Goal: Task Accomplishment & Management: Manage account settings

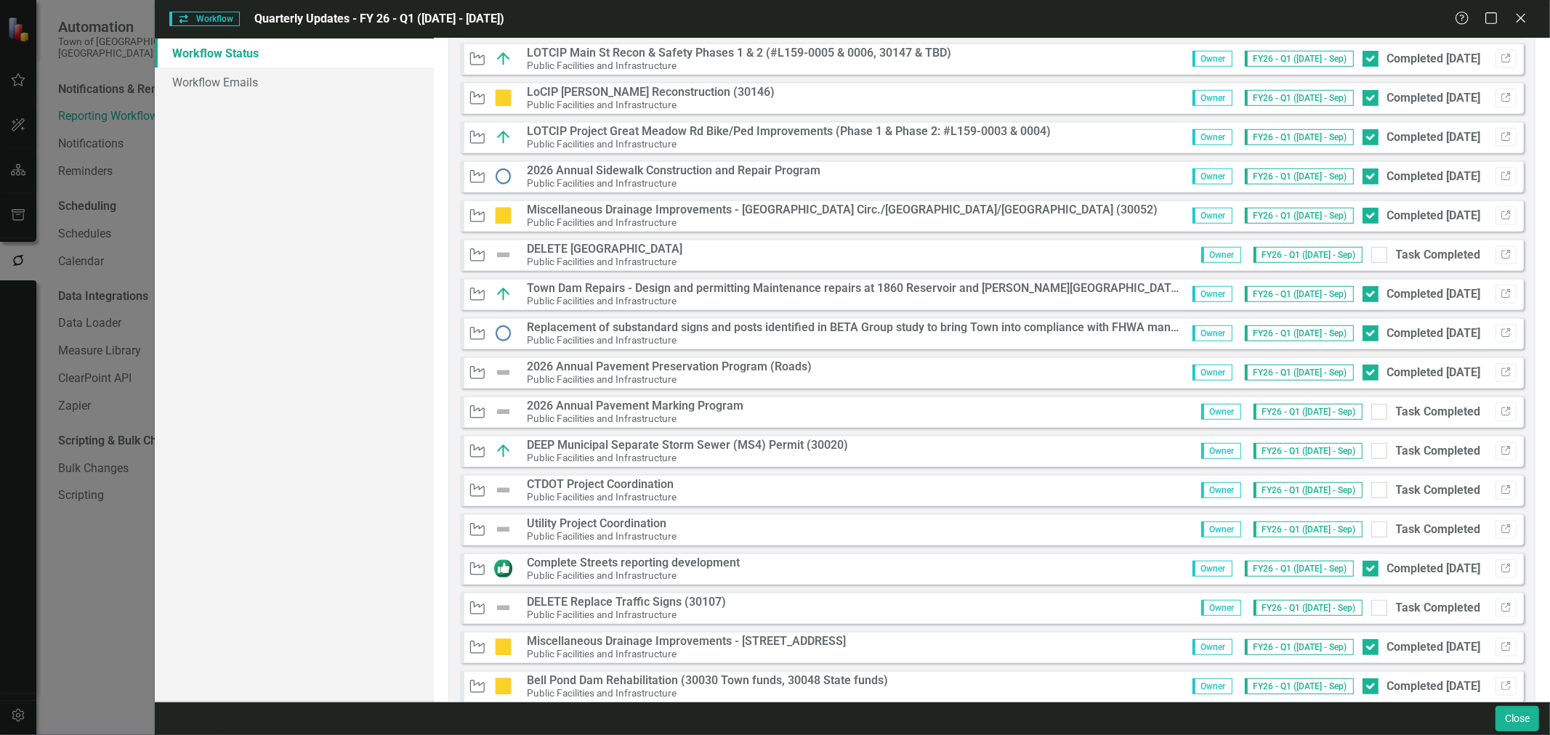
scroll to position [1134, 0]
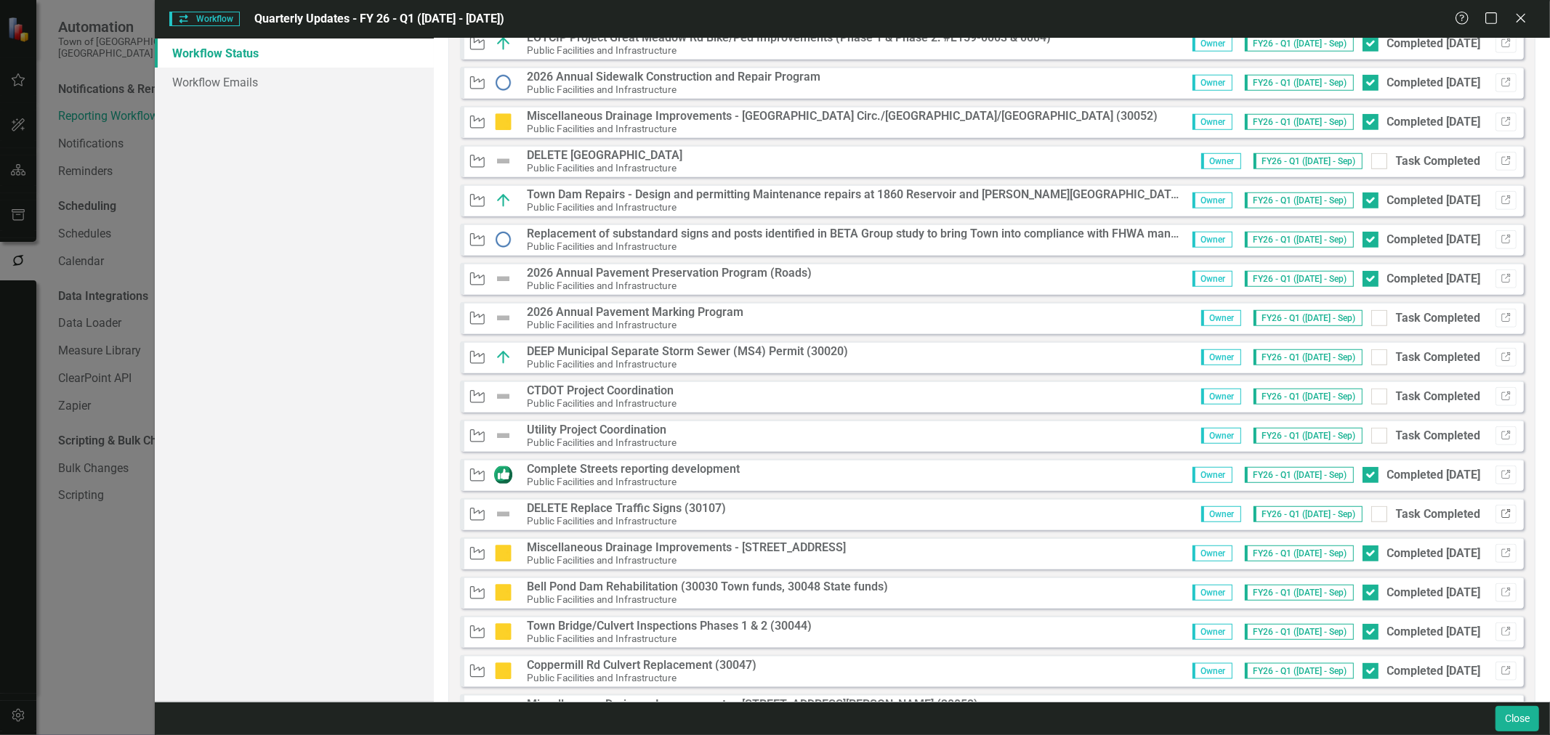
click at [1503, 514] on button "Link" at bounding box center [1505, 514] width 21 height 19
click at [1501, 160] on icon "Link" at bounding box center [1506, 161] width 11 height 9
click at [81, 581] on div "Workflow Workflow Quarterly Updates - FY 26 - Q1 (July 1, 2025 - Sept 30, 2025)…" at bounding box center [775, 367] width 1550 height 735
click at [1523, 16] on icon at bounding box center [1520, 17] width 11 height 11
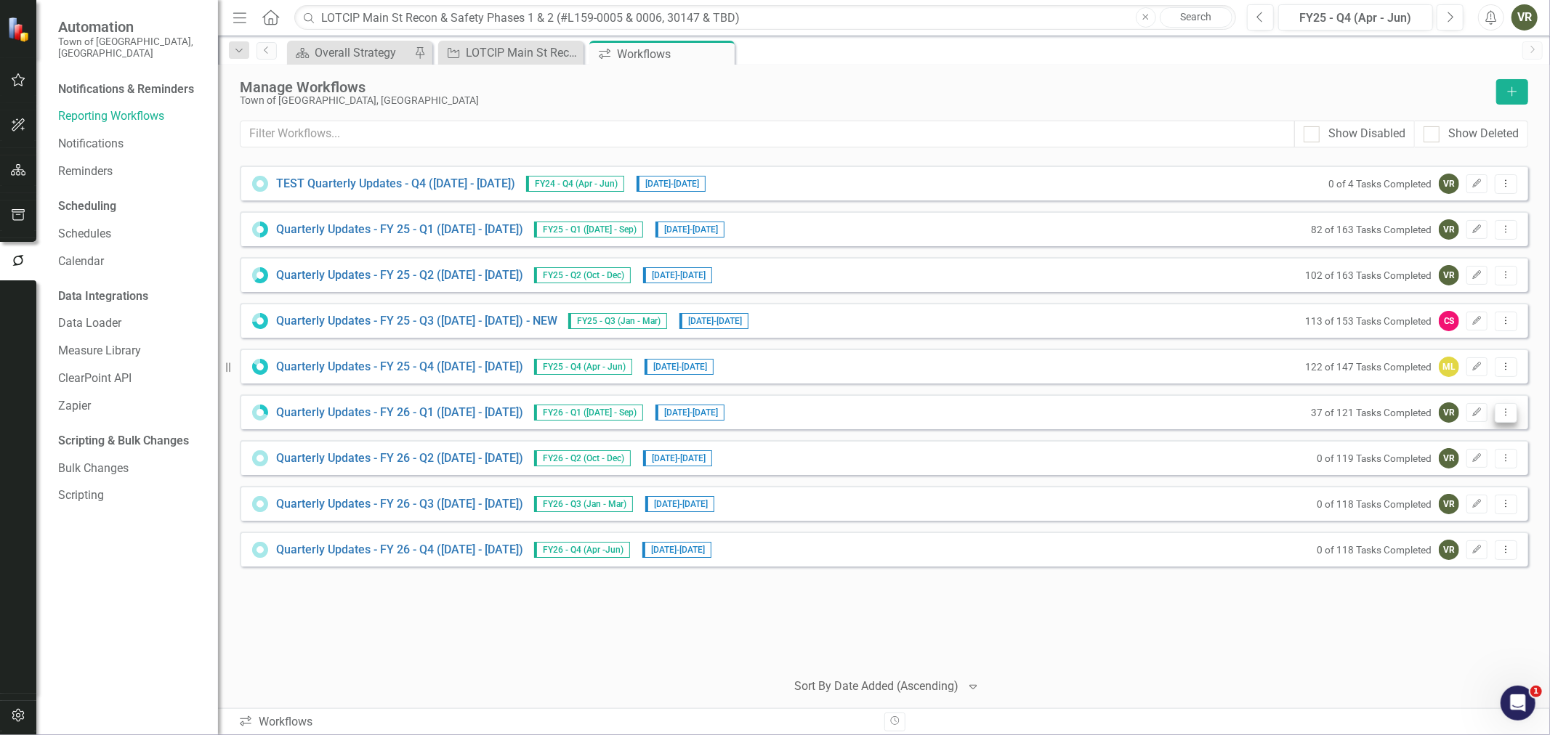
click at [1509, 411] on icon "Dropdown Menu" at bounding box center [1506, 412] width 12 height 9
click at [441, 407] on link "Quarterly Updates - FY 26 - Q1 (July 1, 2025 - Sept 30, 2025)" at bounding box center [399, 413] width 247 height 17
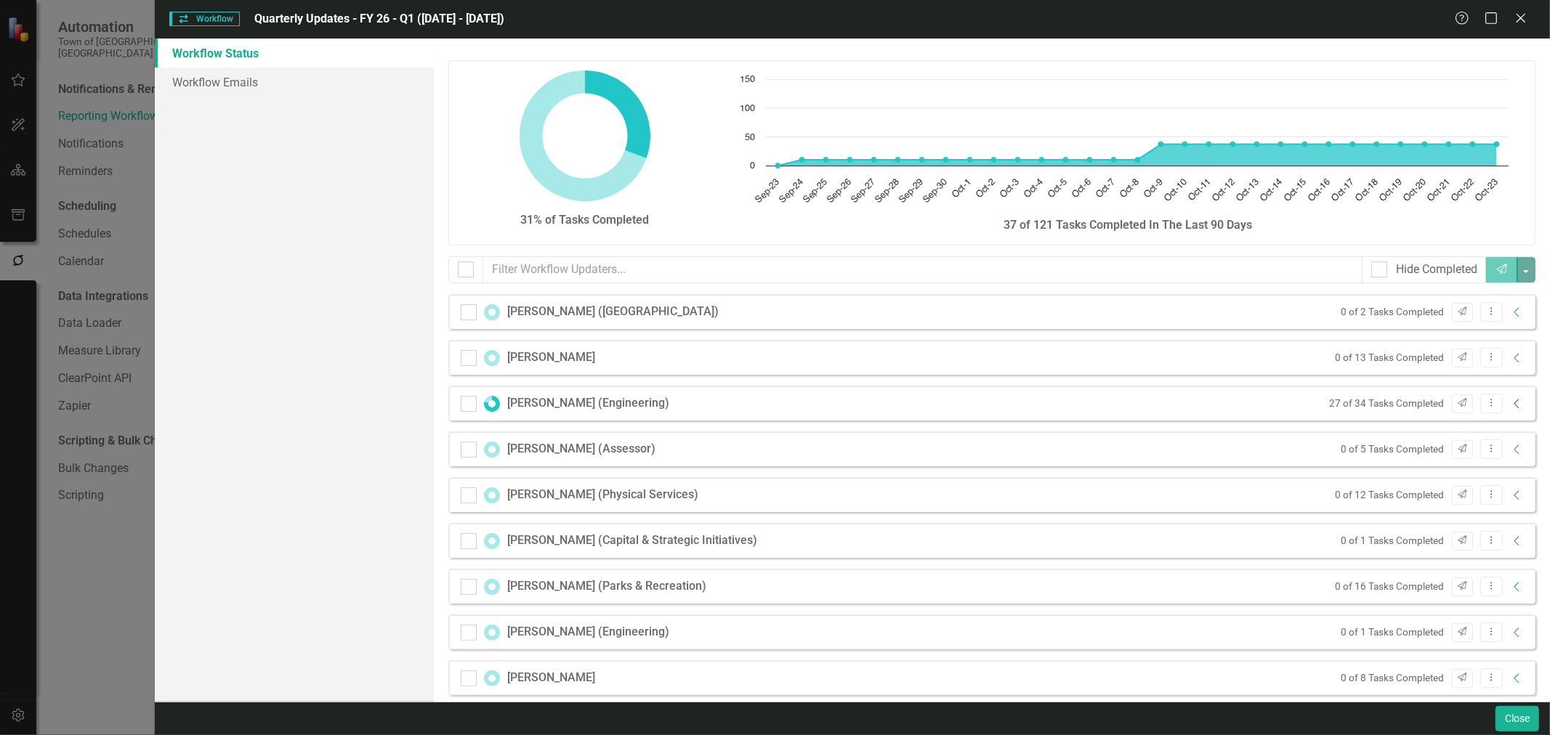
click at [1514, 405] on icon "Collapse" at bounding box center [1517, 404] width 15 height 12
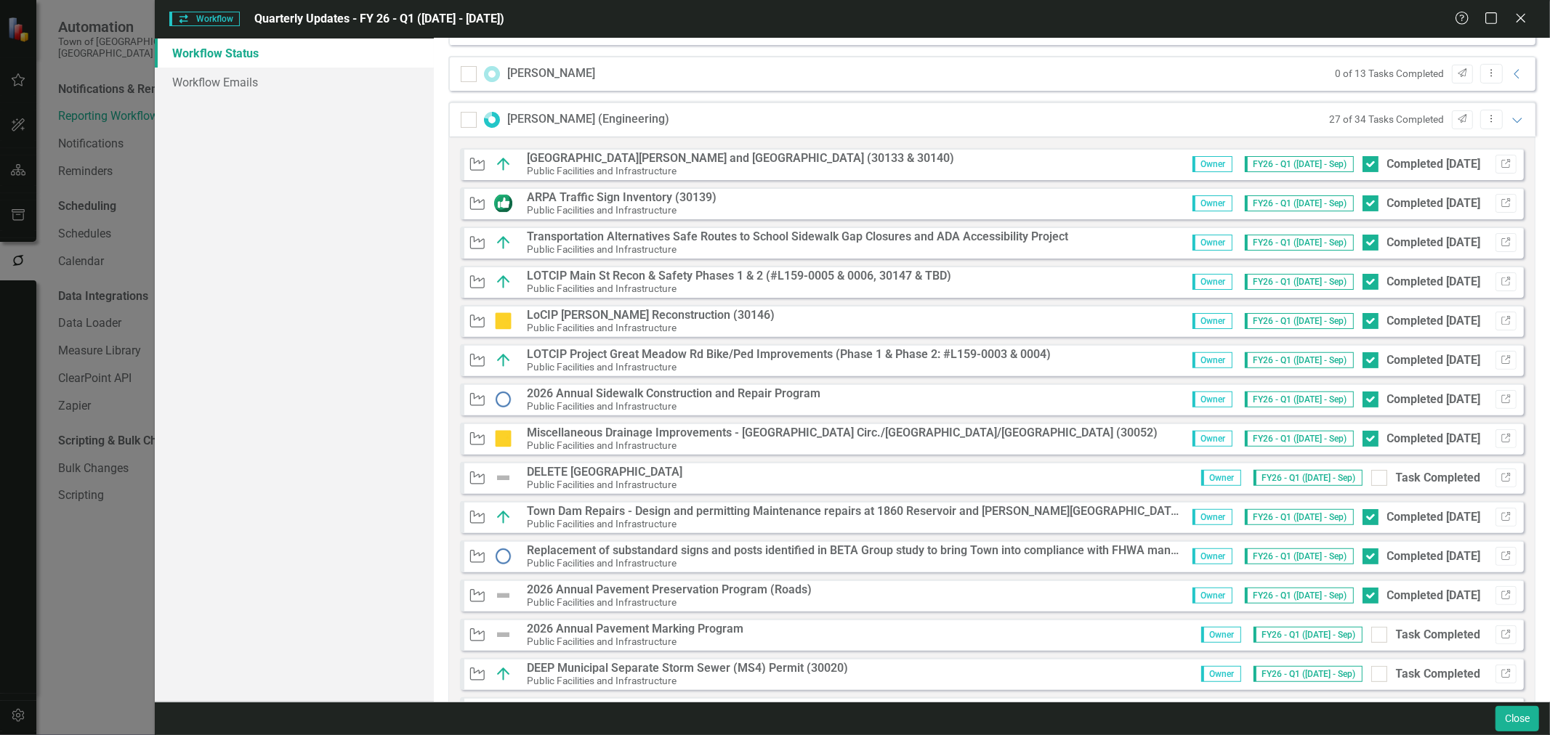
scroll to position [323, 0]
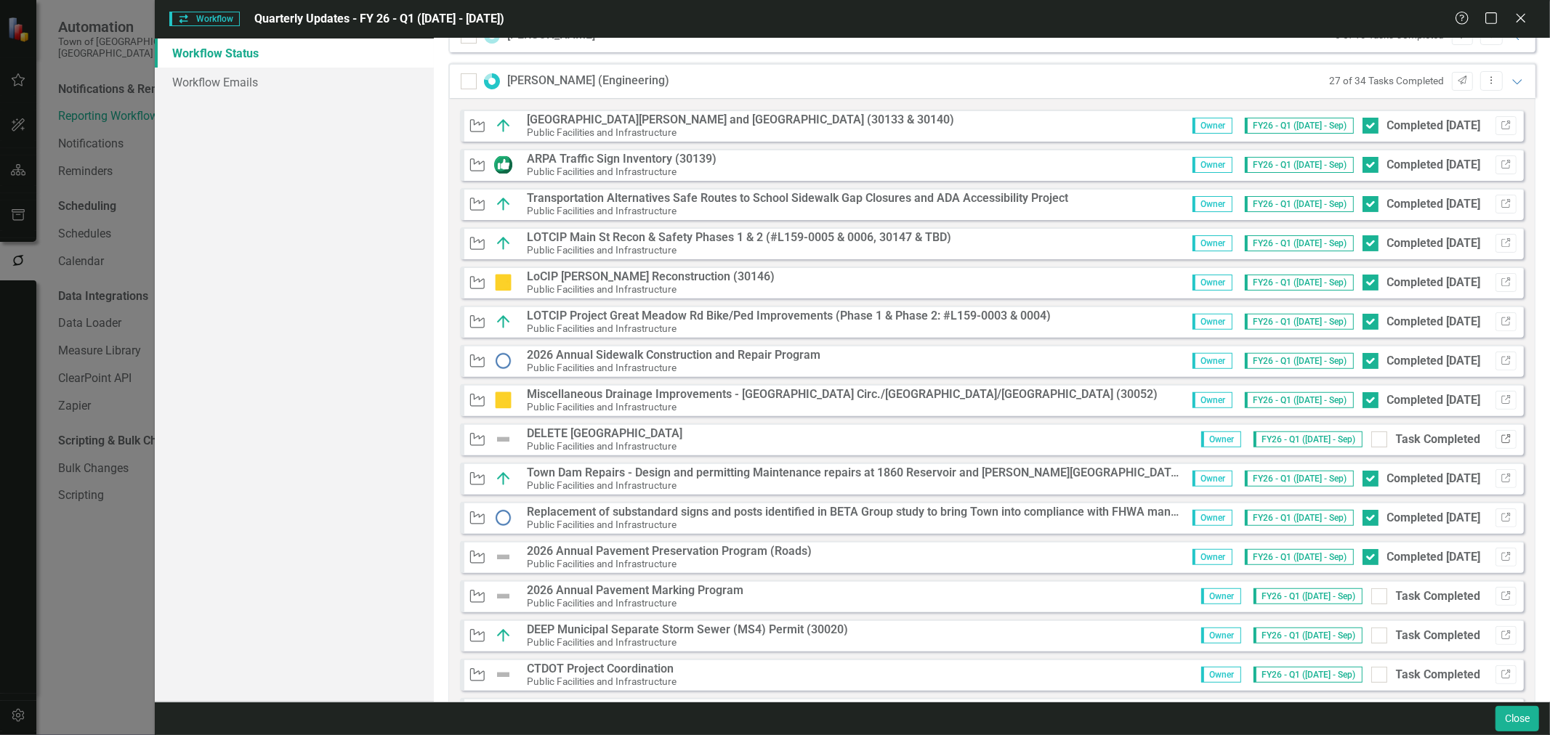
click at [1501, 438] on icon "Link" at bounding box center [1506, 439] width 11 height 9
click at [1501, 552] on icon "button" at bounding box center [1505, 556] width 9 height 9
click at [1501, 593] on icon "Link" at bounding box center [1506, 596] width 11 height 9
click at [1371, 594] on input "Task Completed" at bounding box center [1375, 593] width 9 height 9
checkbox input "true"
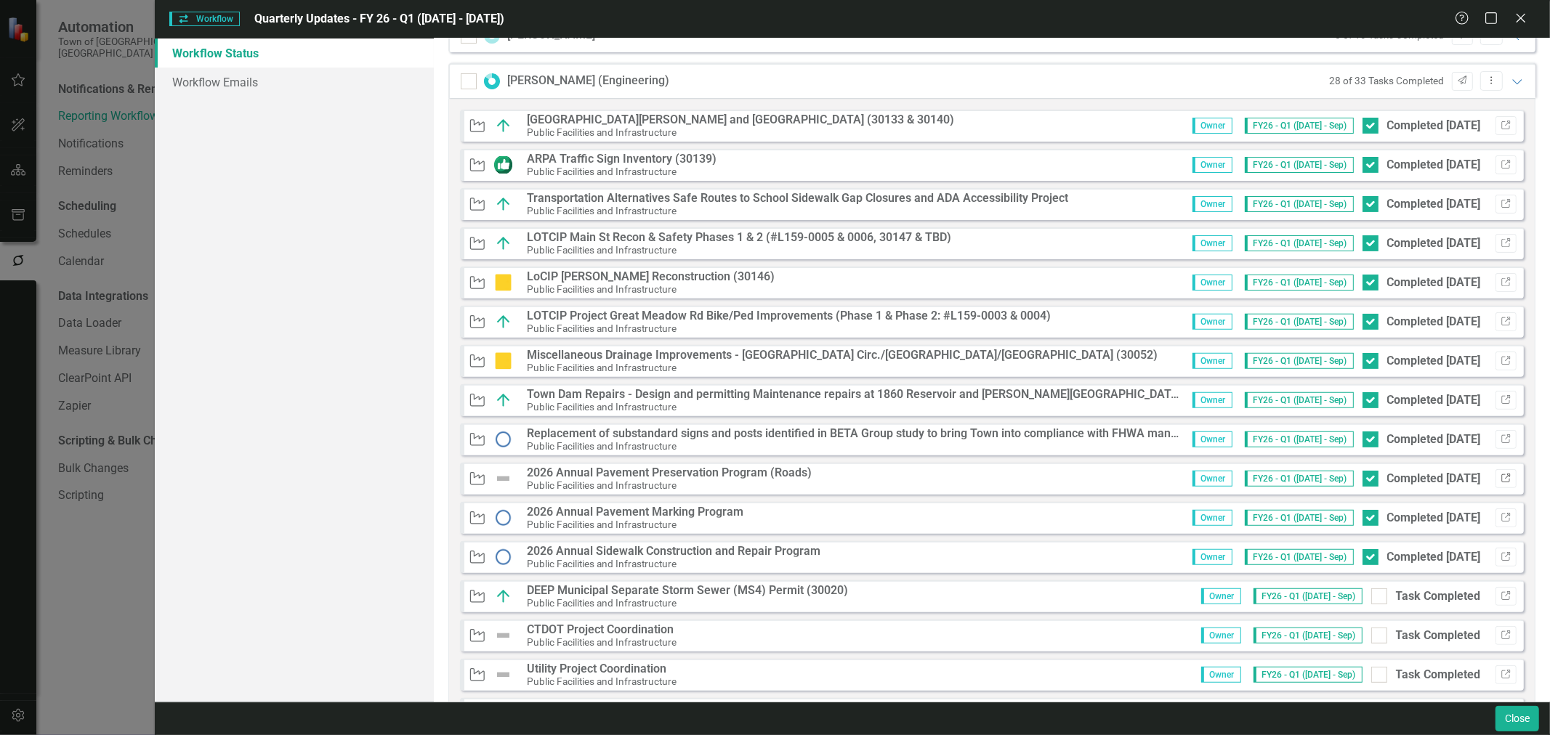
click at [1501, 476] on icon "Link" at bounding box center [1506, 479] width 11 height 9
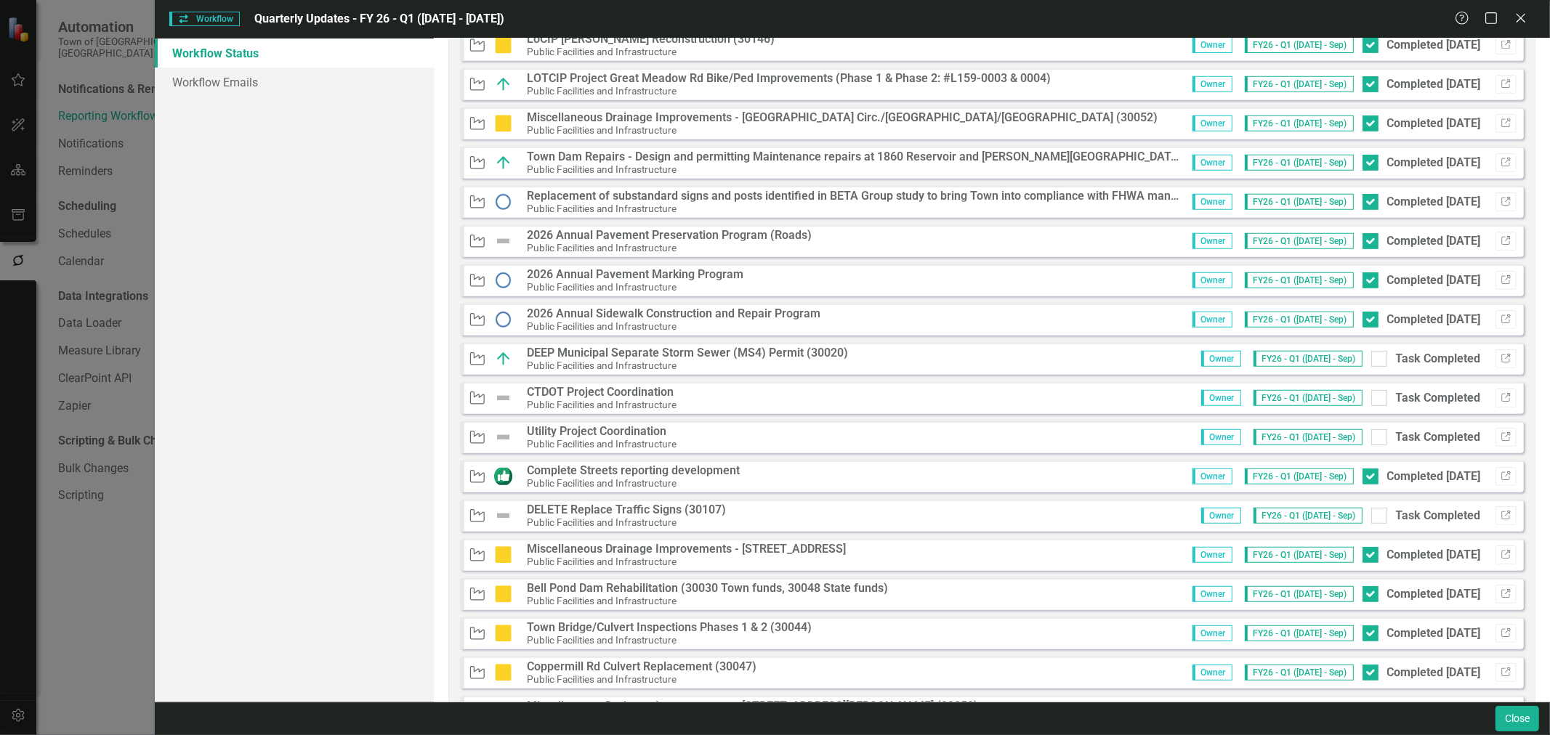
scroll to position [565, 0]
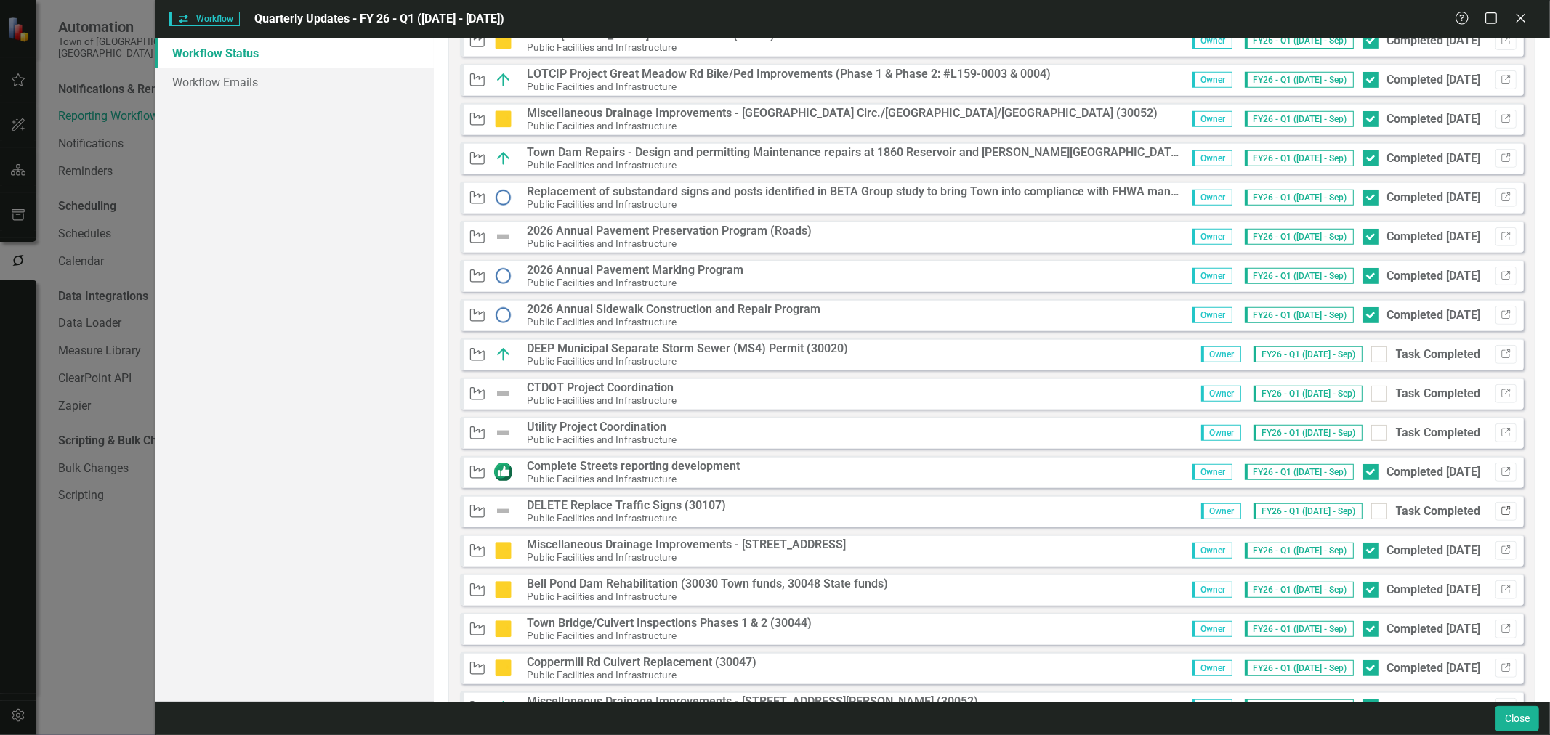
click at [1501, 507] on icon "Link" at bounding box center [1506, 511] width 11 height 9
drag, startPoint x: 100, startPoint y: 505, endPoint x: 237, endPoint y: 445, distance: 149.0
click at [102, 505] on div "Workflow Workflow Quarterly Updates - FY 26 - Q1 (July 1, 2025 - Sept 30, 2025)…" at bounding box center [775, 367] width 1550 height 735
click at [1530, 15] on div "Help Maximize Close" at bounding box center [1495, 19] width 81 height 17
click at [1526, 15] on icon "Close" at bounding box center [1520, 18] width 18 height 14
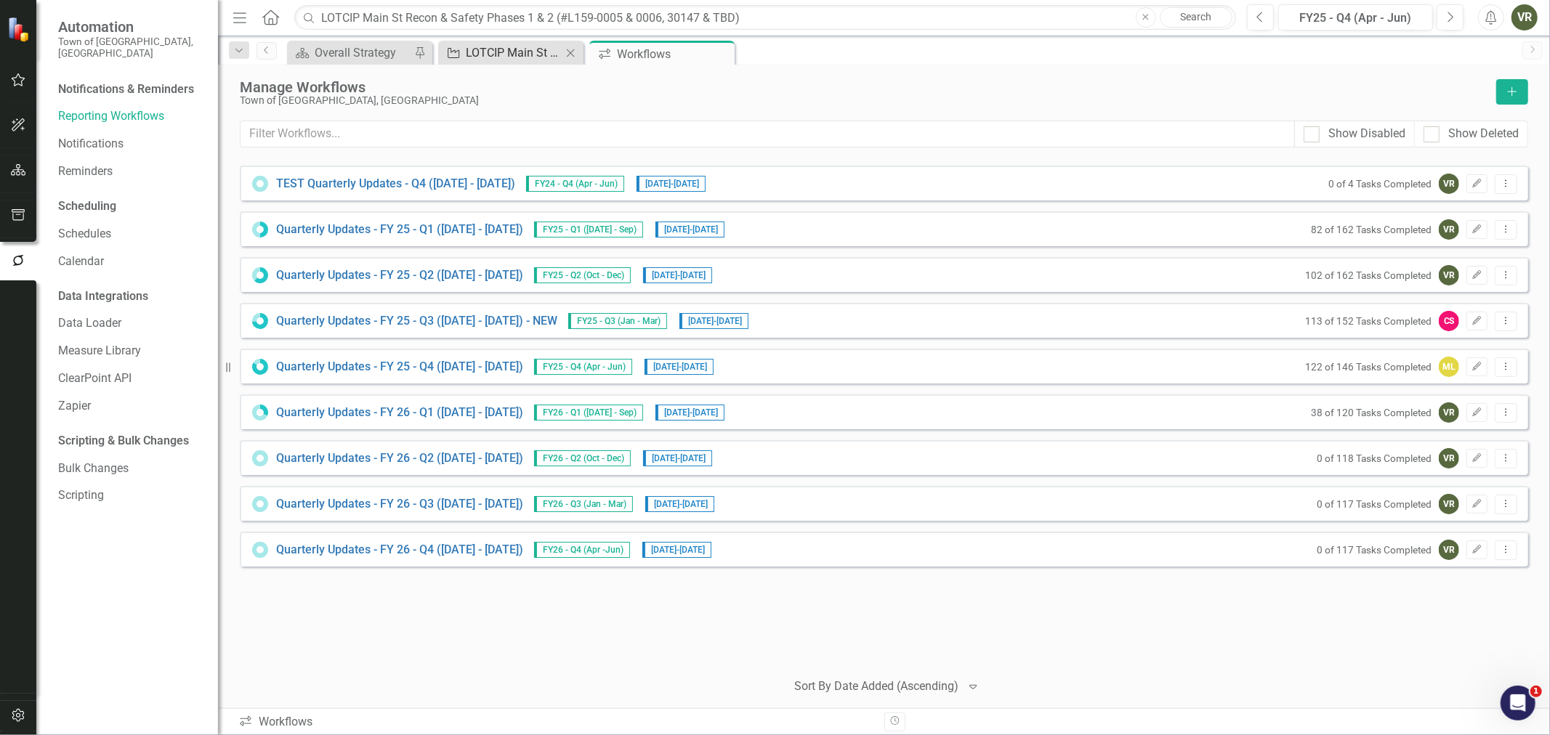
click at [490, 49] on div "LOTCIP Main St Recon & Safety Phases 1 & 2 (#L159-0005 & 0006, 30147 & TBD)" at bounding box center [514, 53] width 96 height 18
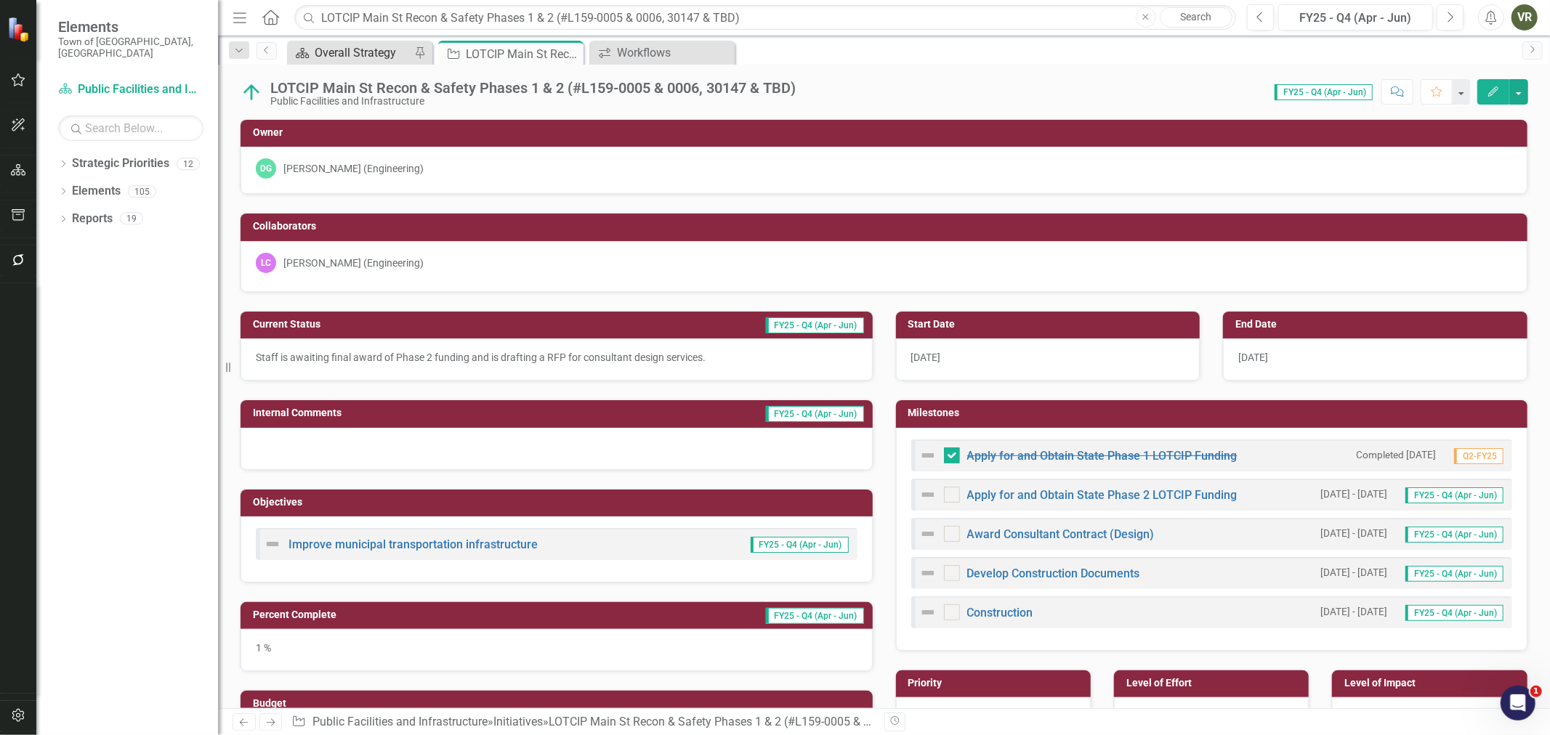
click at [368, 52] on div "Overall Strategy" at bounding box center [363, 53] width 96 height 18
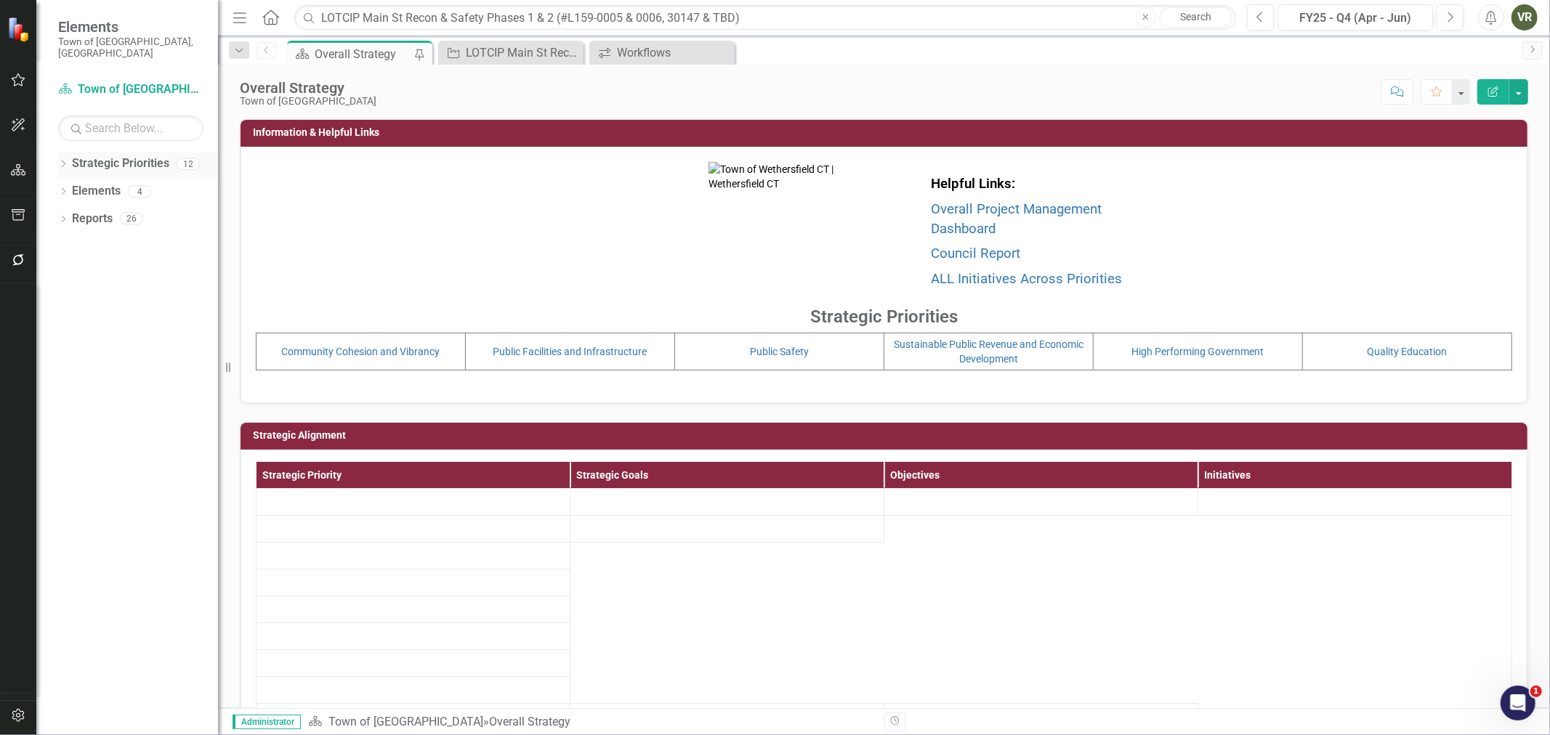
click at [113, 156] on link "Strategic Priorities" at bounding box center [120, 164] width 97 height 17
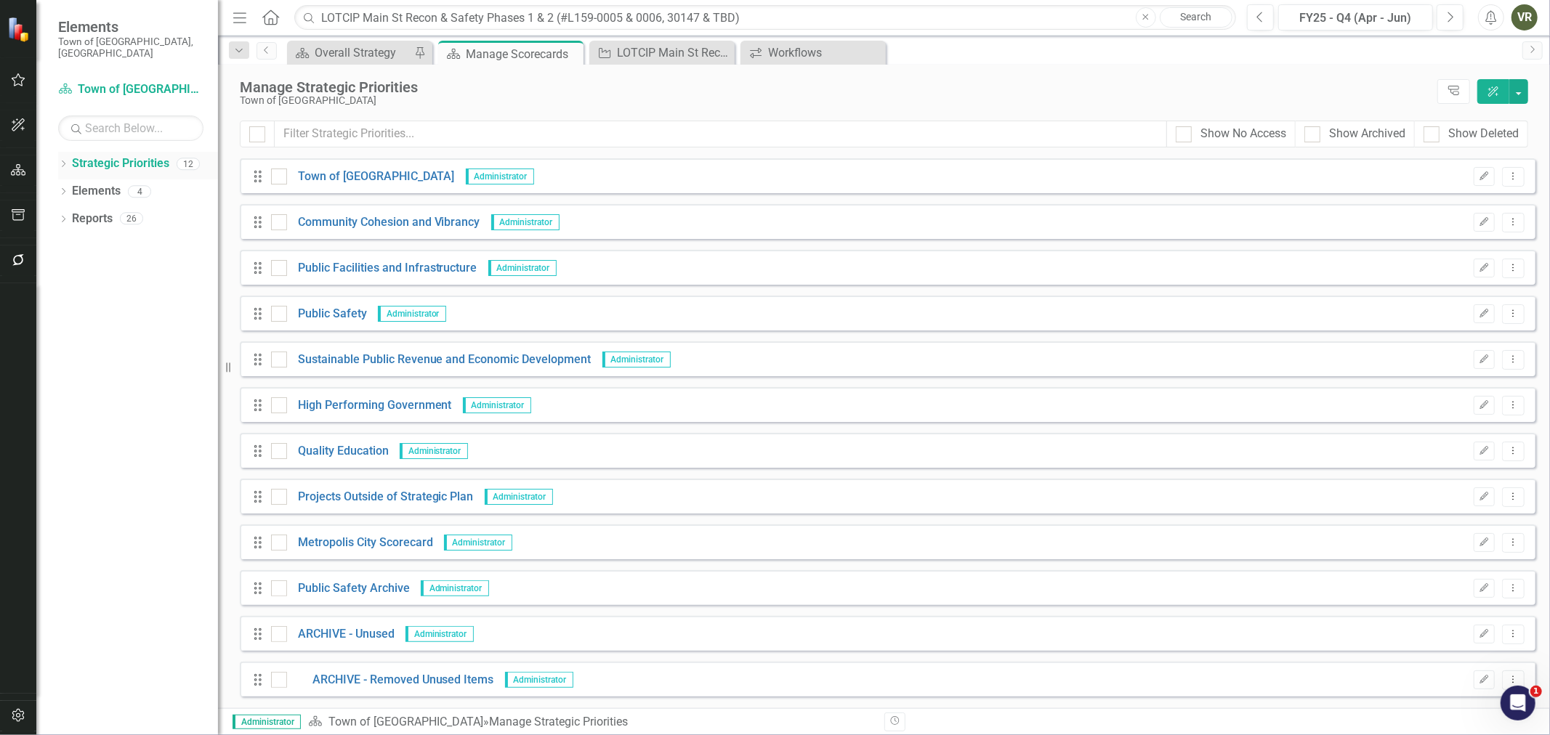
click at [62, 161] on icon "Dropdown" at bounding box center [63, 165] width 10 height 8
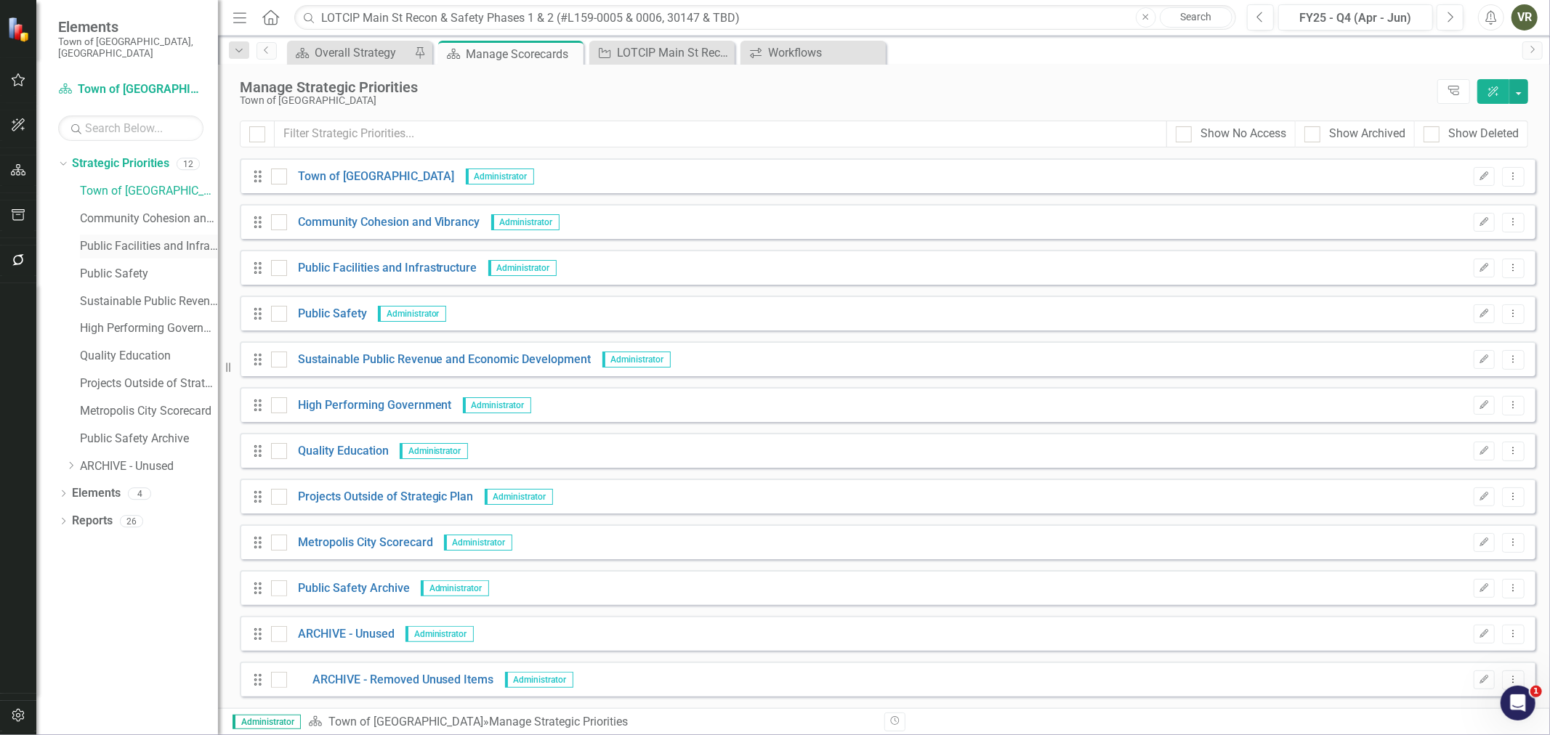
click at [135, 238] on link "Public Facilities and Infrastructure" at bounding box center [149, 246] width 138 height 17
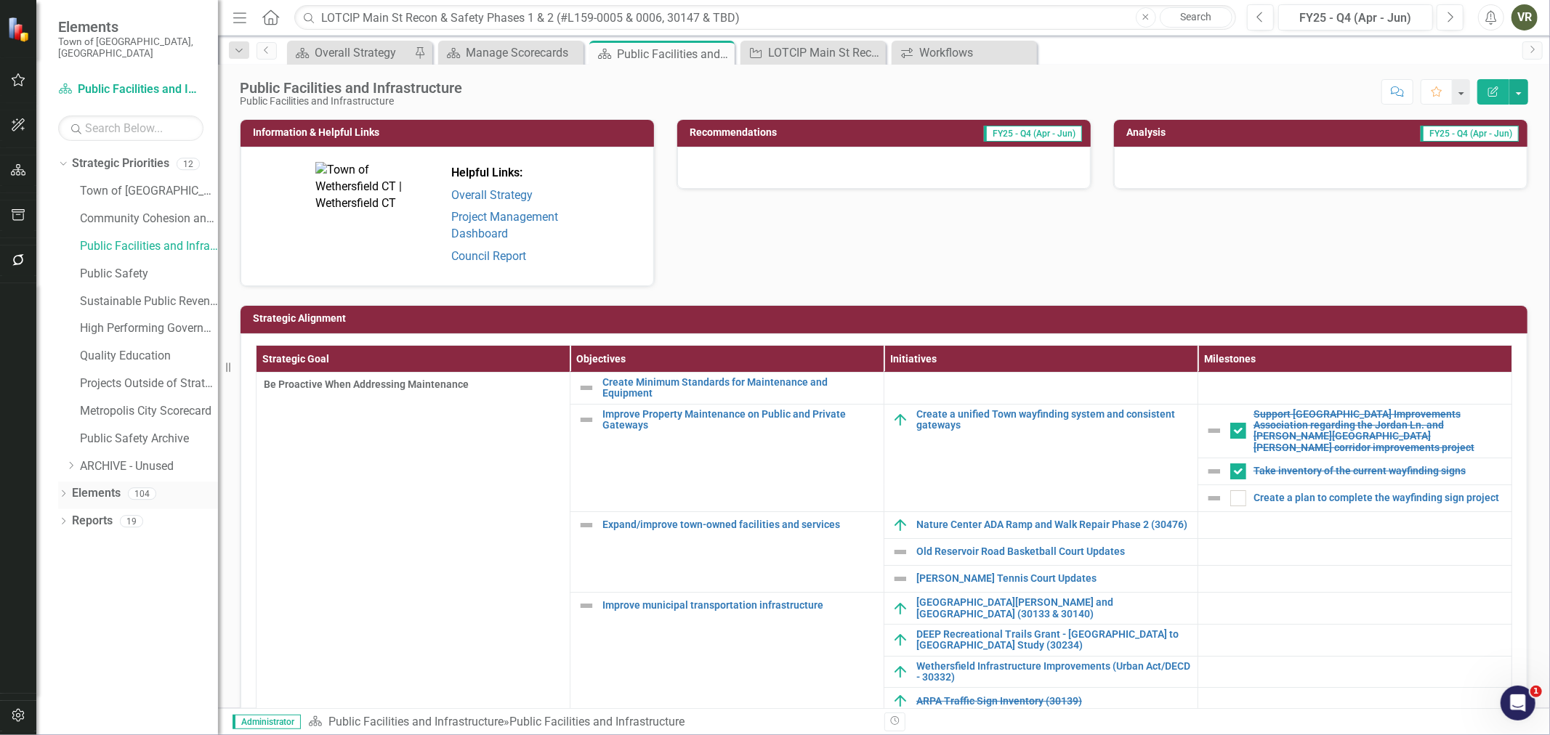
click at [67, 491] on icon "Dropdown" at bounding box center [63, 495] width 10 height 8
click at [113, 568] on link "Initiative Initiatives" at bounding box center [114, 576] width 70 height 17
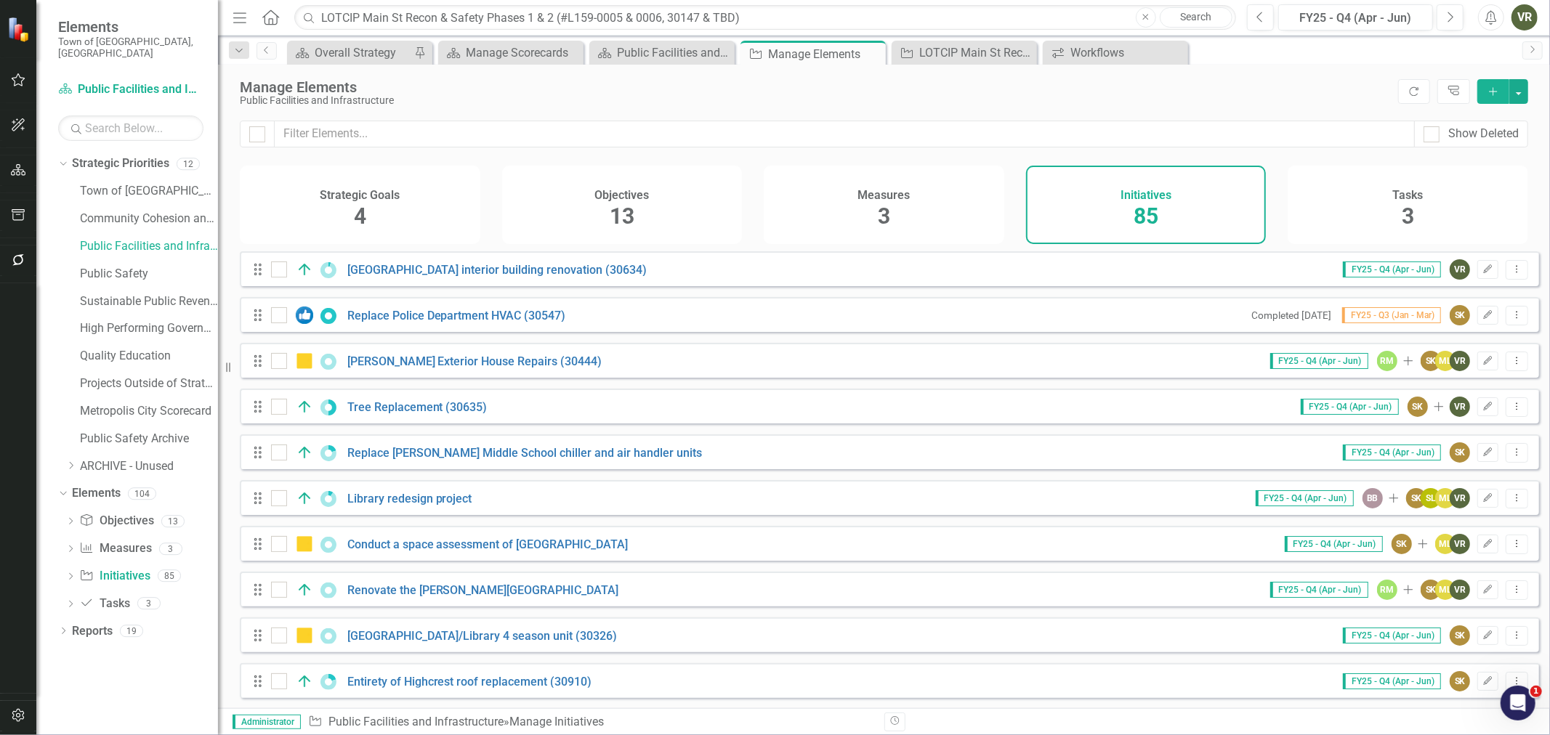
scroll to position [2450, 0]
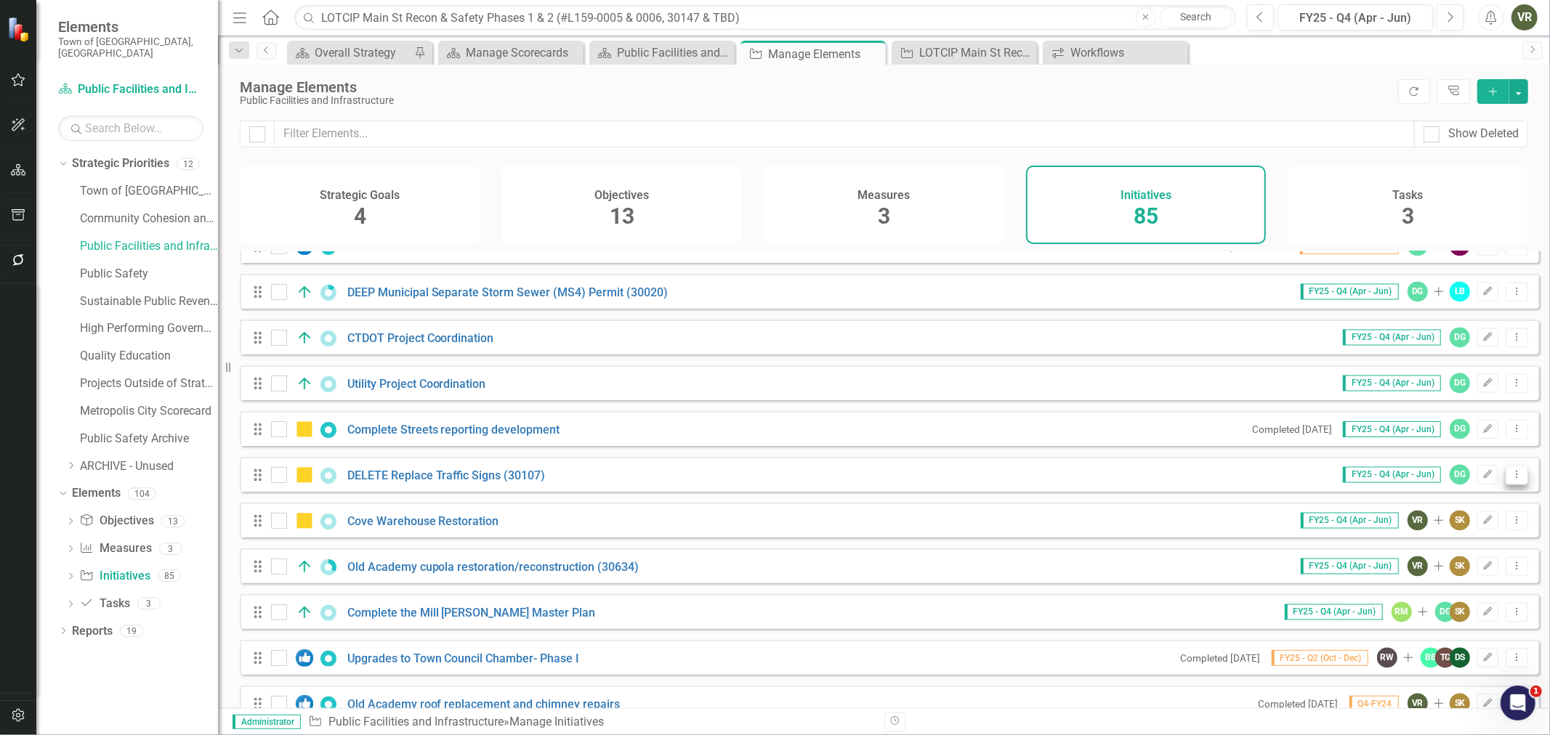
click at [1511, 480] on icon "Dropdown Menu" at bounding box center [1517, 474] width 12 height 9
click at [1480, 599] on link "Trash Delete Initiative" at bounding box center [1452, 589] width 130 height 27
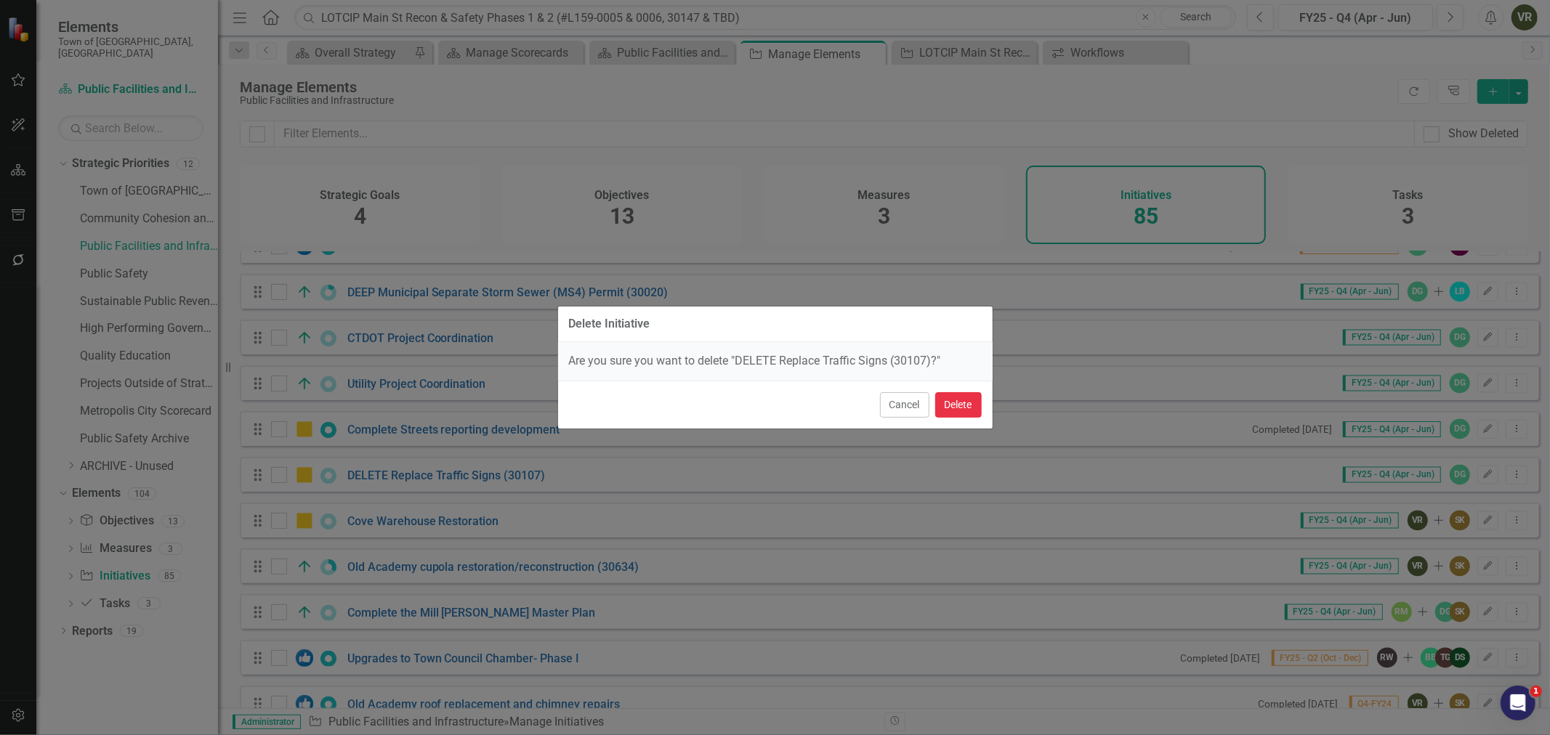
click at [961, 405] on button "Delete" at bounding box center [958, 404] width 47 height 25
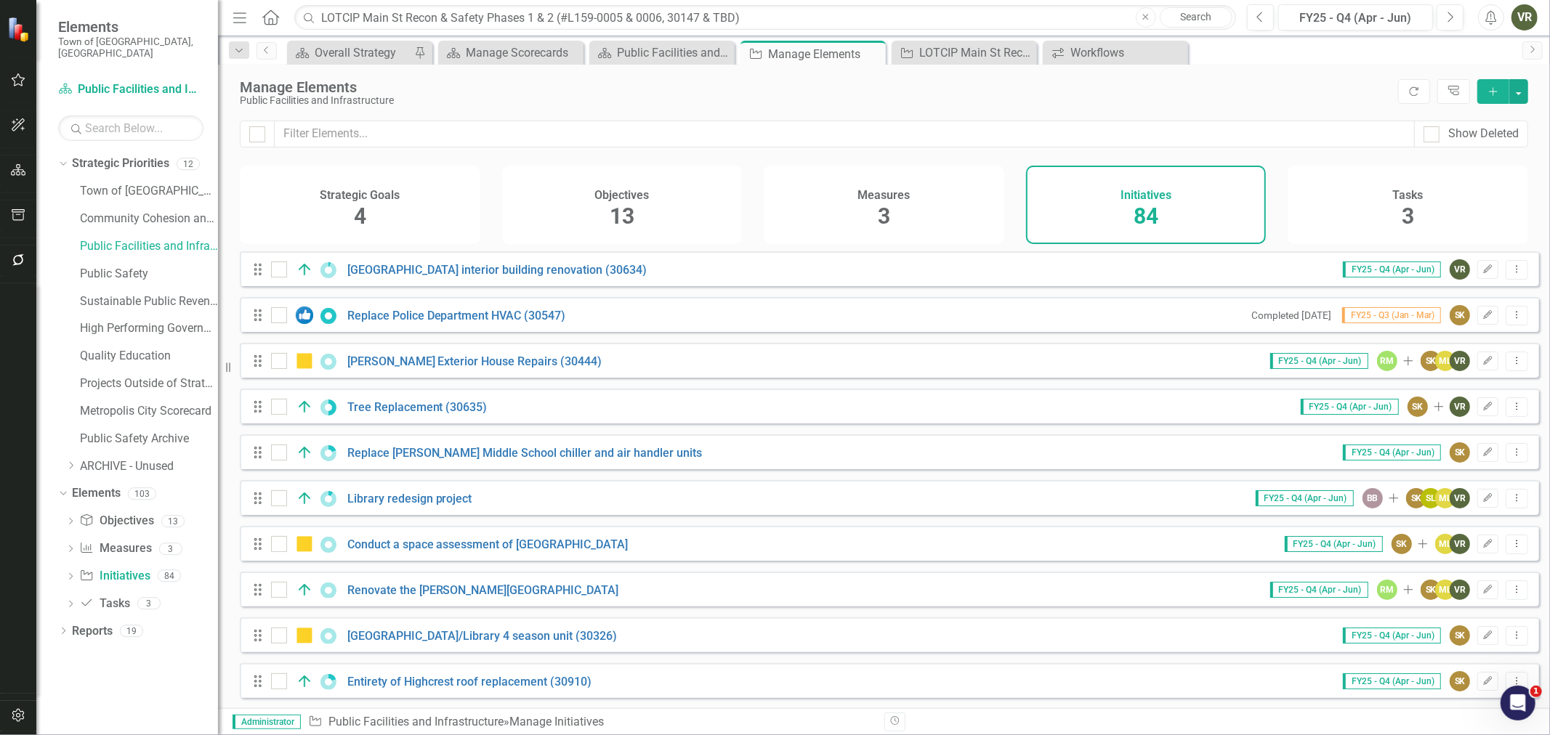
click at [18, 265] on icon "button" at bounding box center [18, 260] width 15 height 12
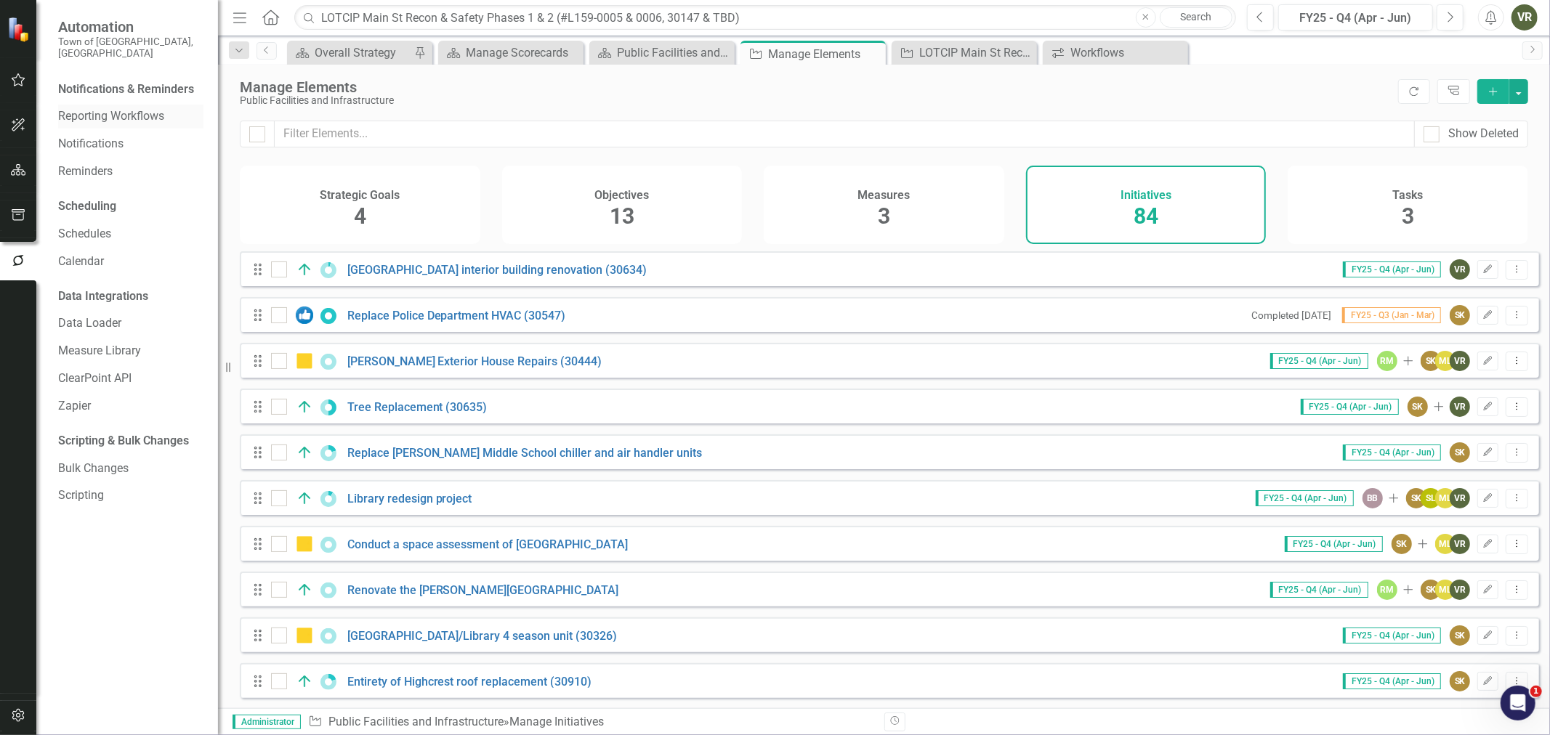
click at [147, 108] on link "Reporting Workflows" at bounding box center [130, 116] width 145 height 17
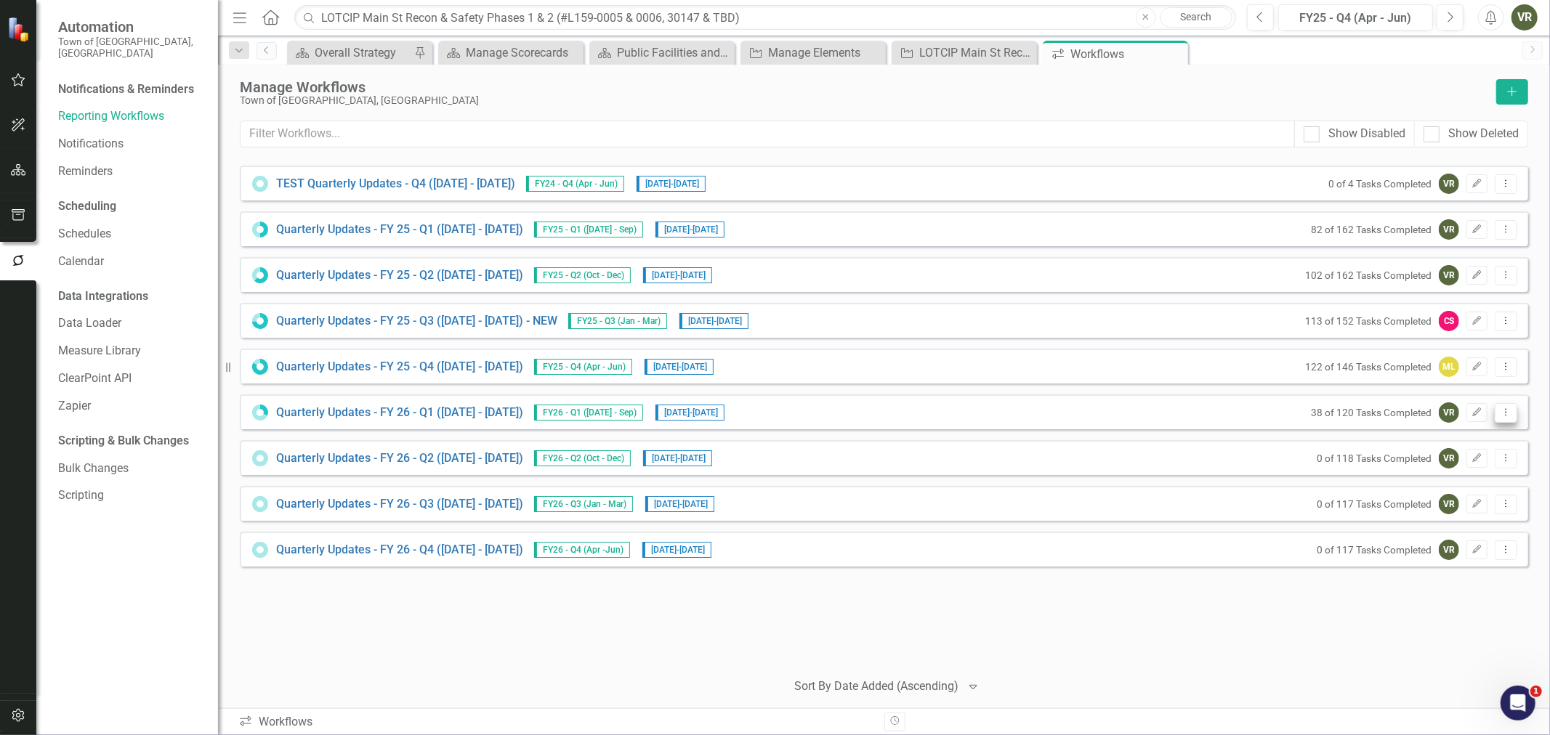
click at [1505, 412] on icon "Dropdown Menu" at bounding box center [1506, 412] width 12 height 9
click at [323, 407] on link "Quarterly Updates - FY 26 - Q1 (July 1, 2025 - Sept 30, 2025)" at bounding box center [399, 413] width 247 height 17
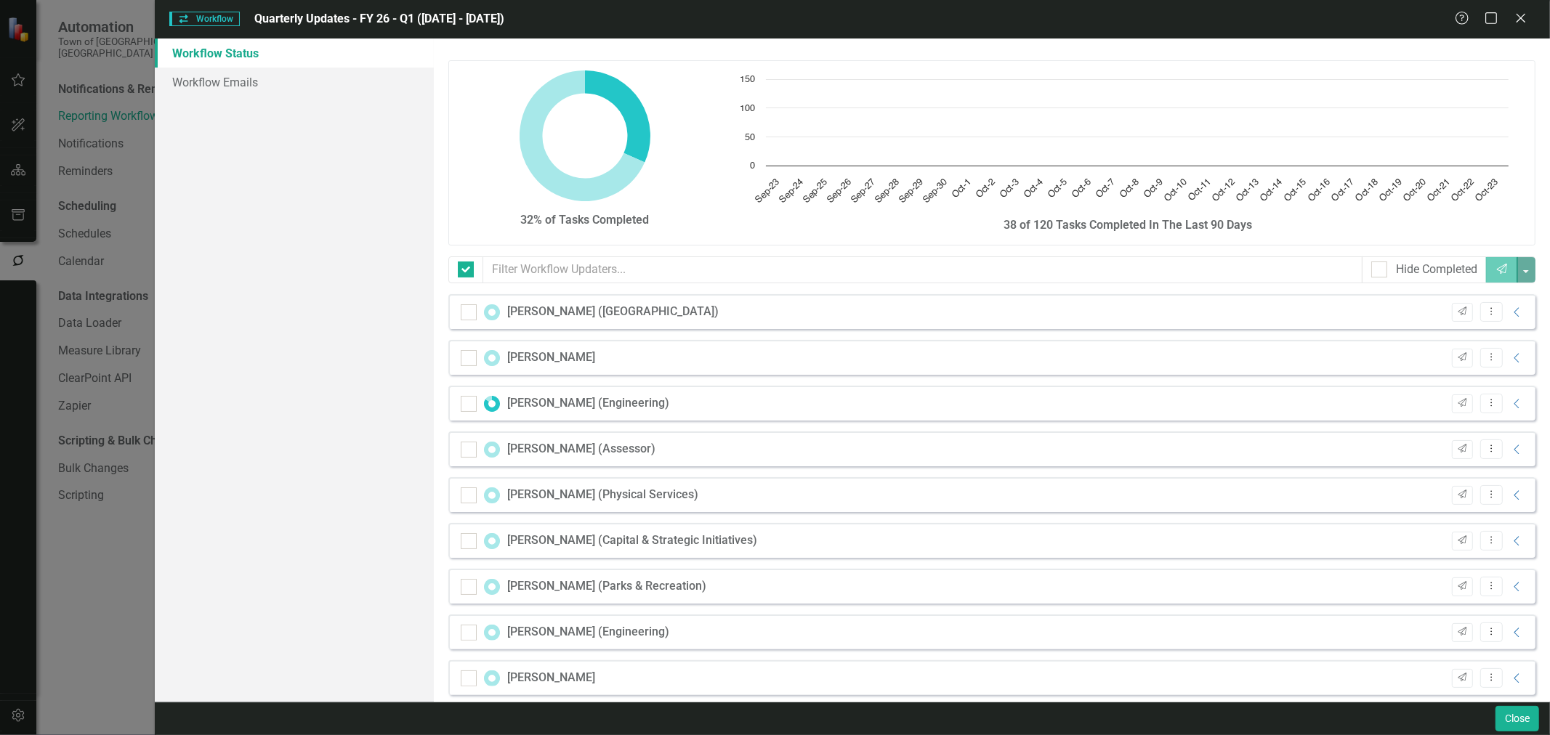
checkbox input "false"
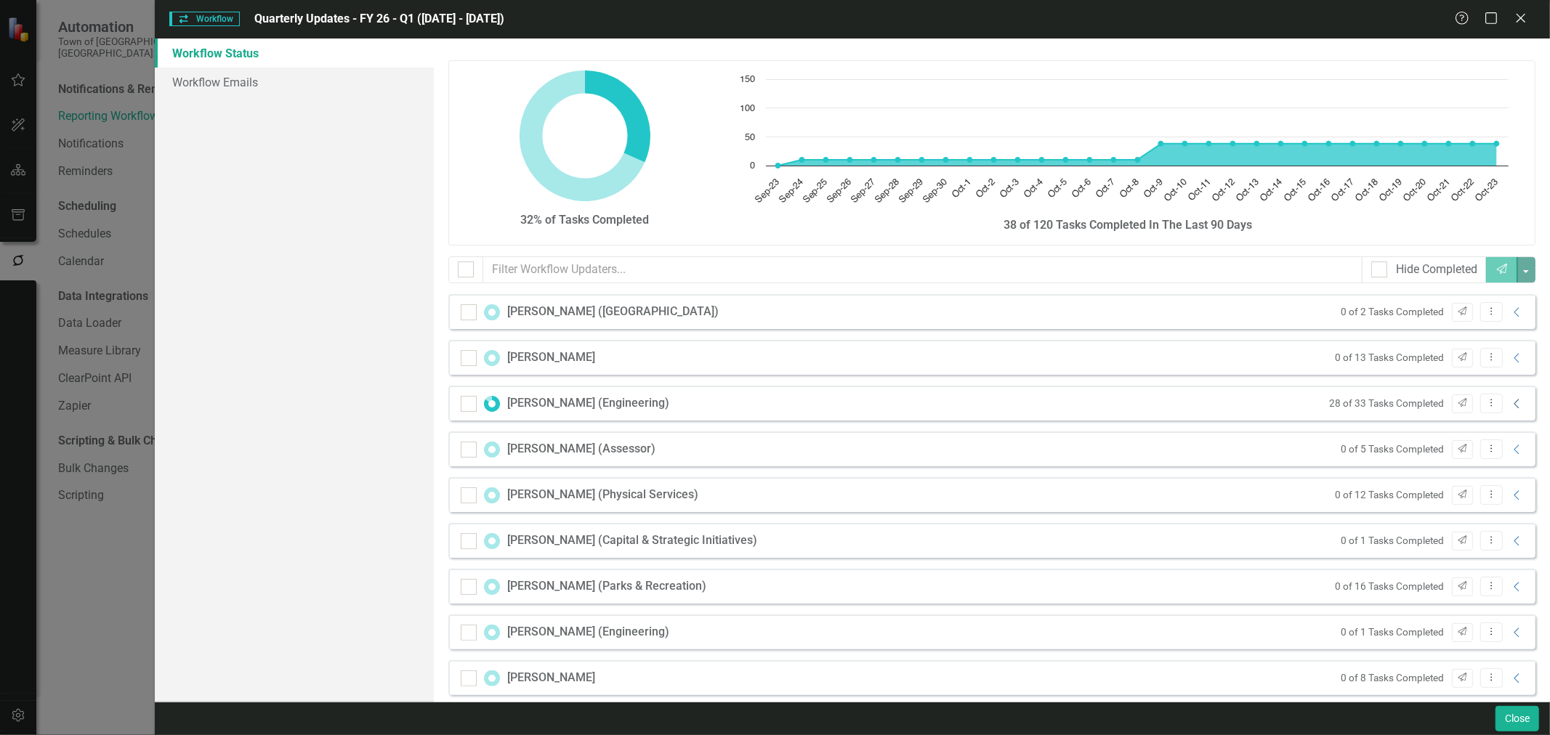
click at [1513, 403] on icon "Collapse" at bounding box center [1517, 404] width 15 height 12
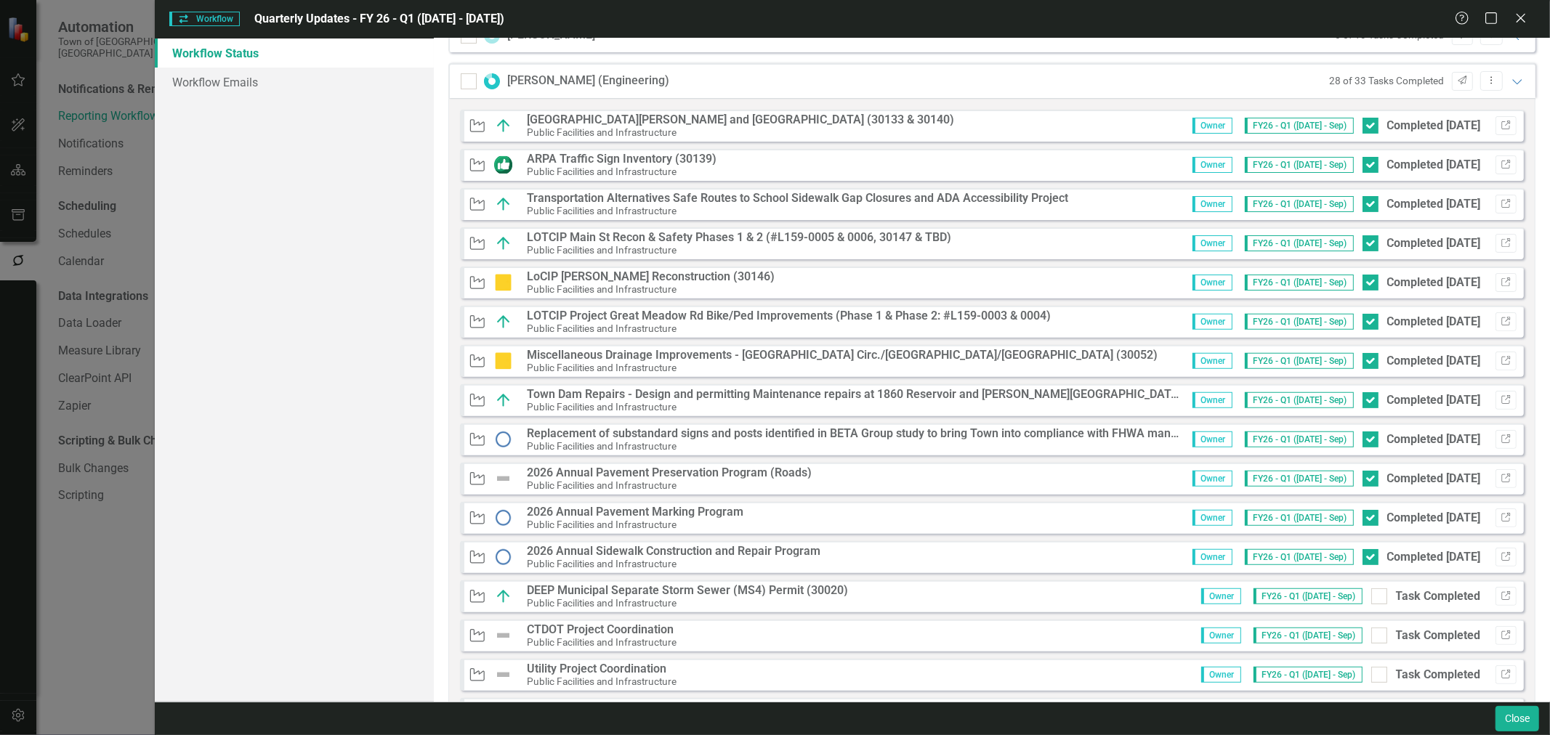
scroll to position [403, 0]
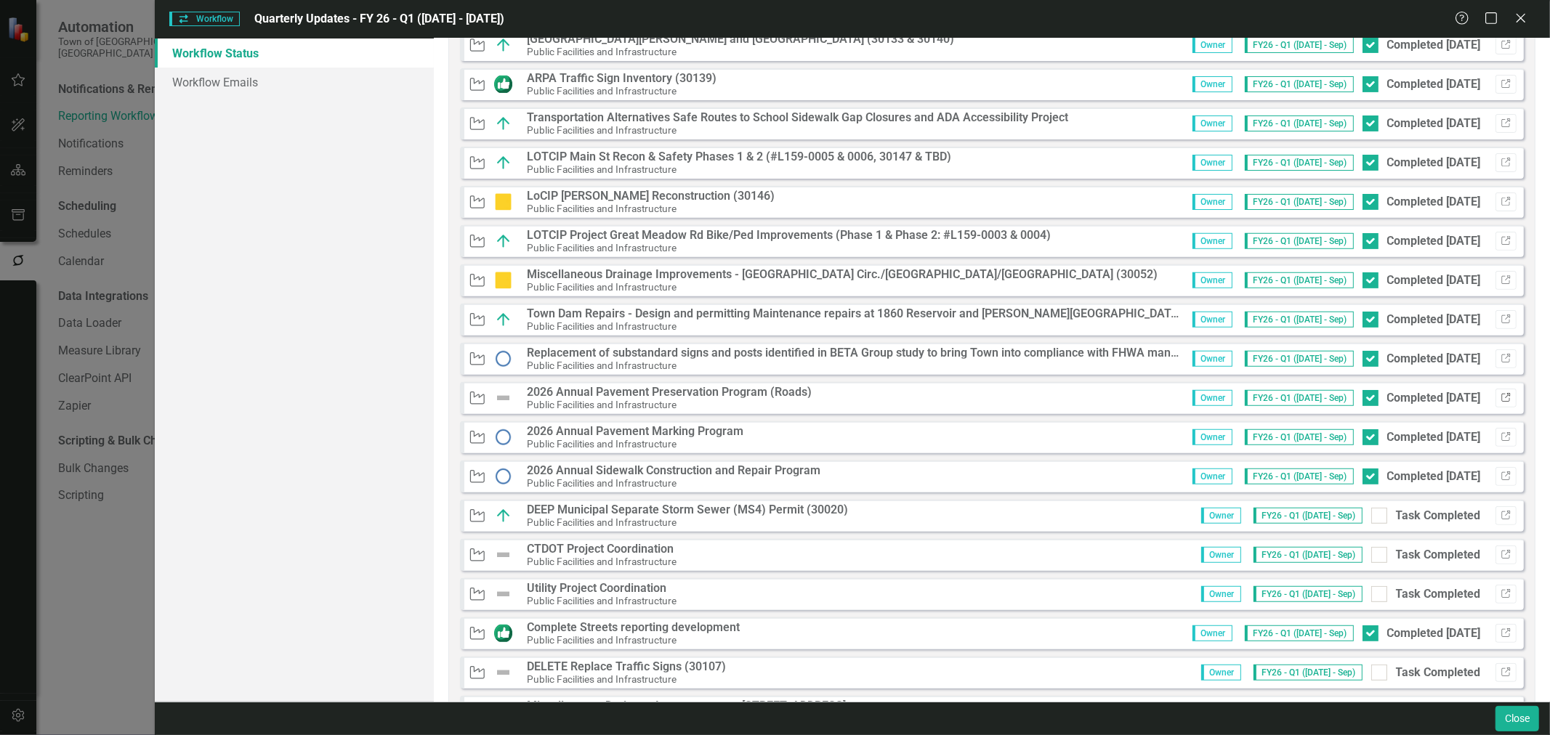
click at [1495, 400] on button "Link" at bounding box center [1505, 398] width 21 height 19
click at [1371, 513] on input "Task Completed" at bounding box center [1375, 512] width 9 height 9
checkbox input "true"
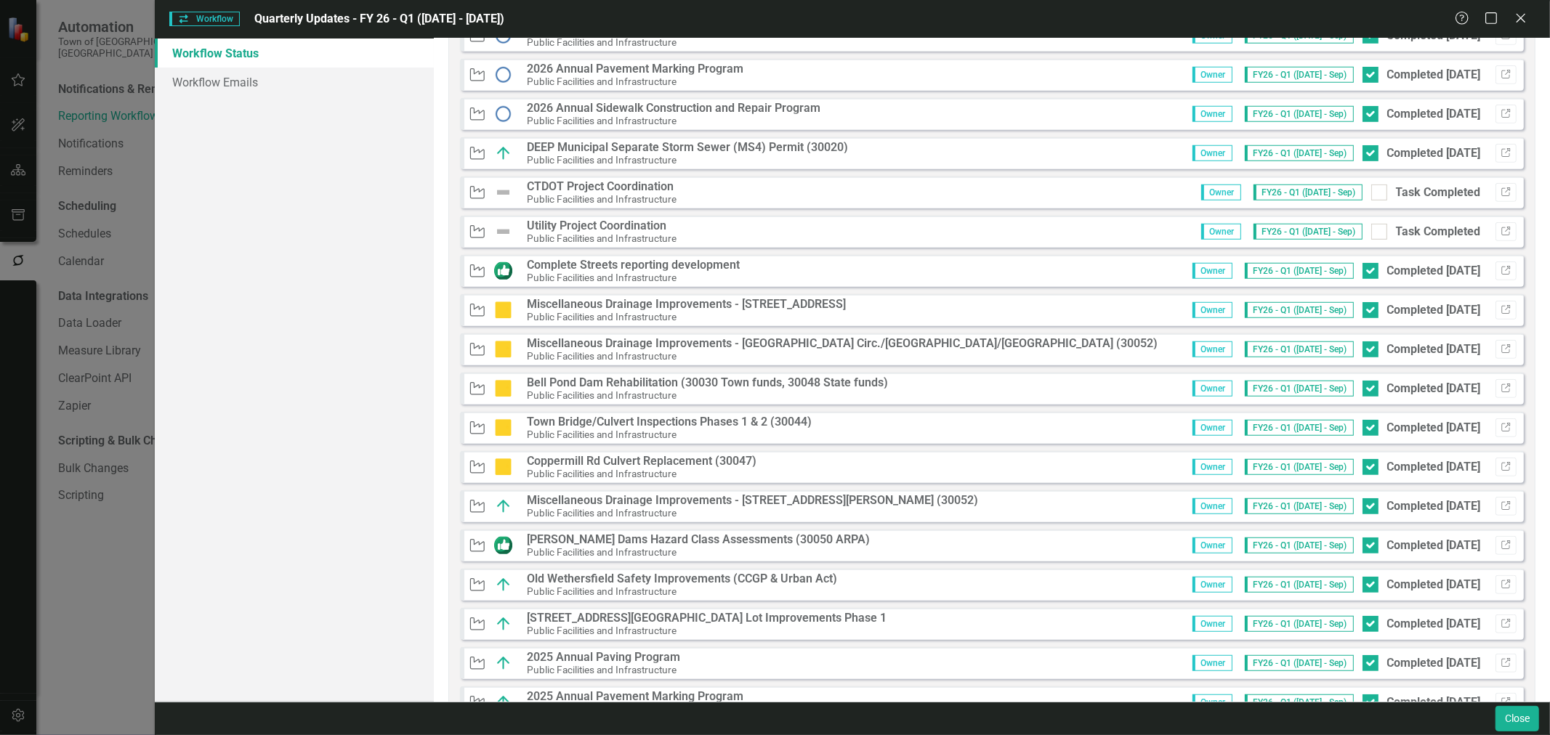
scroll to position [645, 0]
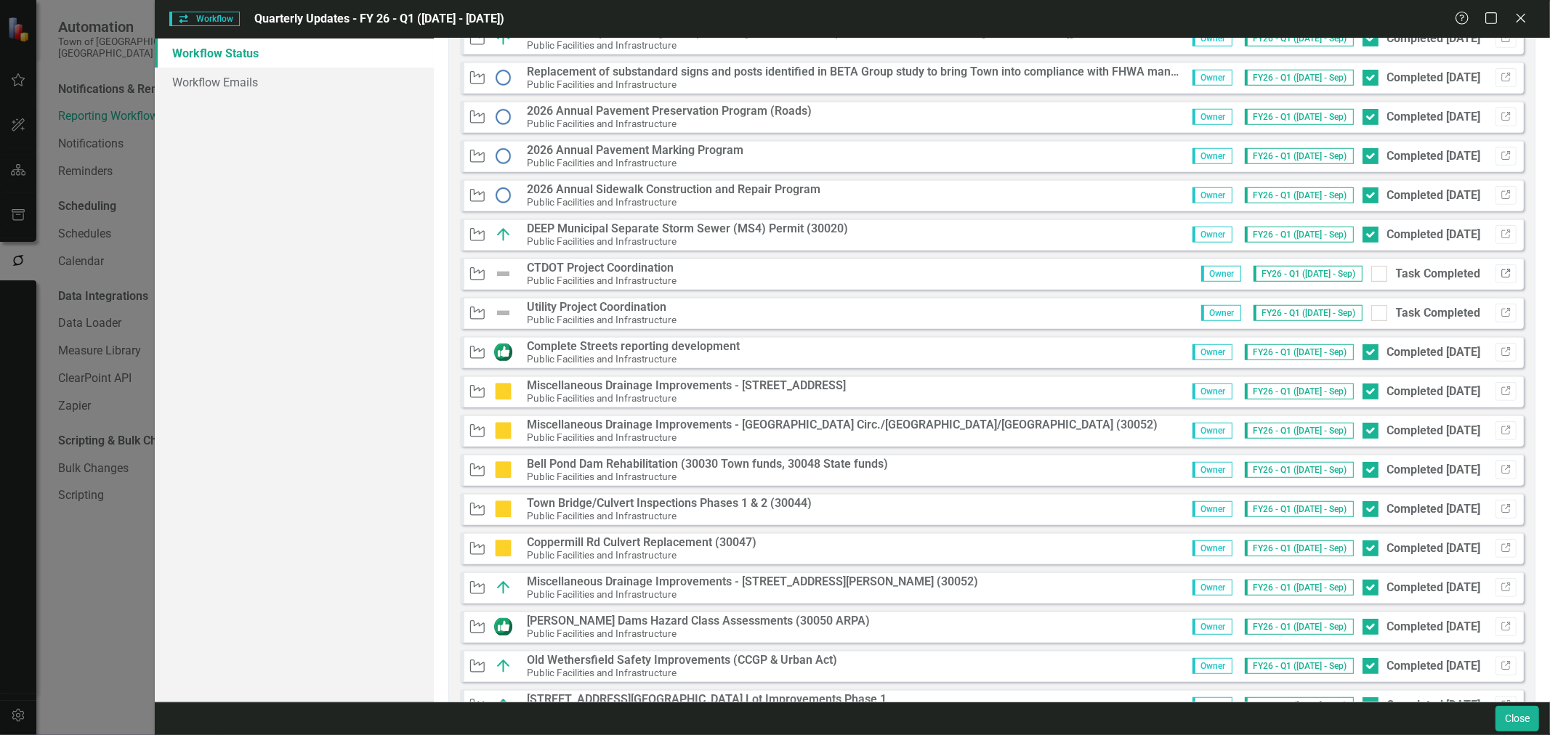
click at [1501, 272] on icon "Link" at bounding box center [1506, 274] width 11 height 9
click at [1495, 316] on button "Link" at bounding box center [1505, 313] width 21 height 19
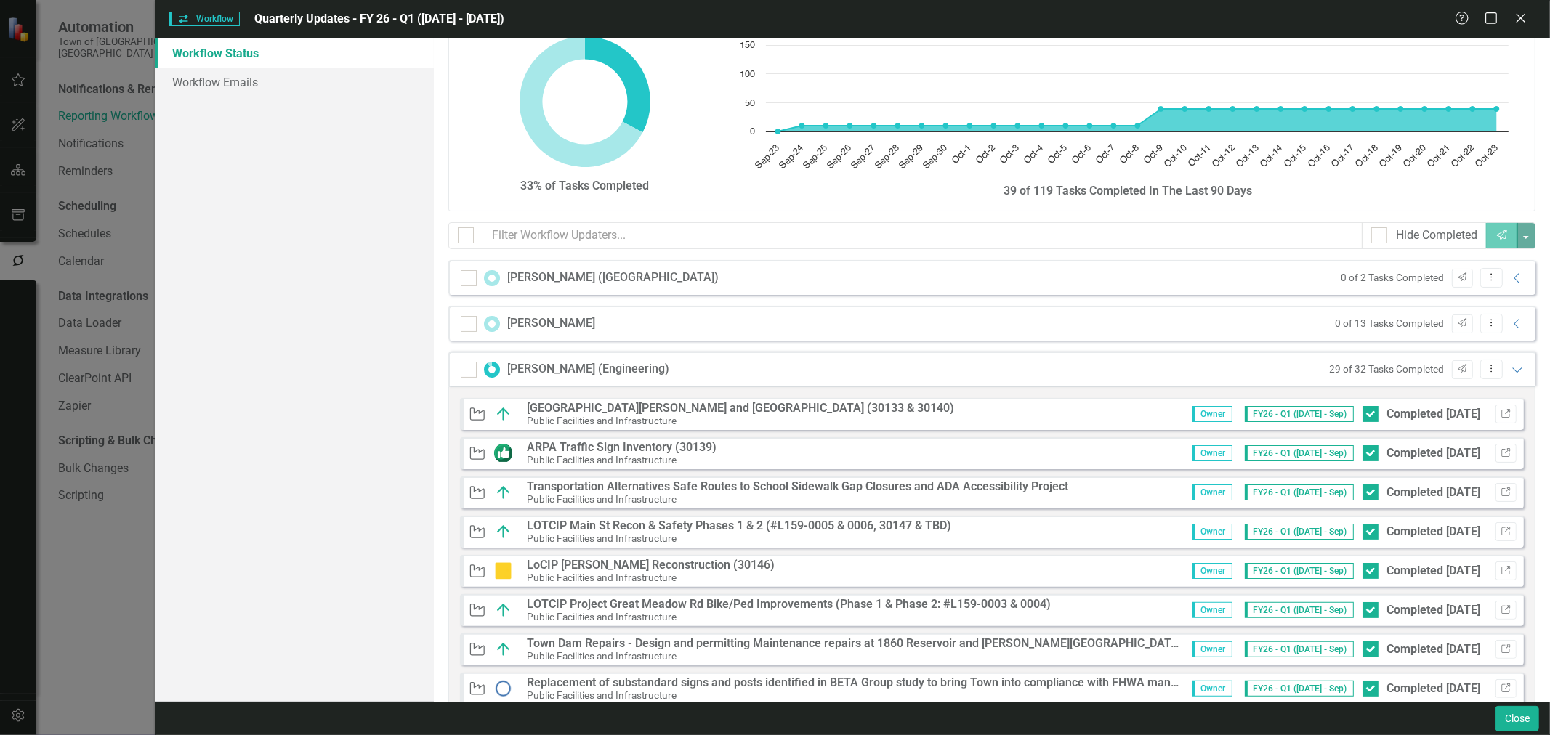
scroll to position [0, 0]
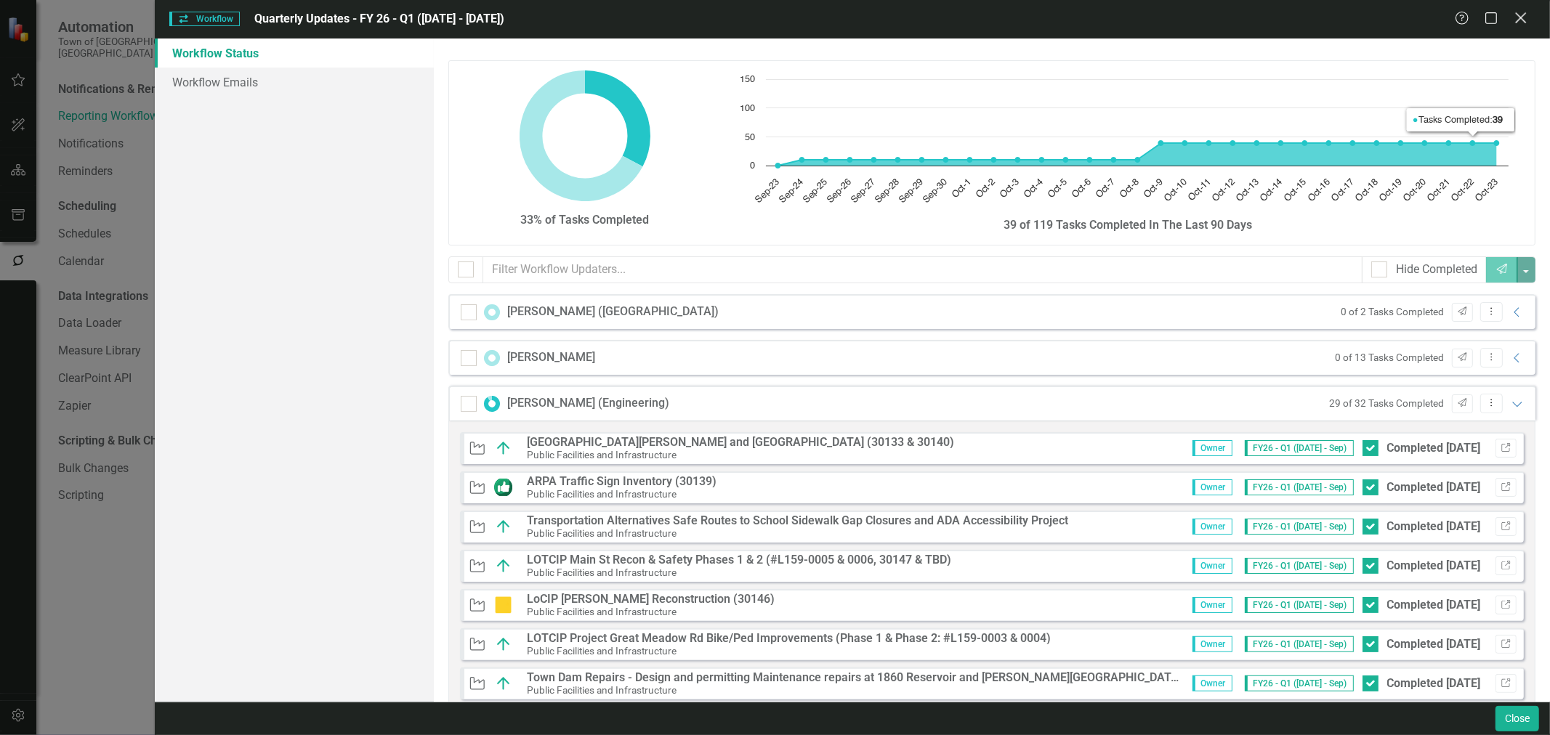
click at [1517, 16] on icon at bounding box center [1520, 17] width 11 height 11
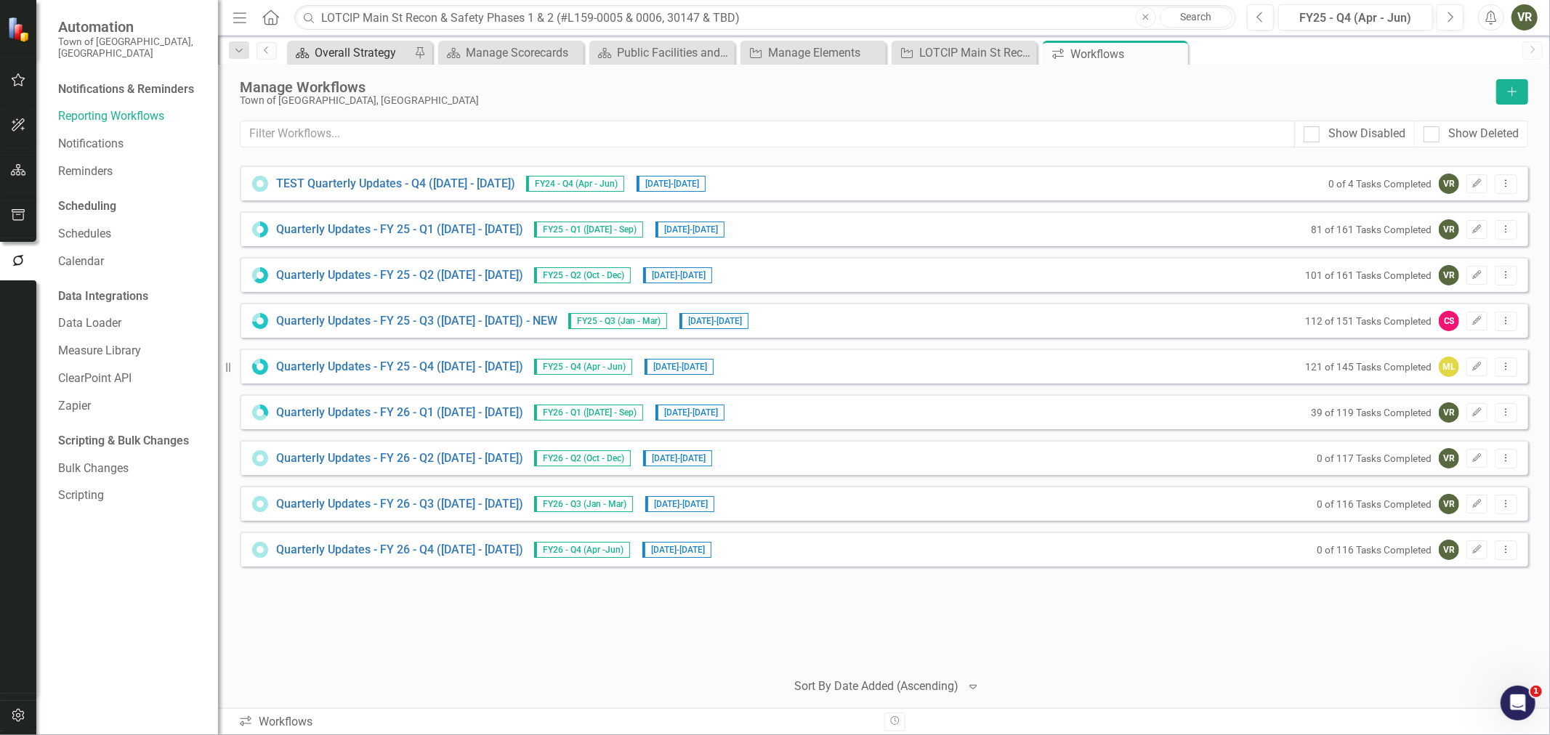
click at [326, 54] on div "Overall Strategy" at bounding box center [363, 53] width 96 height 18
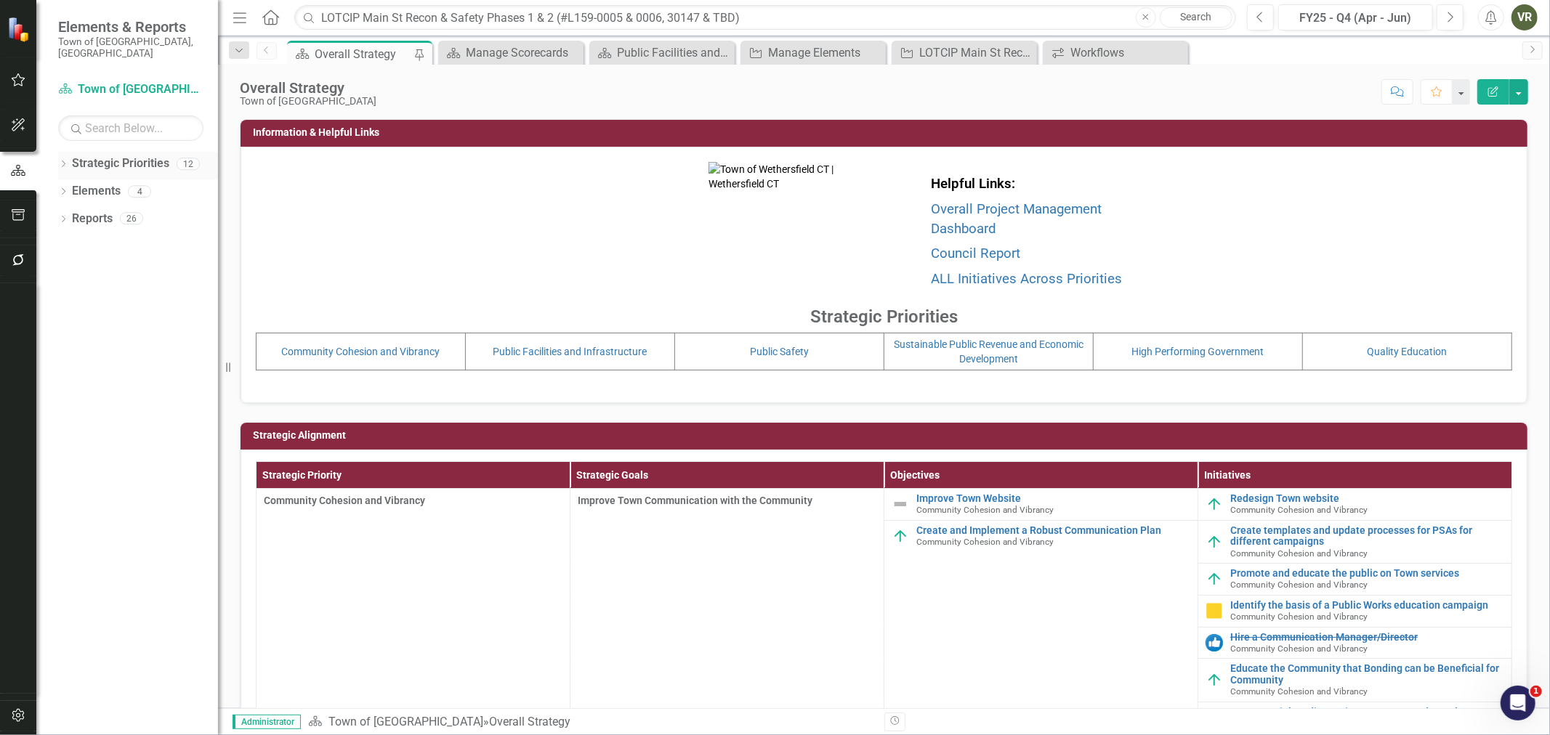
click at [66, 160] on div "Dropdown" at bounding box center [63, 166] width 10 height 12
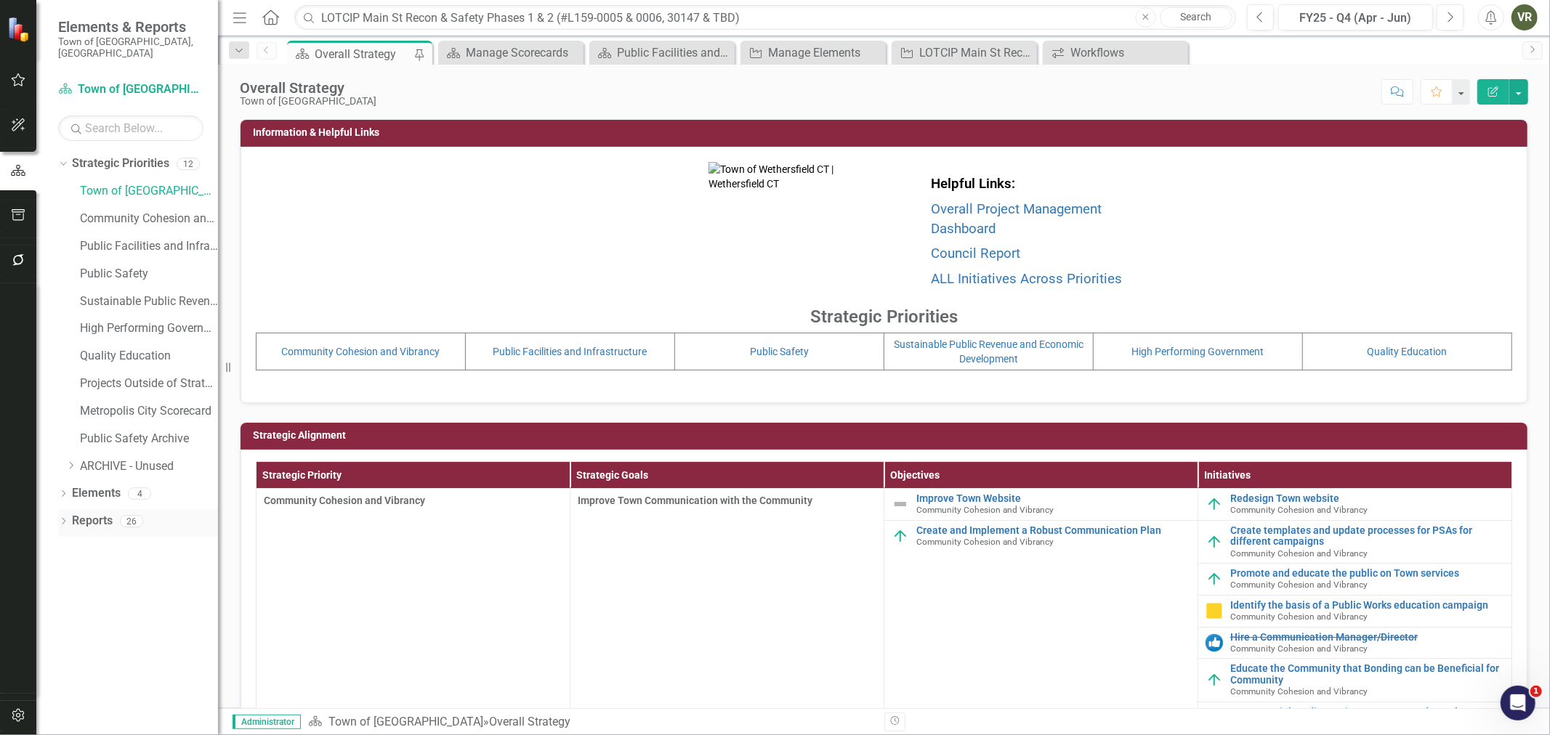
click at [62, 517] on div "Dropdown" at bounding box center [63, 523] width 10 height 12
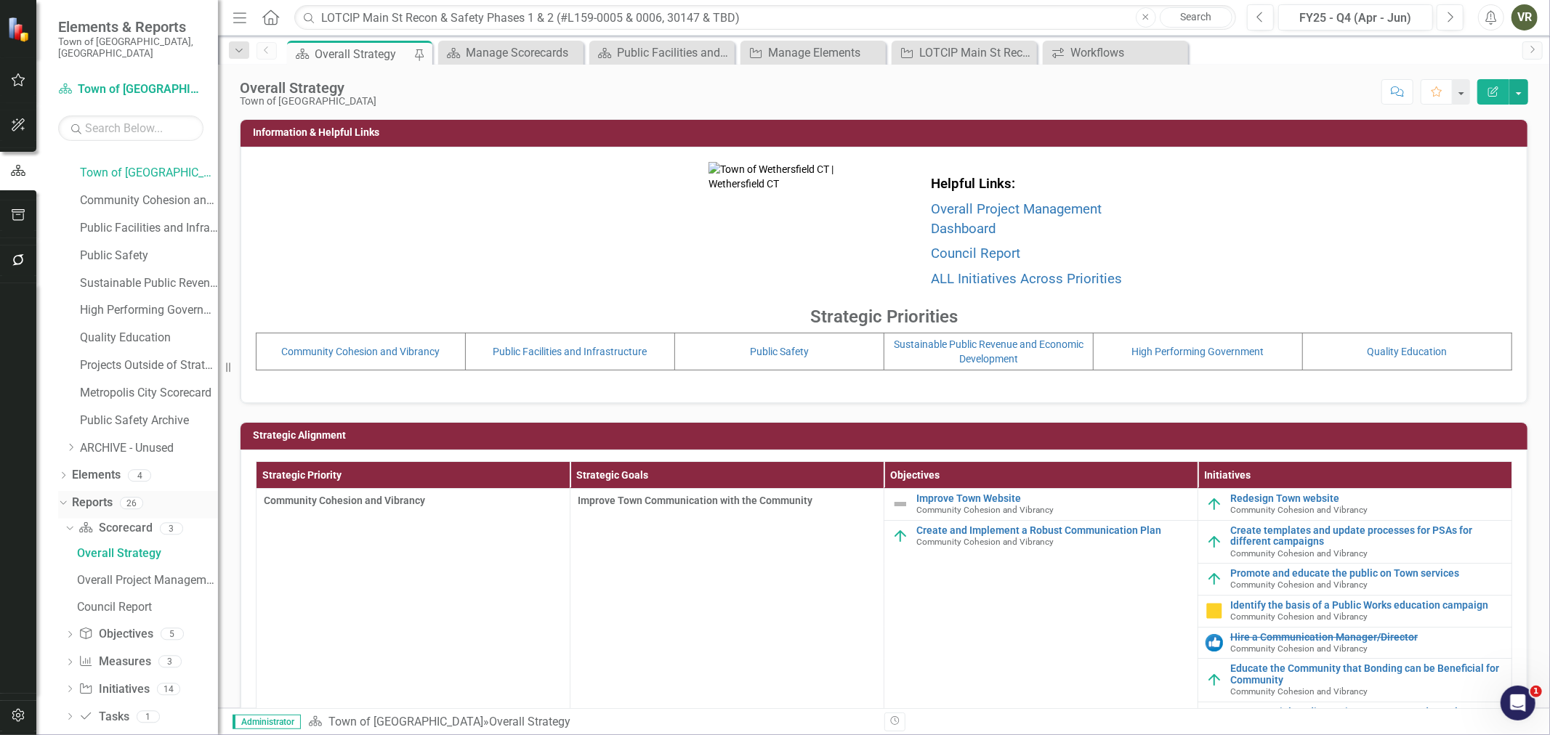
scroll to position [25, 0]
click at [70, 678] on div "Dropdown" at bounding box center [70, 684] width 10 height 12
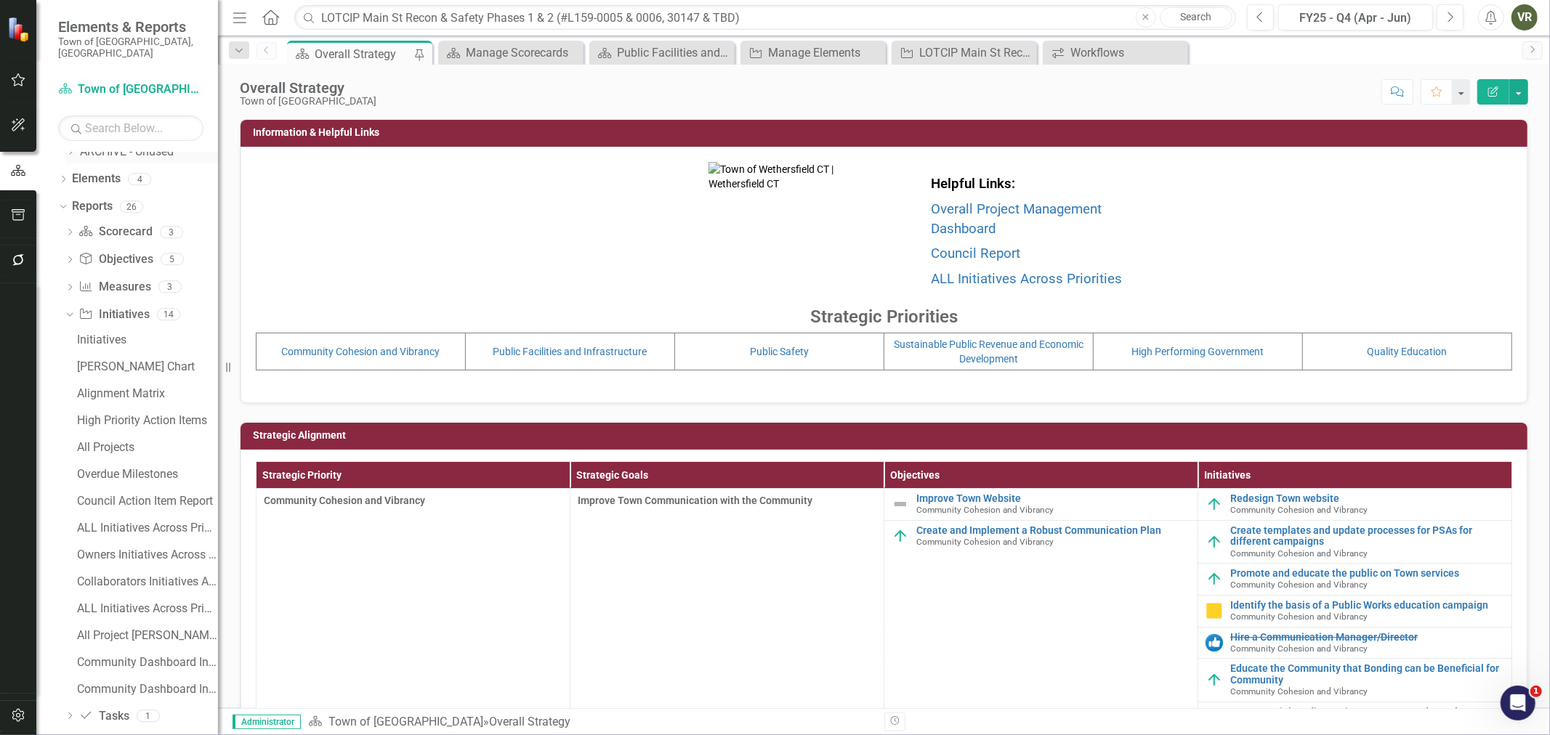
scroll to position [321, 0]
click at [126, 591] on link "ALL Initiatives Across Priorities - only Completed" at bounding box center [145, 602] width 145 height 23
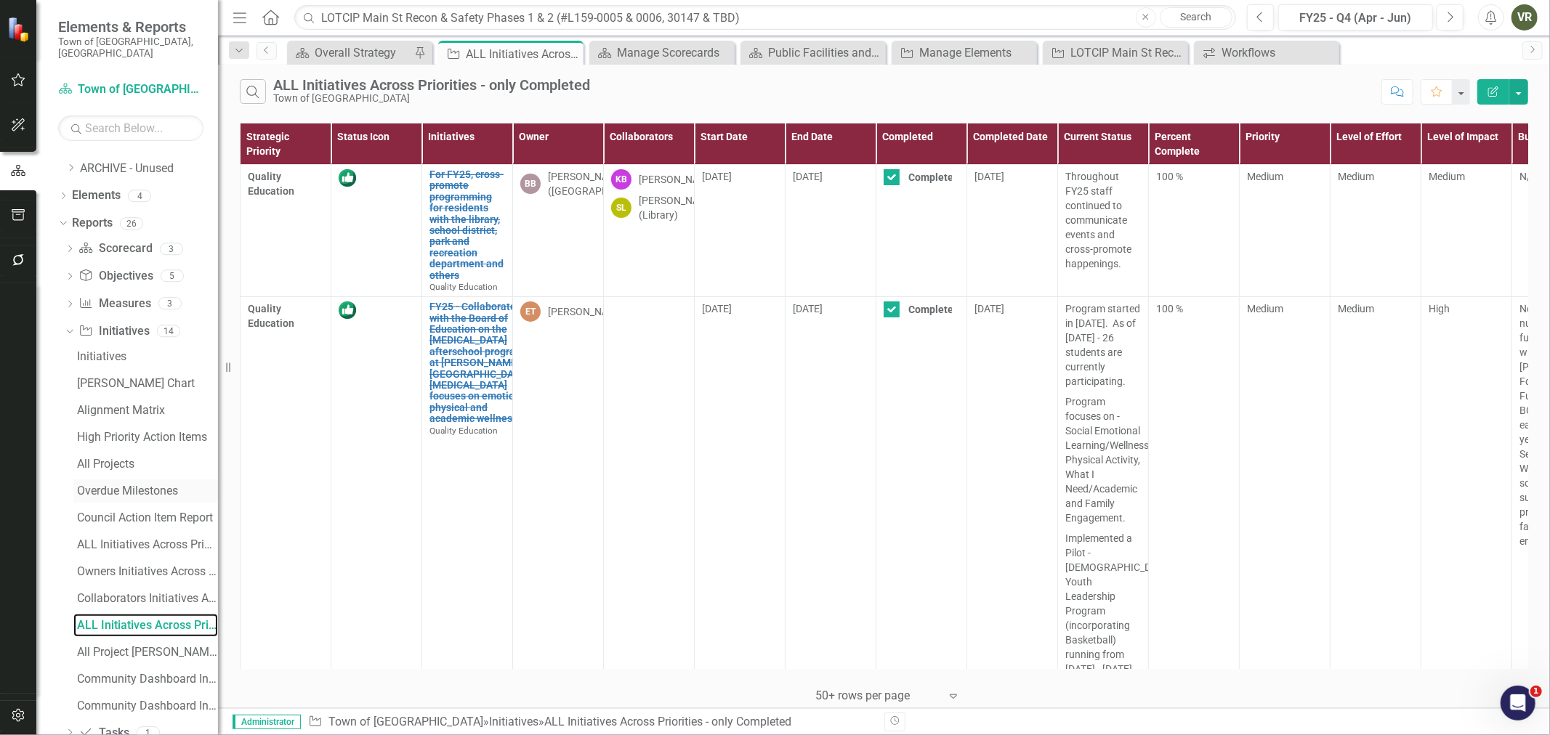
scroll to position [321, 0]
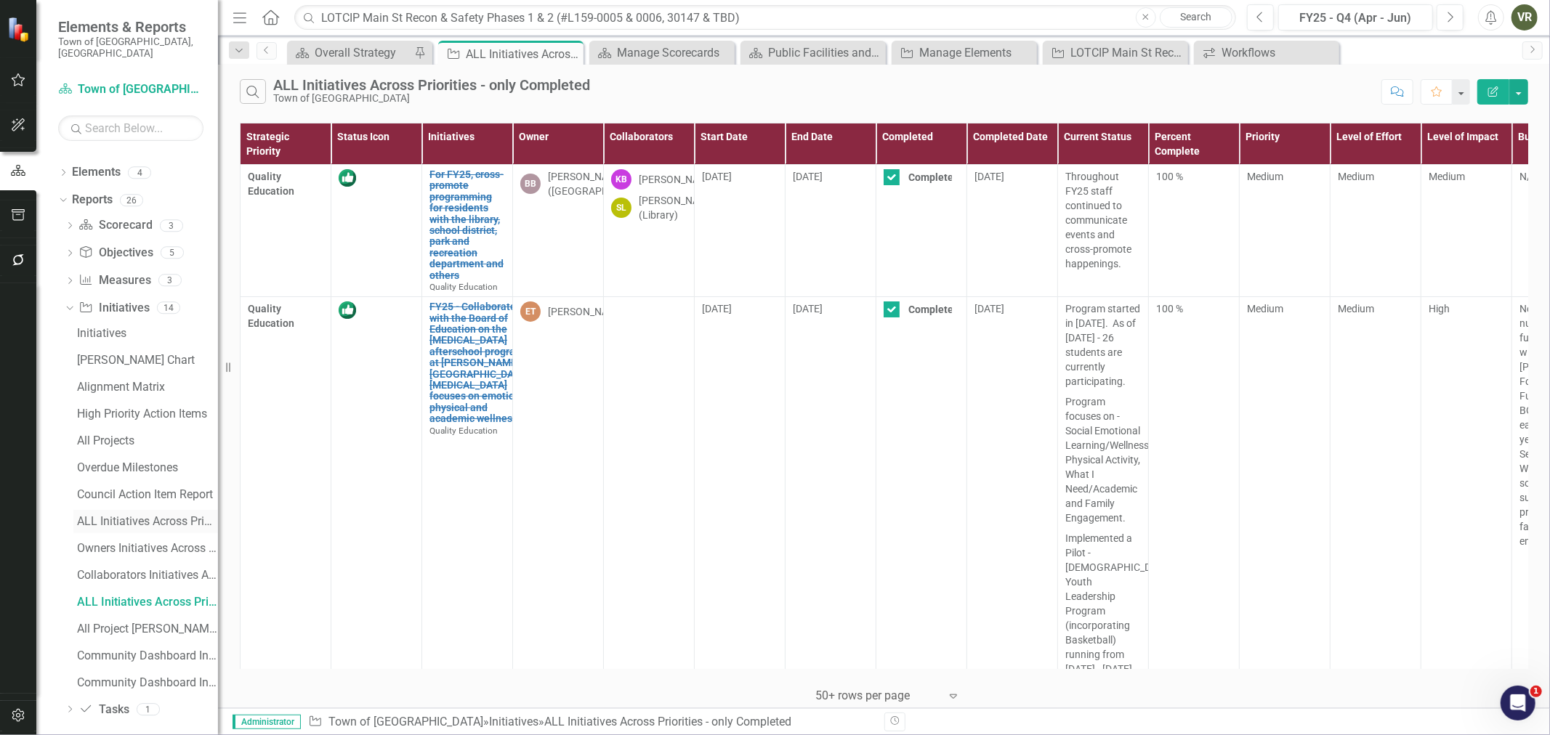
click at [140, 515] on div "ALL Initiatives Across Priorities" at bounding box center [147, 521] width 141 height 13
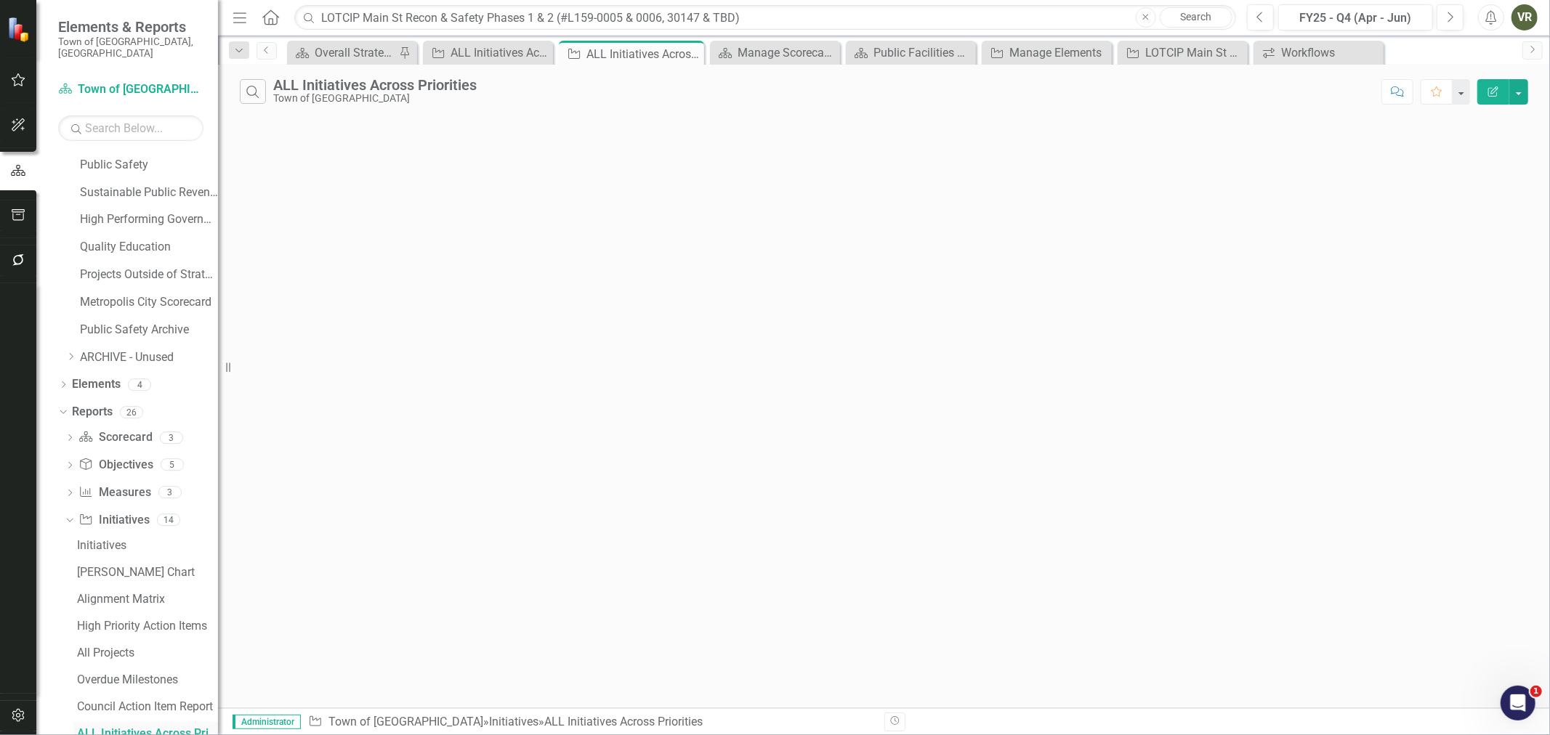
scroll to position [107, 0]
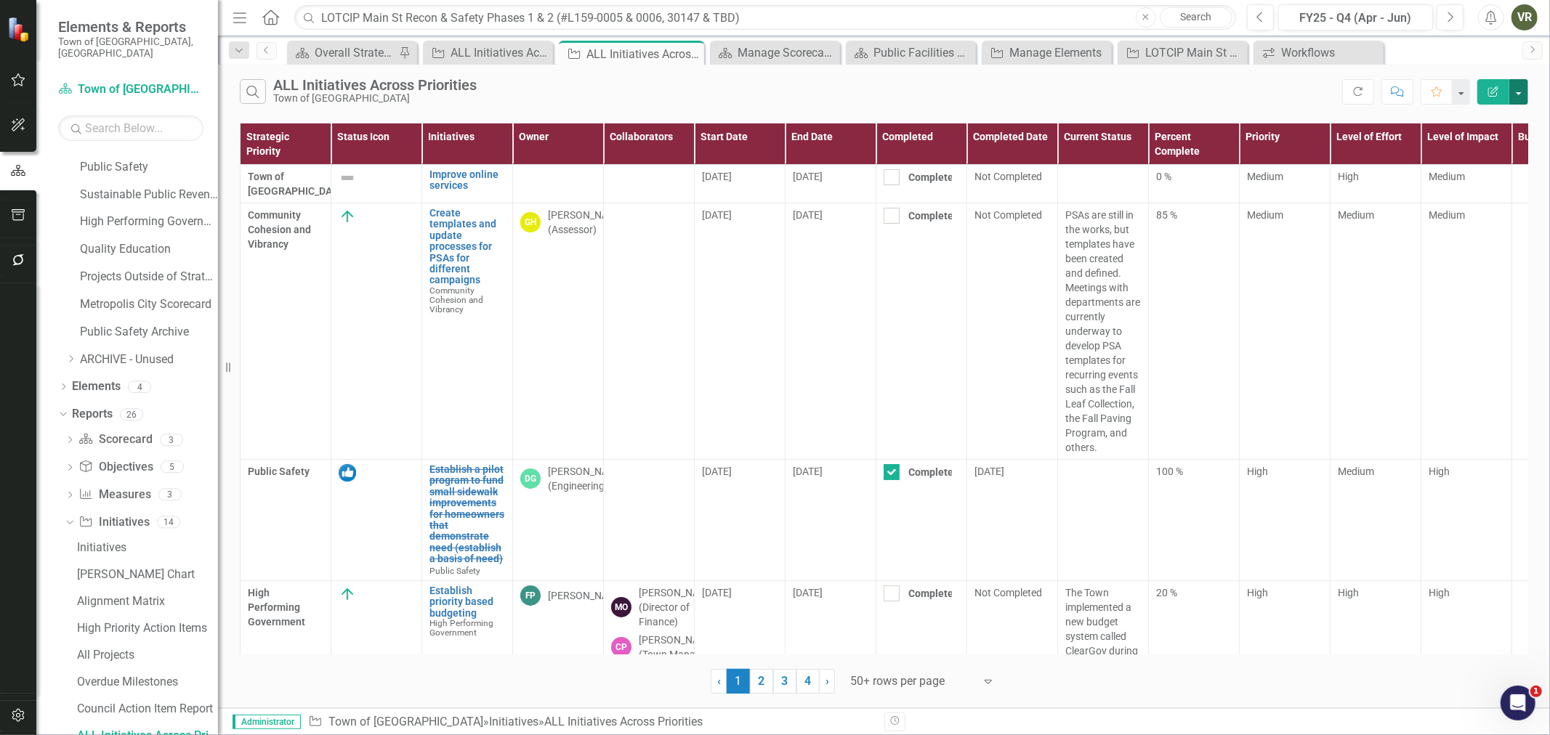
click at [1514, 90] on button "button" at bounding box center [1518, 91] width 19 height 25
click at [1485, 169] on link "Excel Export to Excel" at bounding box center [1470, 174] width 115 height 27
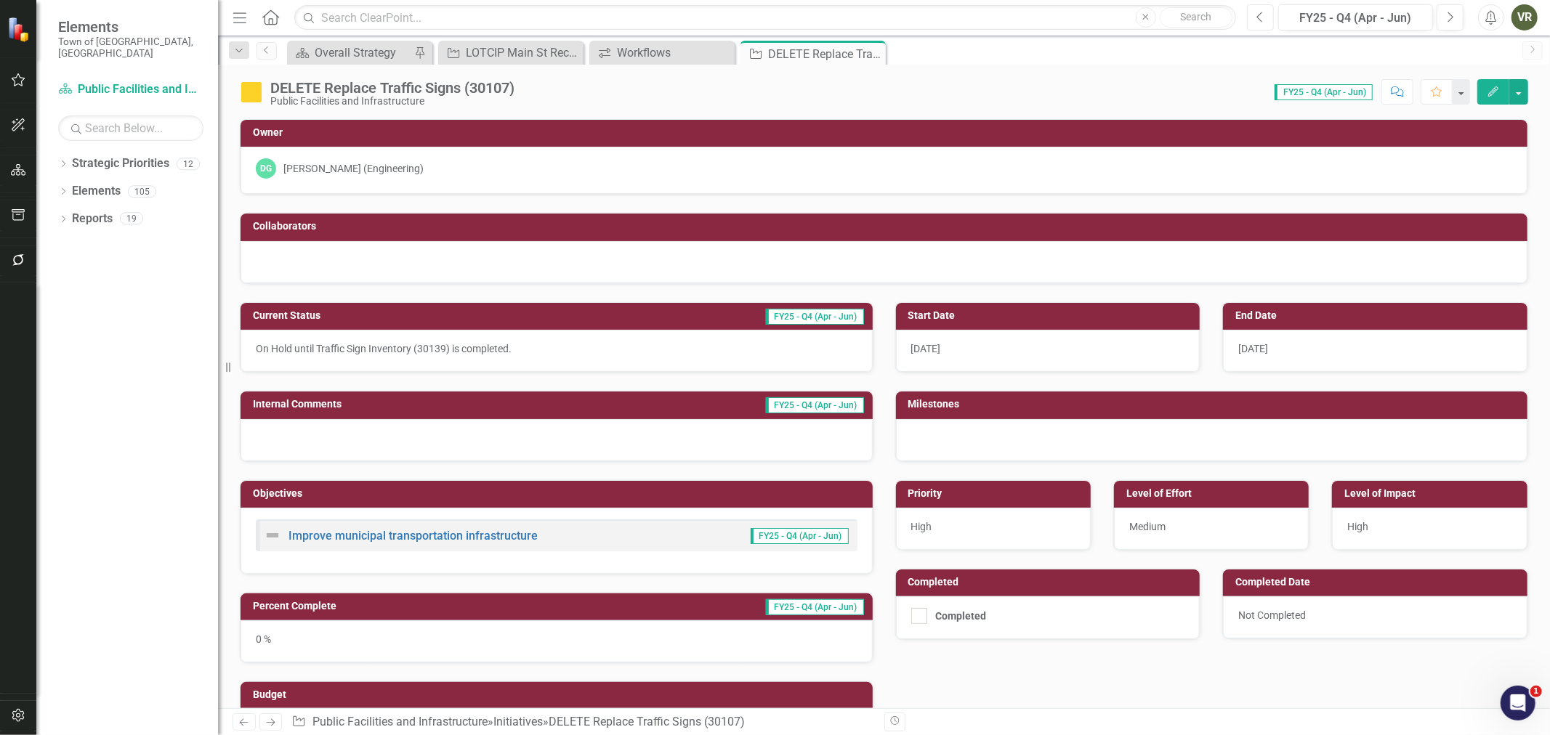
click at [1269, 11] on button "Previous" at bounding box center [1260, 17] width 27 height 26
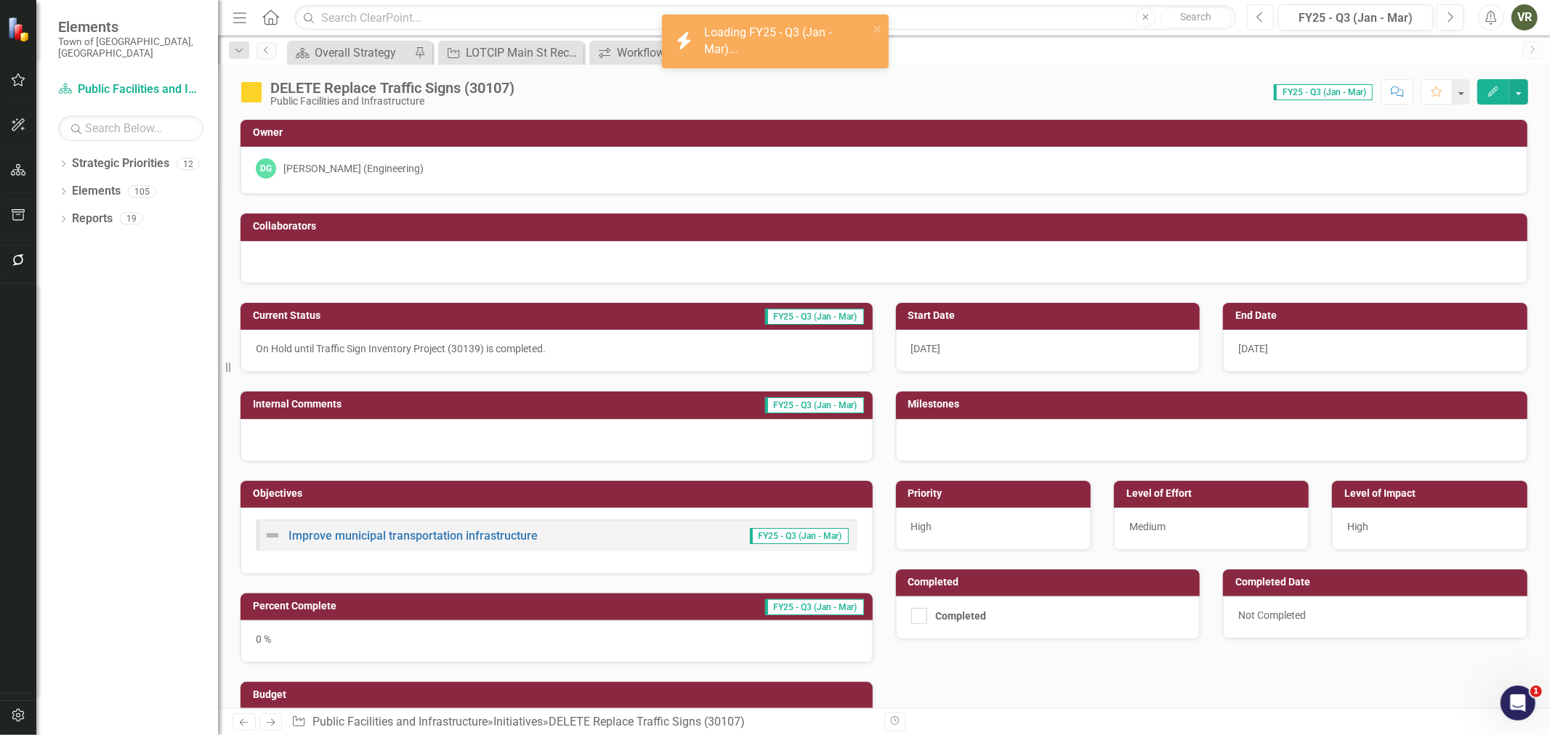
click at [1269, 11] on button "Previous" at bounding box center [1260, 17] width 27 height 26
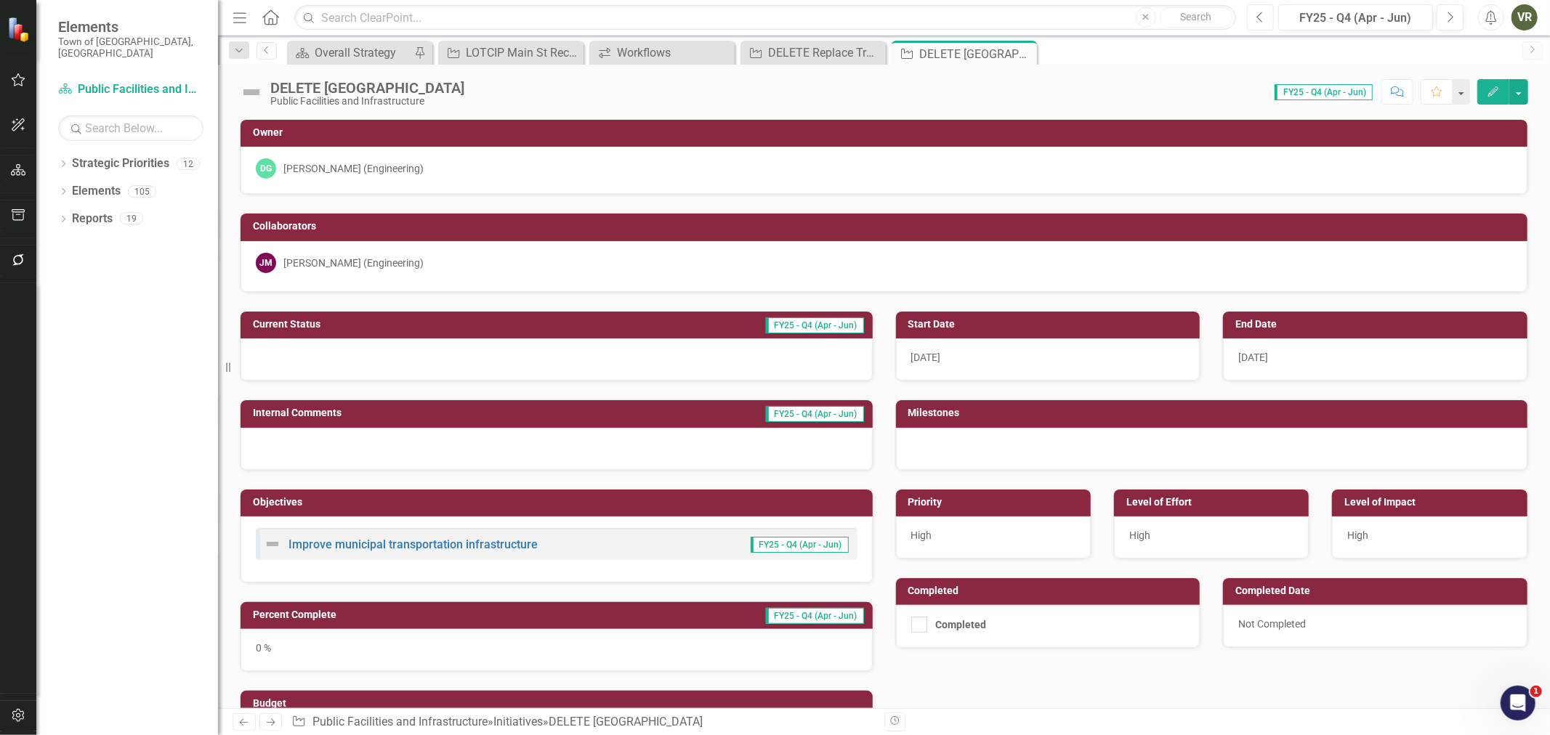
click at [1265, 20] on button "Previous" at bounding box center [1260, 17] width 27 height 26
drag, startPoint x: 578, startPoint y: 89, endPoint x: 338, endPoint y: 92, distance: 240.5
click at [338, 92] on div "DELETE Straddle Hill Area Road Settlement Public Facilities and Infrastructure …" at bounding box center [884, 87] width 1332 height 44
click at [464, 89] on div "DELETE [GEOGRAPHIC_DATA]" at bounding box center [367, 88] width 194 height 16
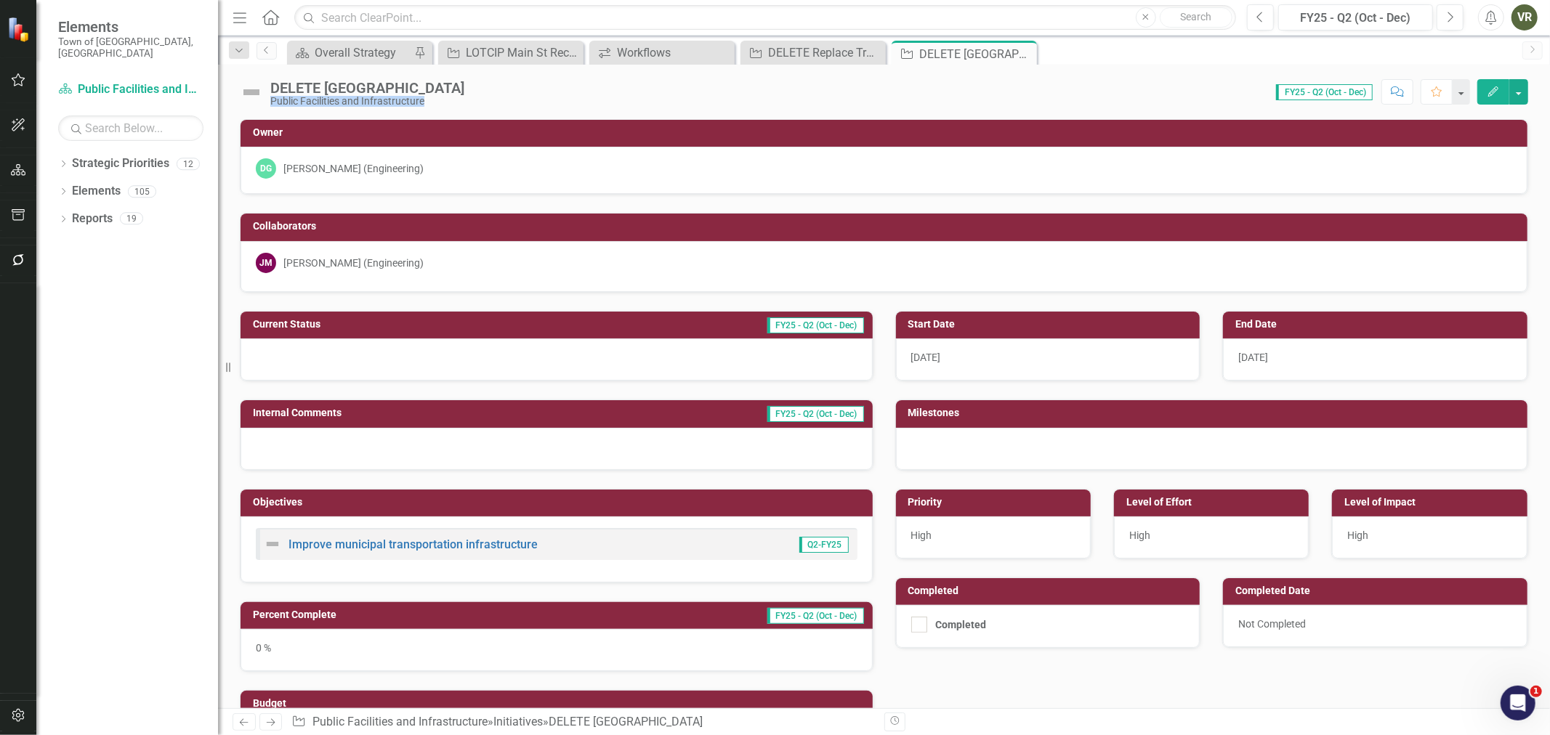
drag, startPoint x: 565, startPoint y: 84, endPoint x: 431, endPoint y: 84, distance: 133.7
click at [431, 84] on div "DELETE Straddle Hill Area Road Settlement Public Facilities and Infrastructure …" at bounding box center [884, 87] width 1332 height 44
click at [589, 84] on div "Score: 0.00 FY25 - Q2 (Oct - Dec) Completed Comment Favorite Edit" at bounding box center [1000, 91] width 1057 height 25
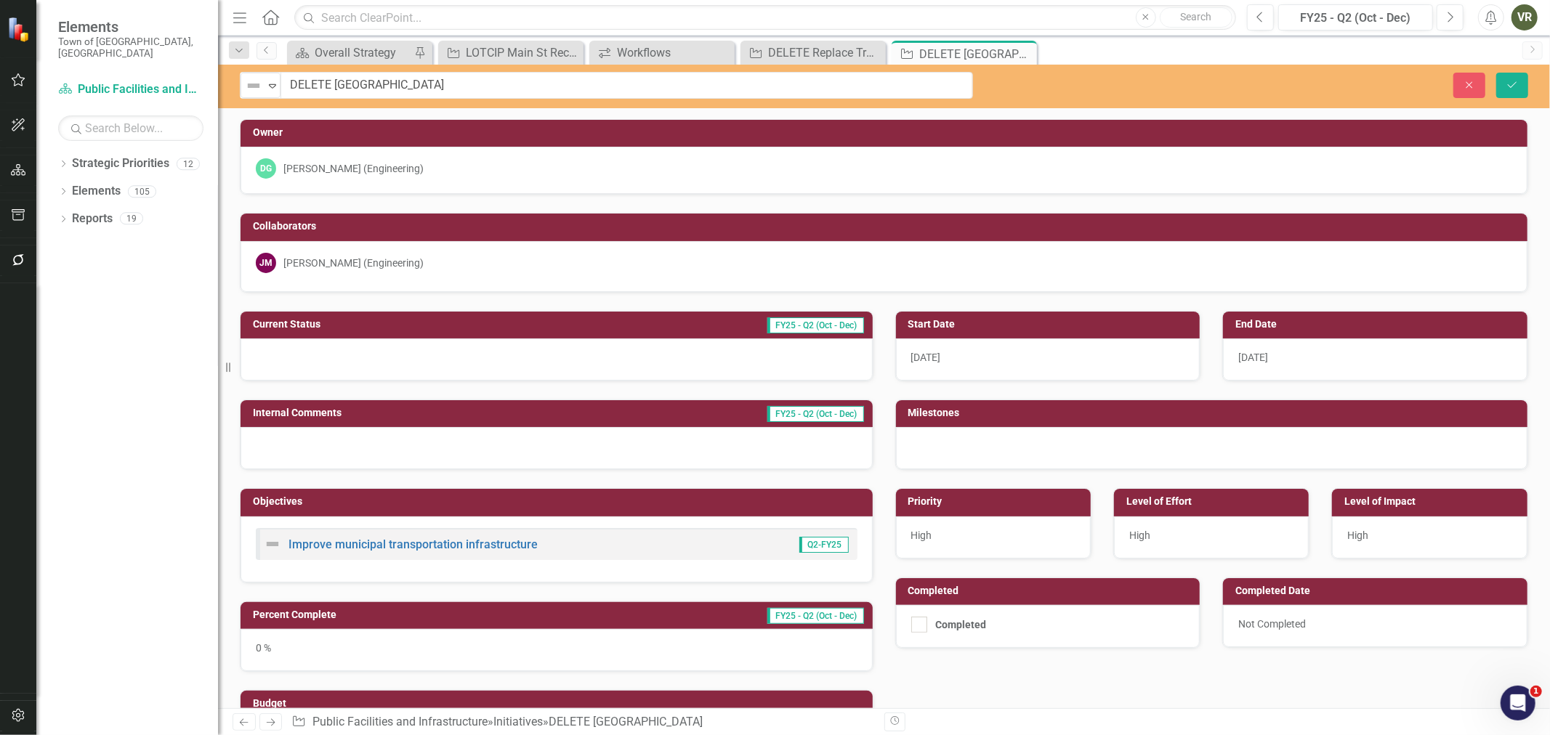
drag, startPoint x: 551, startPoint y: 82, endPoint x: 330, endPoint y: 81, distance: 220.9
click at [330, 80] on input "DELETE [GEOGRAPHIC_DATA]" at bounding box center [627, 85] width 692 height 27
click at [1503, 82] on button "Save" at bounding box center [1512, 85] width 32 height 25
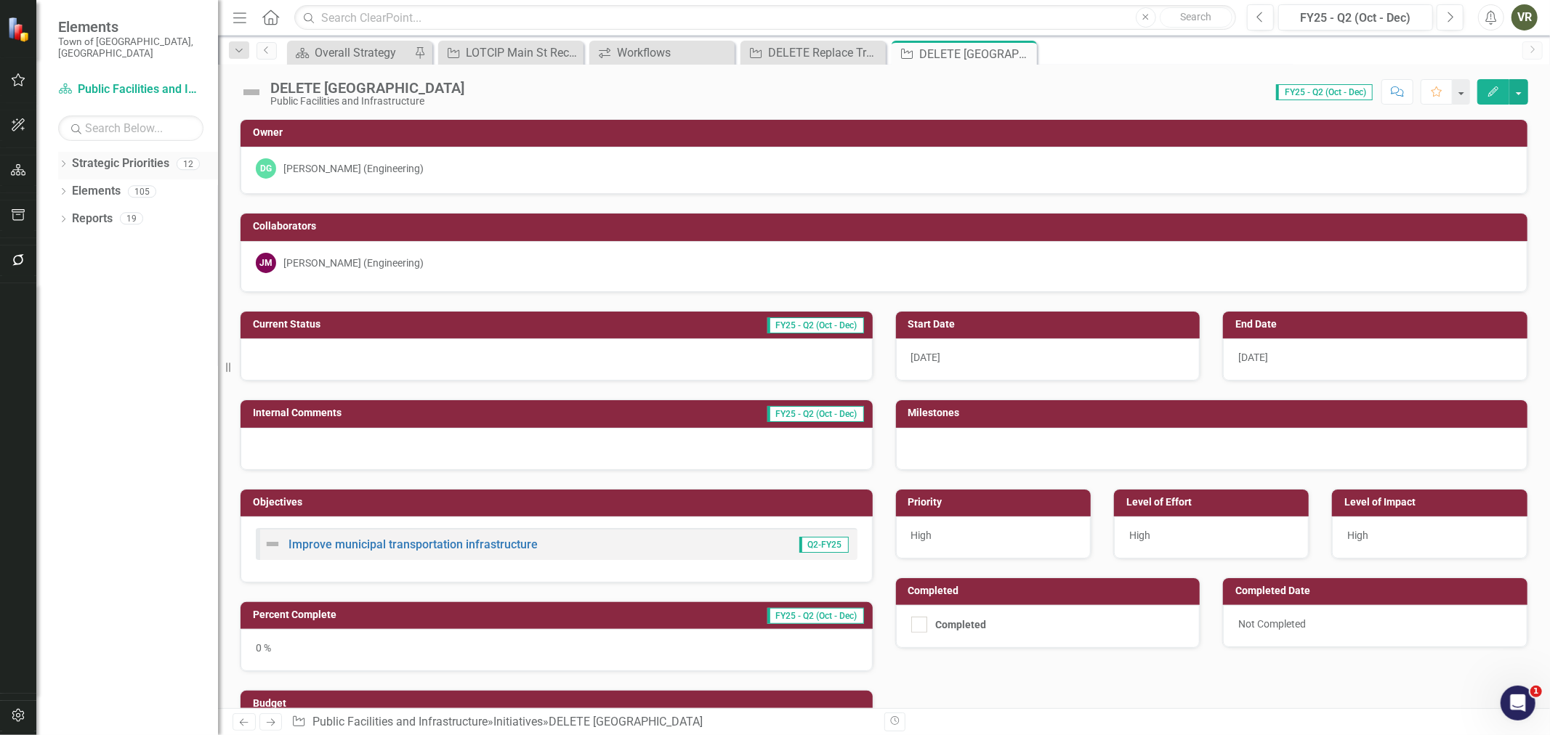
click at [62, 161] on icon "Dropdown" at bounding box center [63, 165] width 10 height 8
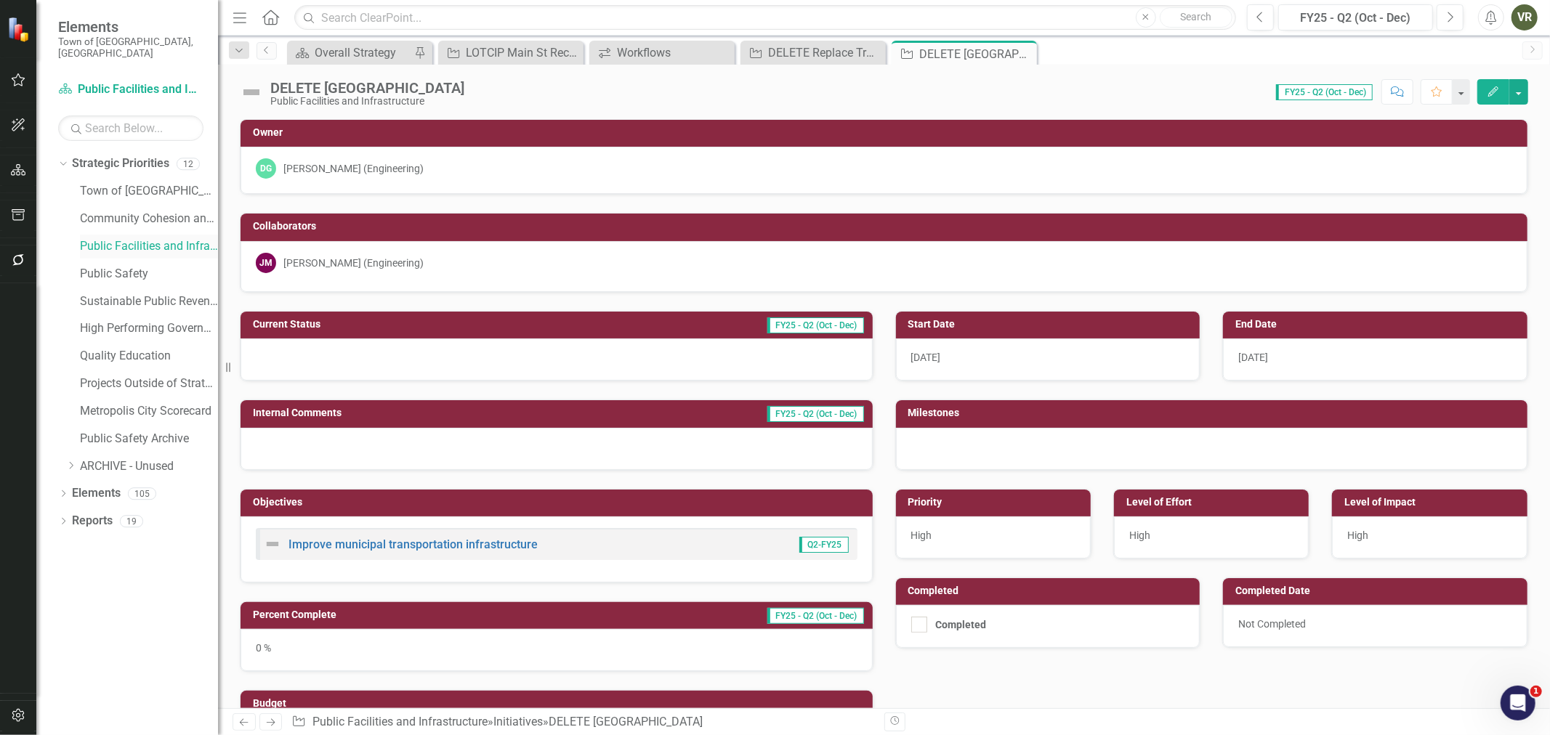
click at [107, 240] on link "Public Facilities and Infrastructure" at bounding box center [149, 246] width 138 height 17
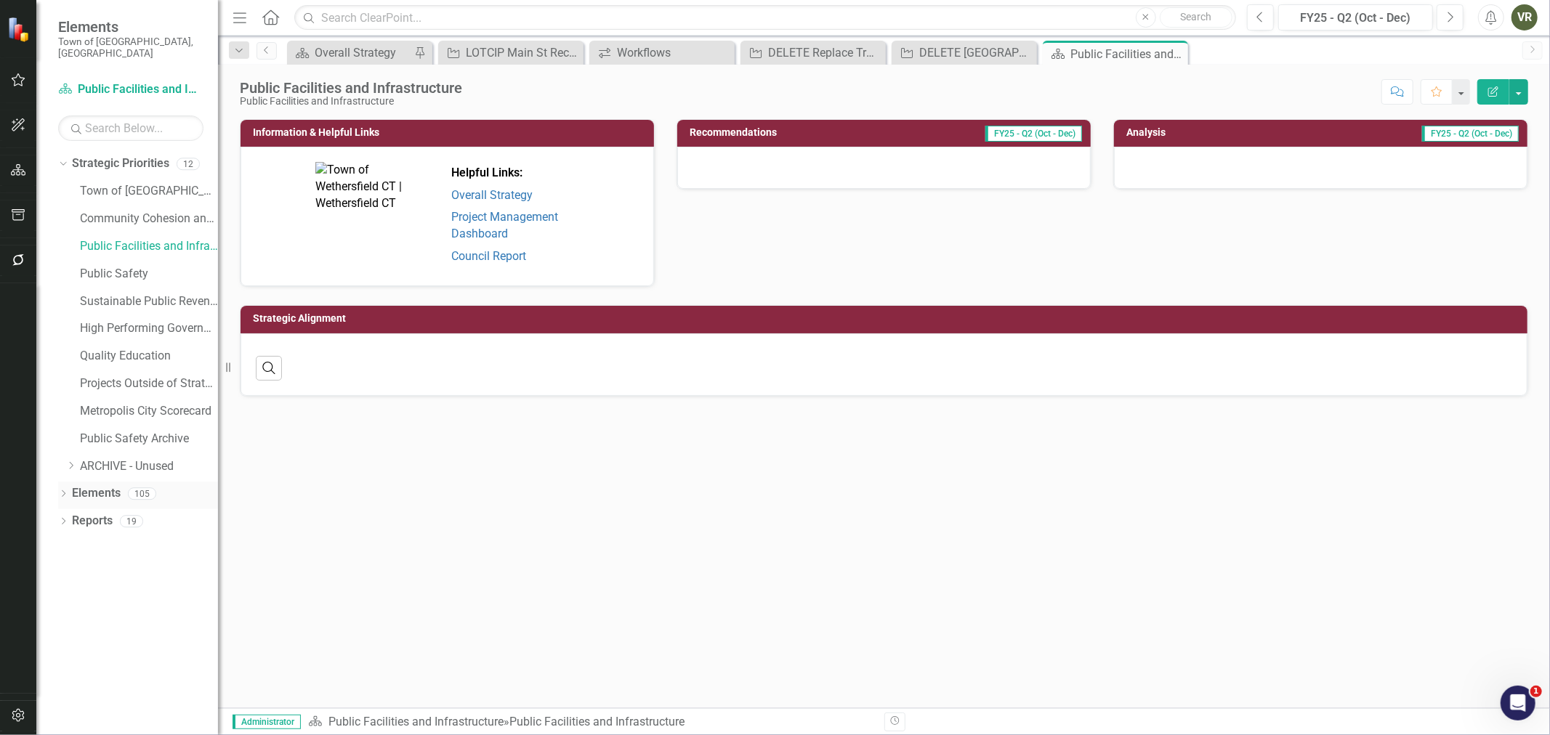
click at [59, 491] on icon "Dropdown" at bounding box center [63, 495] width 10 height 8
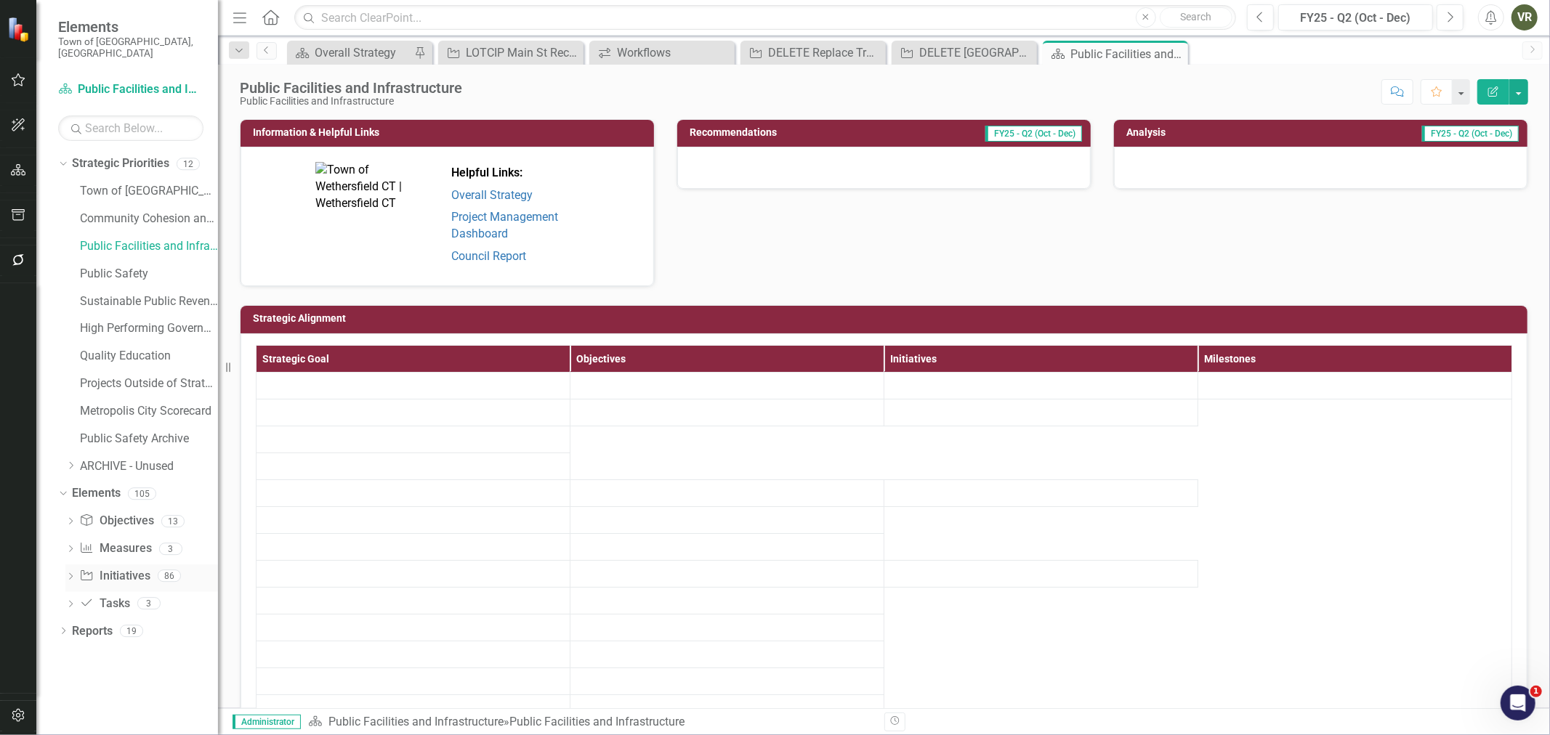
click at [97, 568] on link "Initiative Initiatives" at bounding box center [114, 576] width 70 height 17
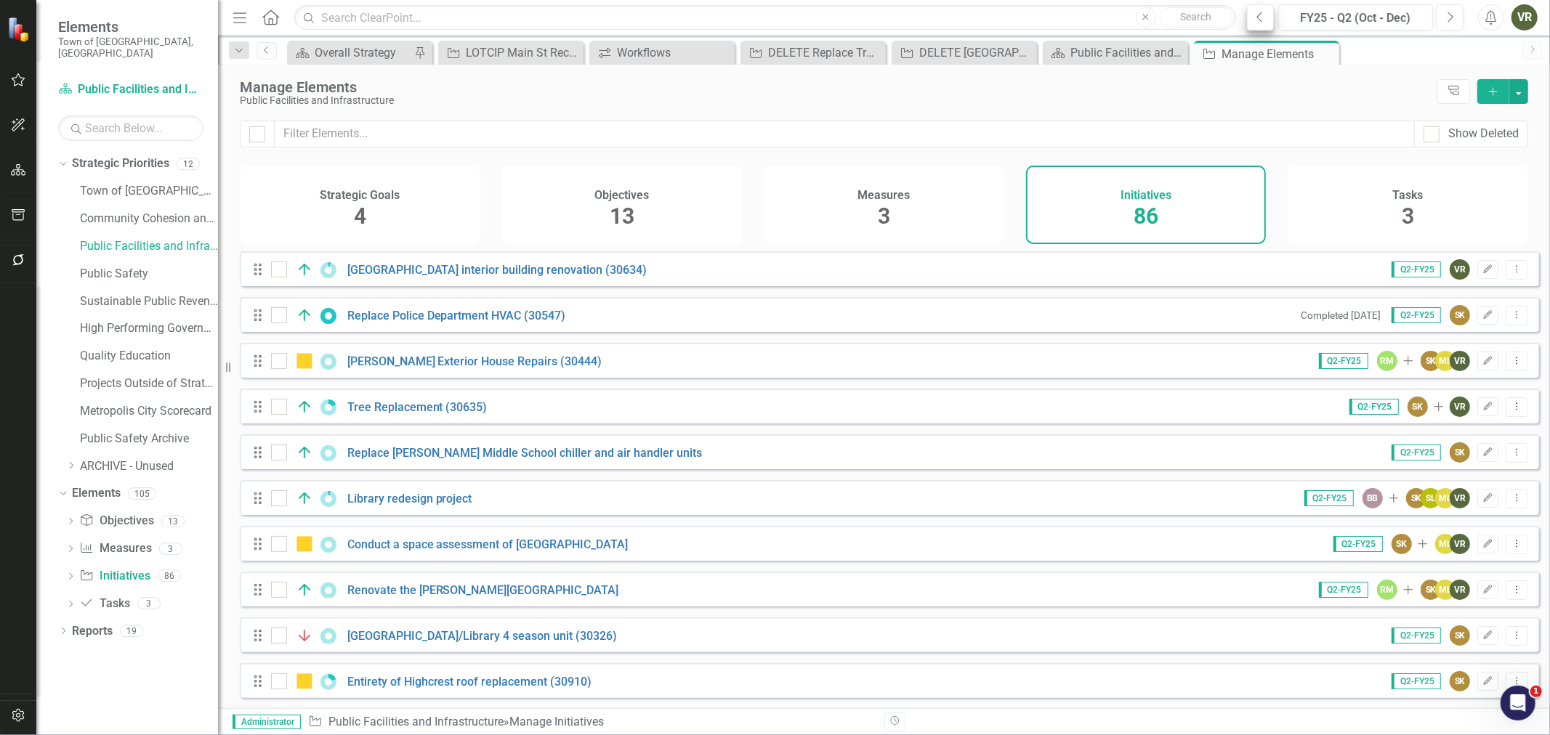
scroll to position [3227, 0]
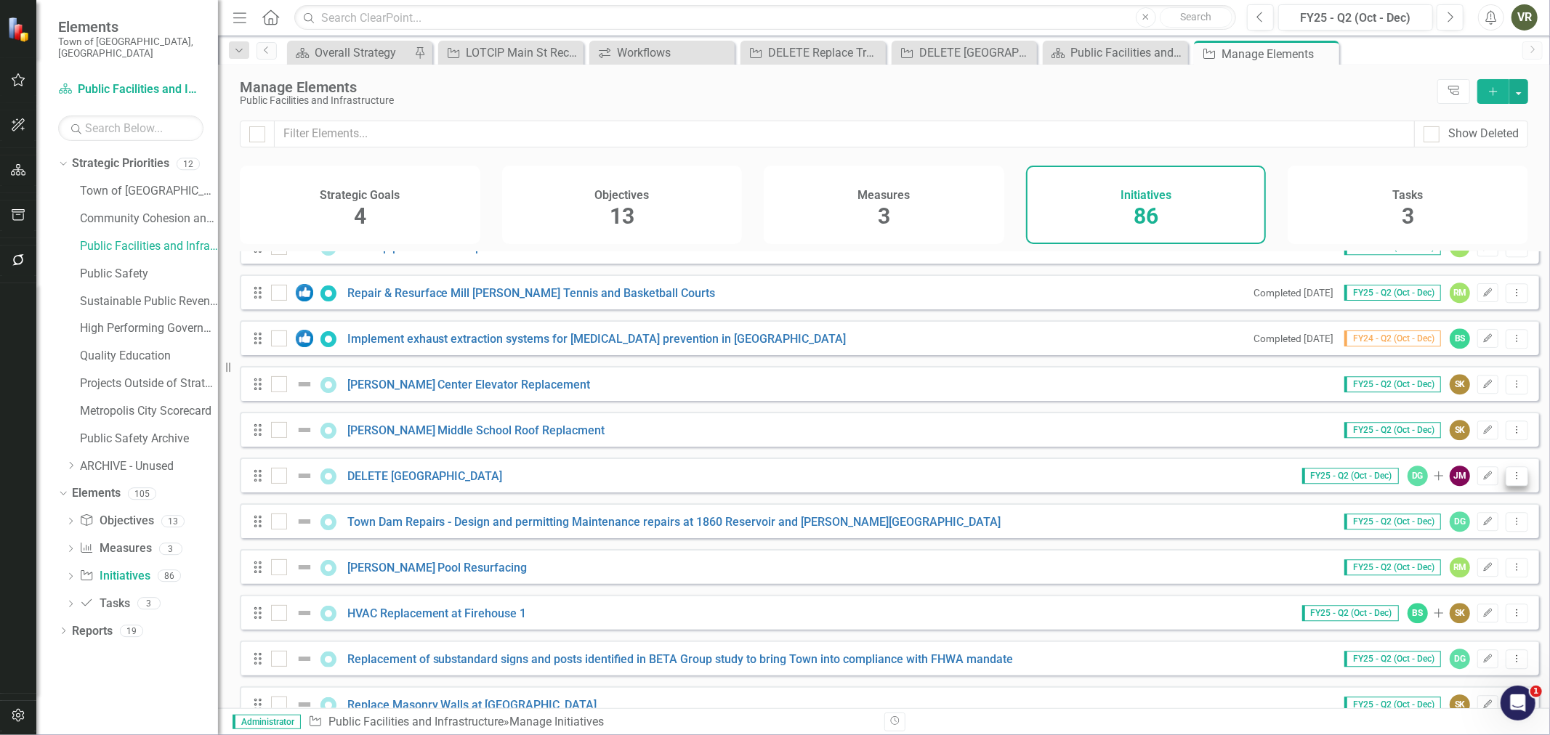
click at [1511, 480] on icon "Dropdown Menu" at bounding box center [1517, 475] width 12 height 9
click at [1477, 585] on link "Trash Delete Initiative" at bounding box center [1452, 590] width 130 height 27
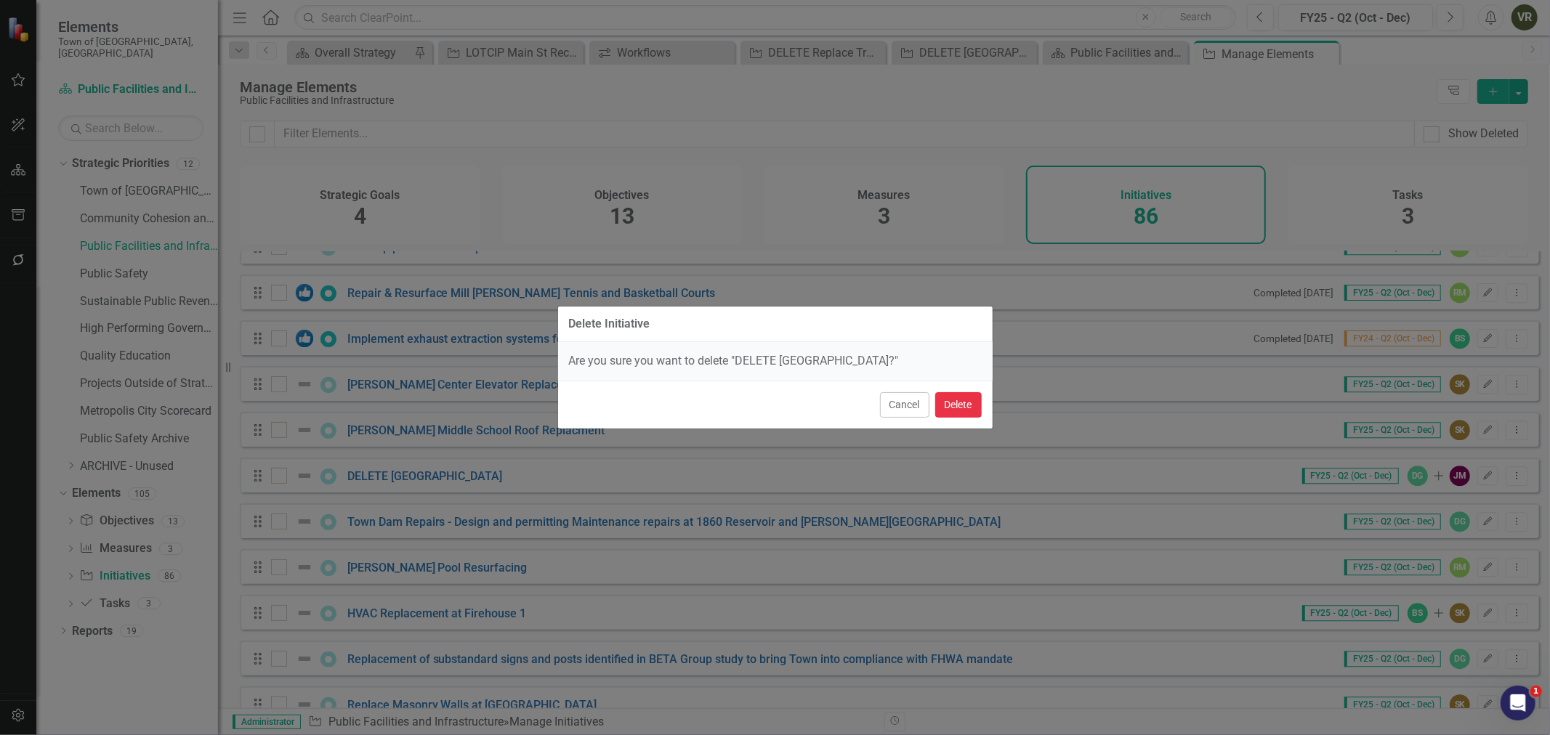
click at [953, 402] on button "Delete" at bounding box center [958, 404] width 47 height 25
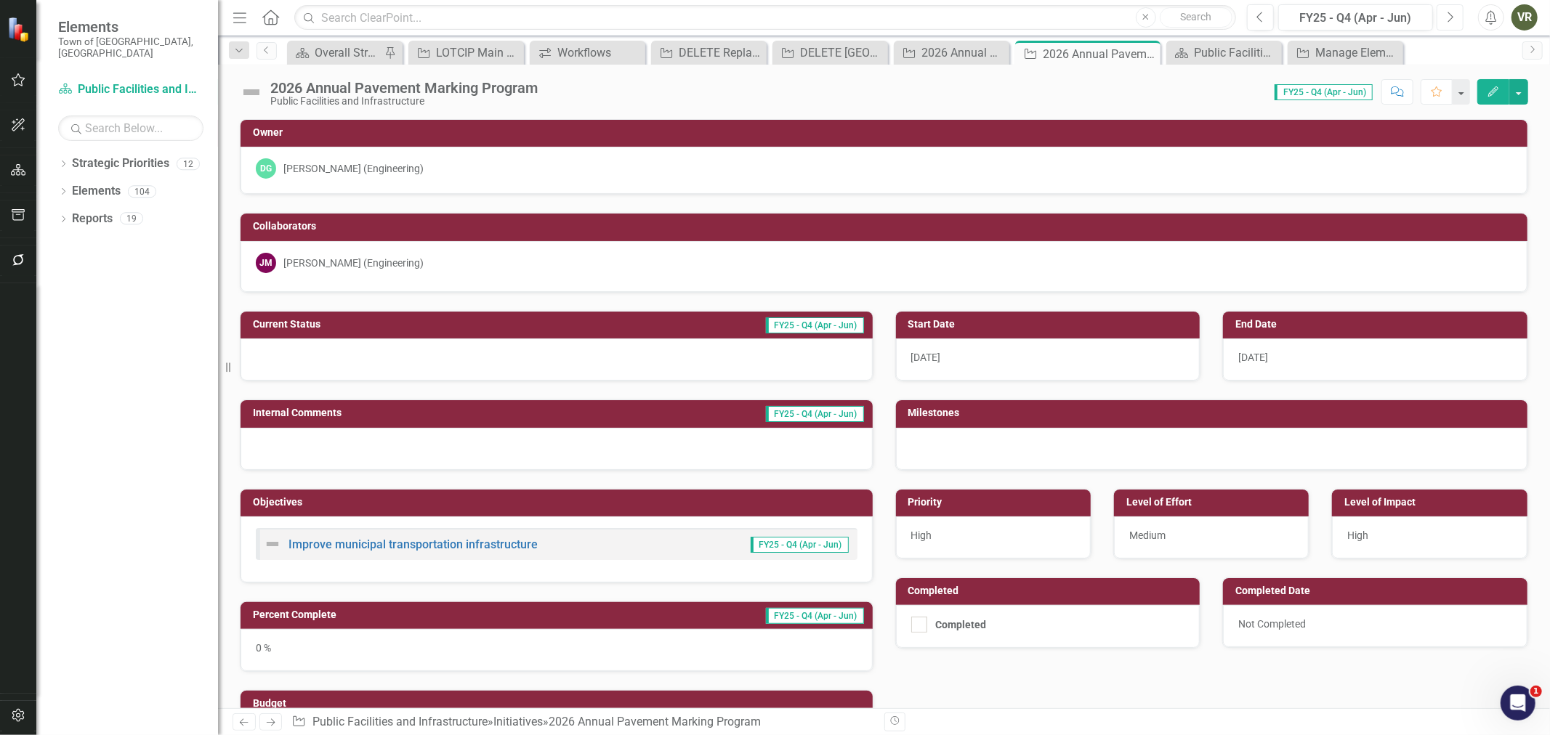
click at [1447, 20] on icon "Next" at bounding box center [1450, 17] width 8 height 13
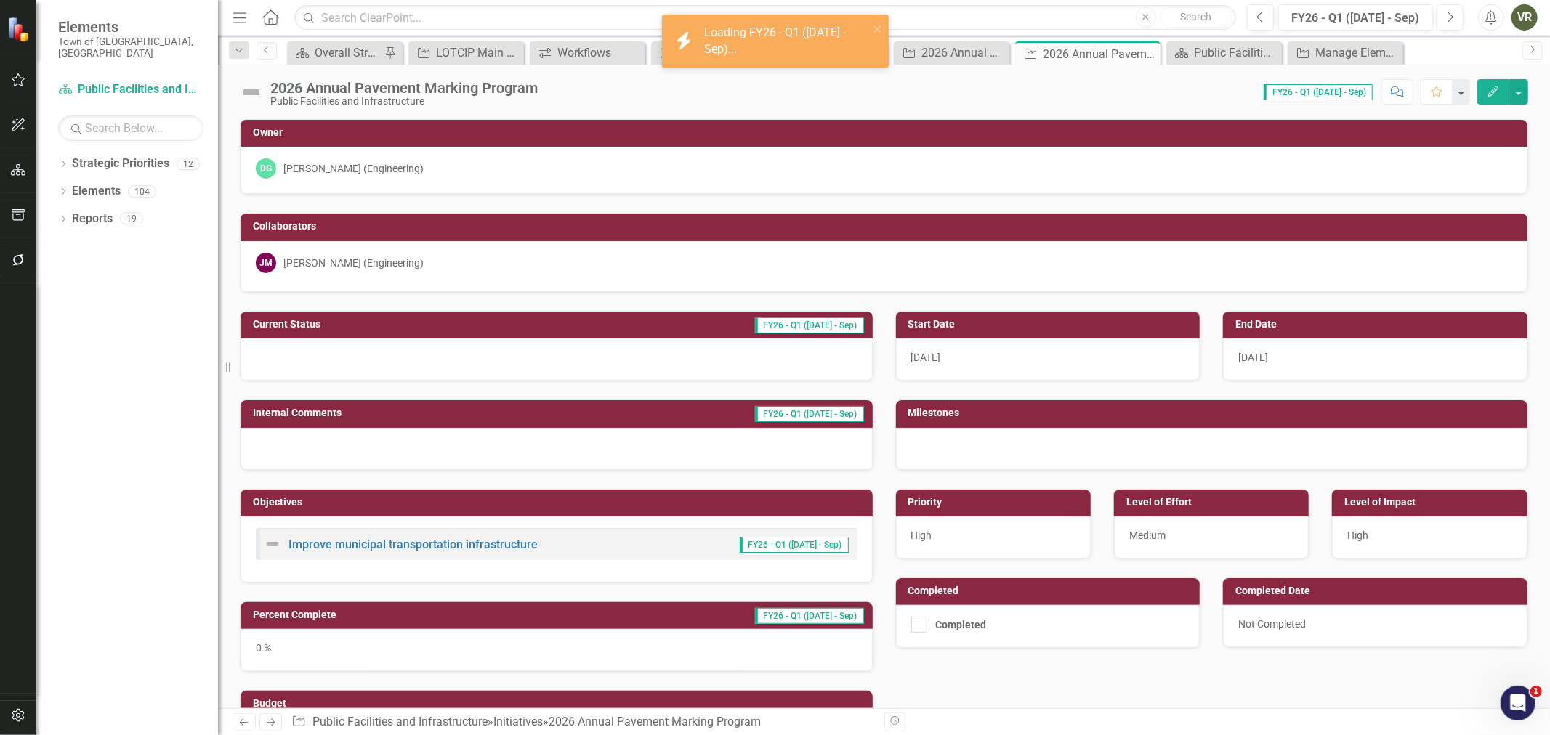
click at [247, 85] on img at bounding box center [251, 92] width 23 height 23
click at [247, 84] on img at bounding box center [251, 92] width 23 height 23
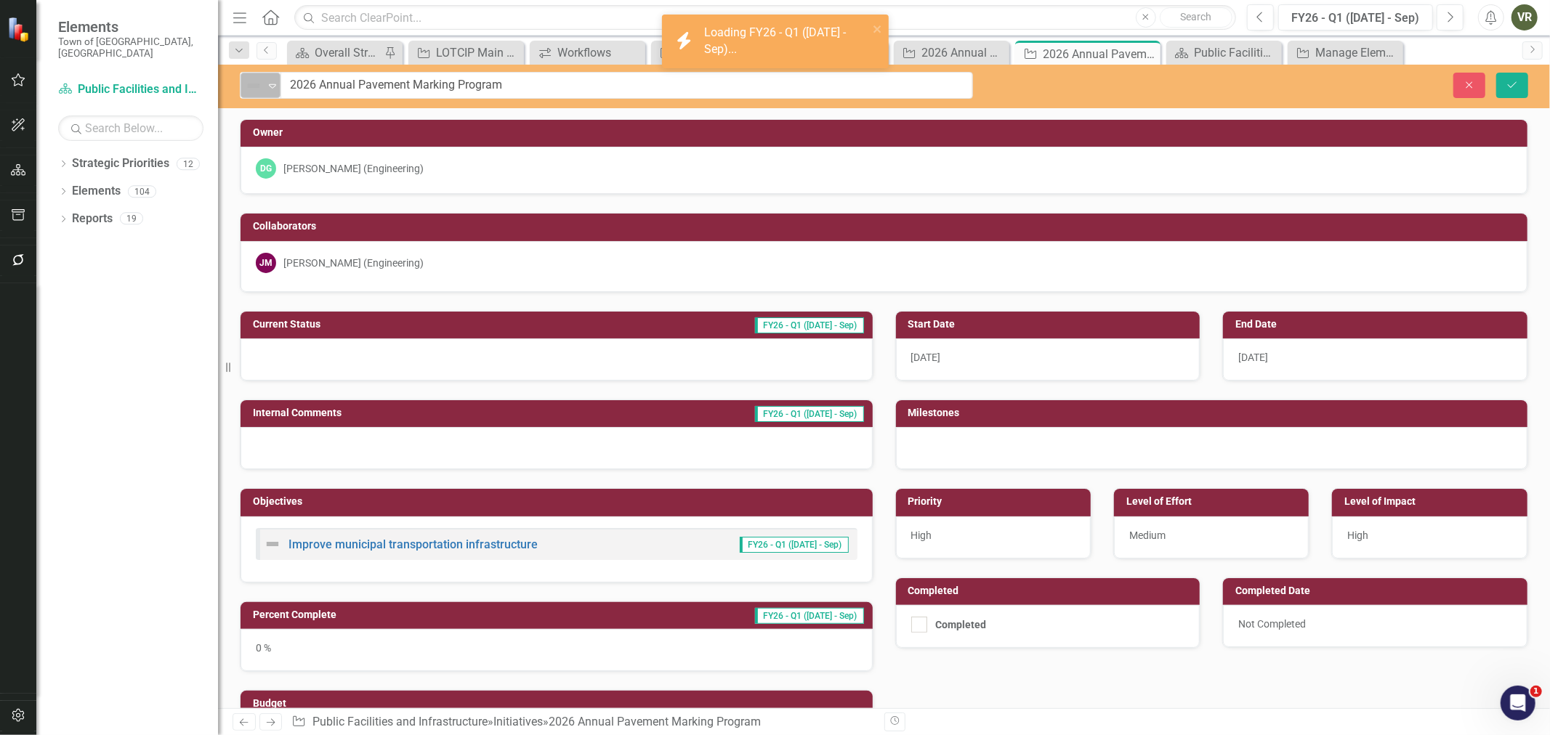
click at [251, 86] on img at bounding box center [253, 85] width 17 height 17
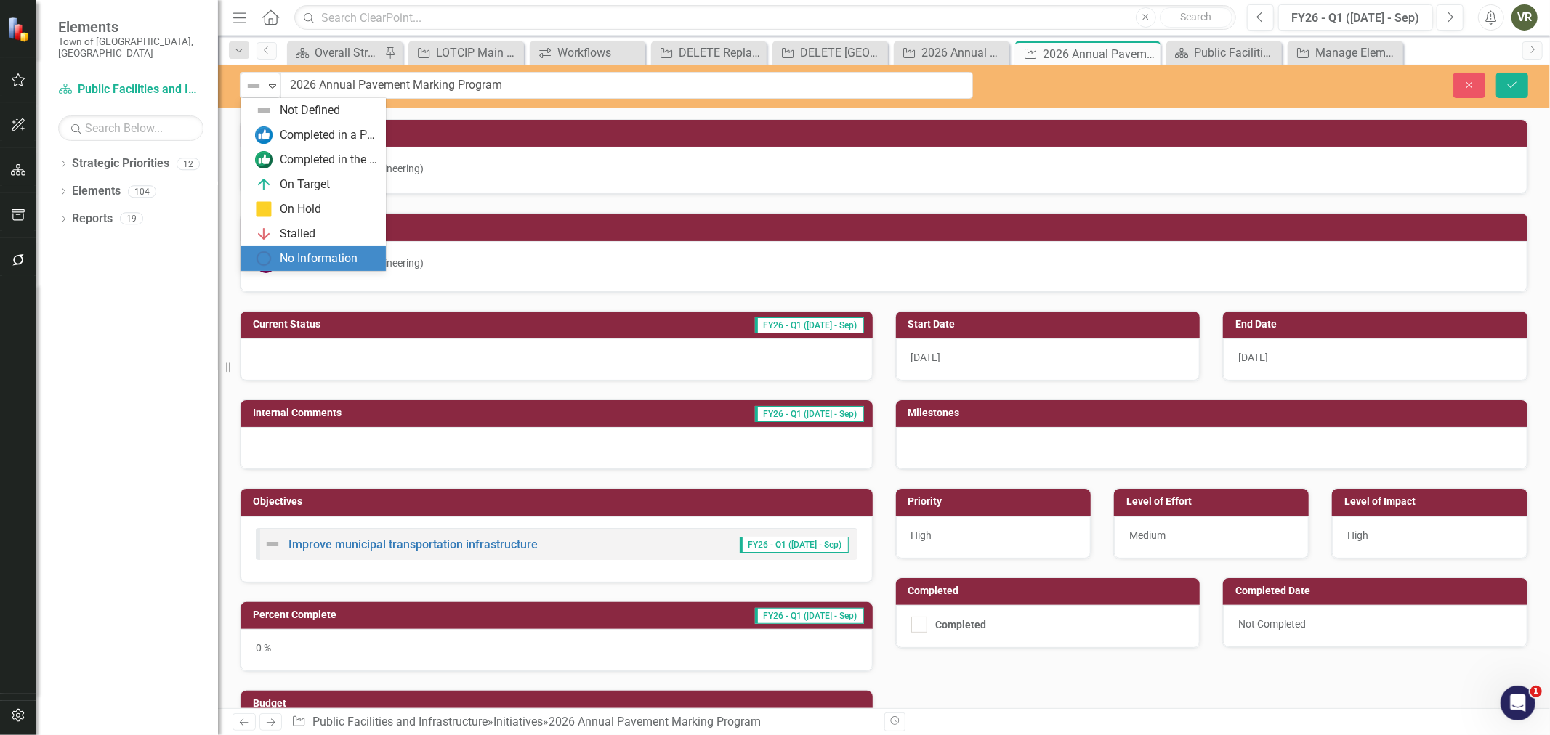
click at [302, 257] on div "No Information" at bounding box center [319, 259] width 78 height 17
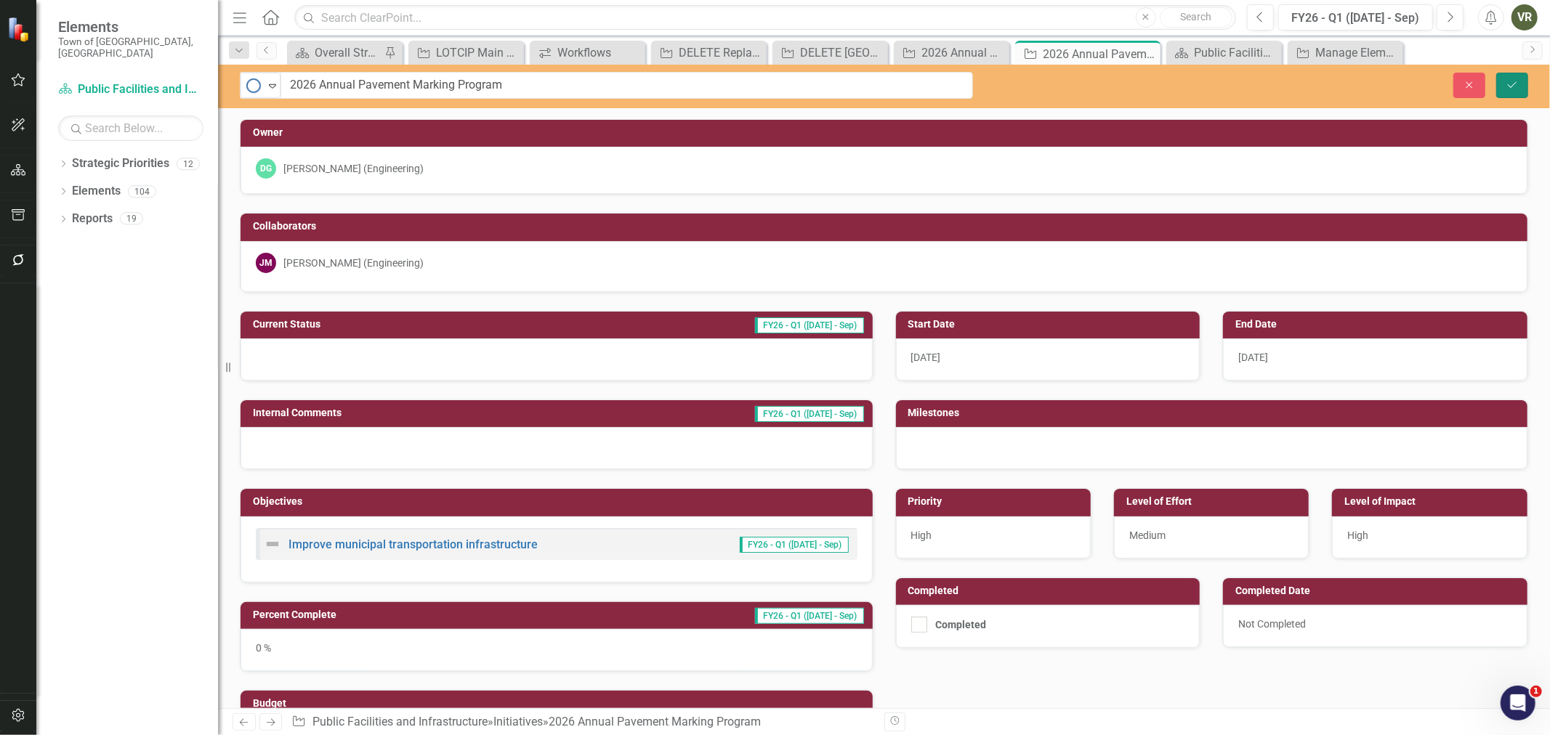
click at [1515, 81] on icon "Save" at bounding box center [1512, 85] width 13 height 10
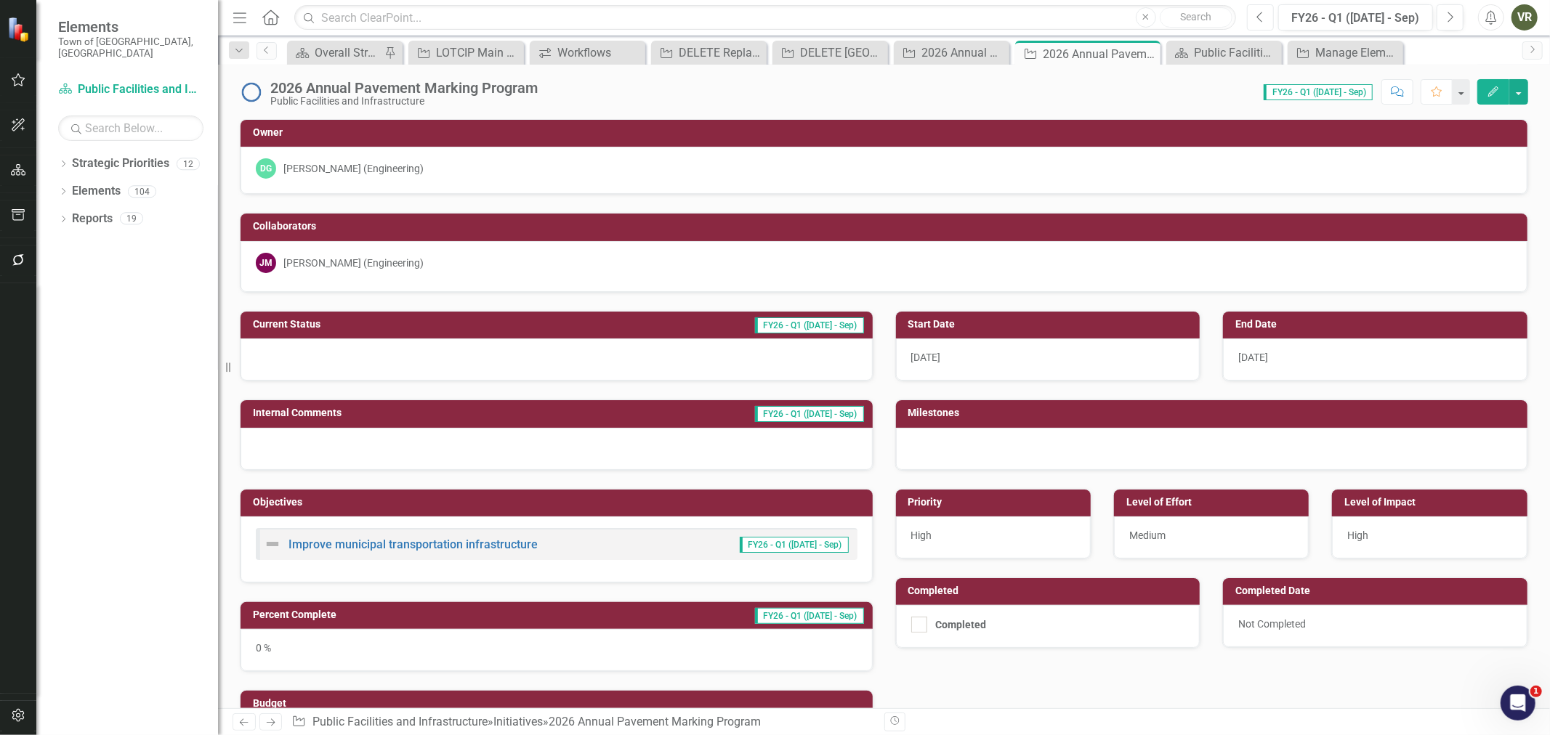
click at [1253, 19] on button "Previous" at bounding box center [1260, 17] width 27 height 26
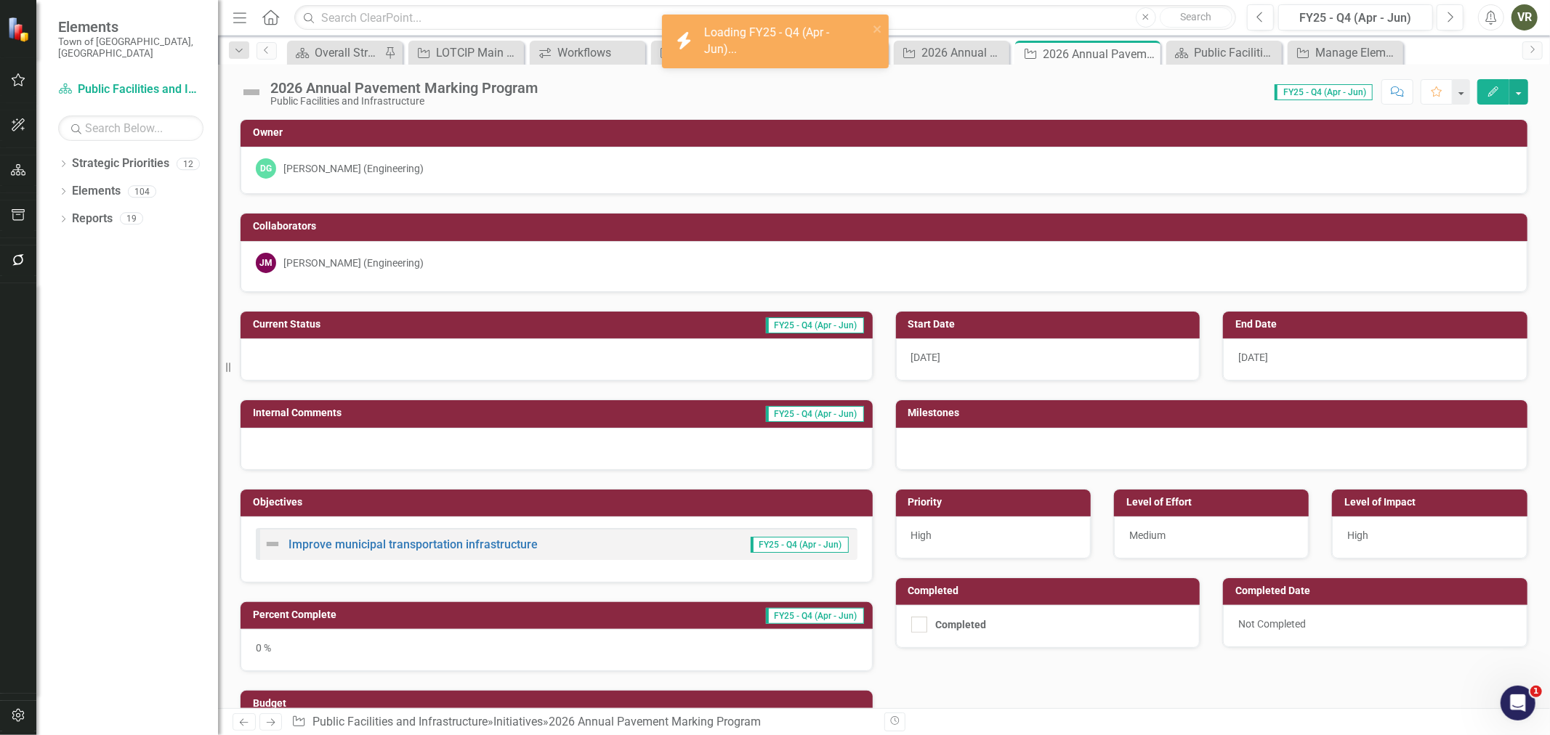
click at [251, 87] on img at bounding box center [251, 92] width 23 height 23
click at [250, 87] on img at bounding box center [251, 92] width 23 height 23
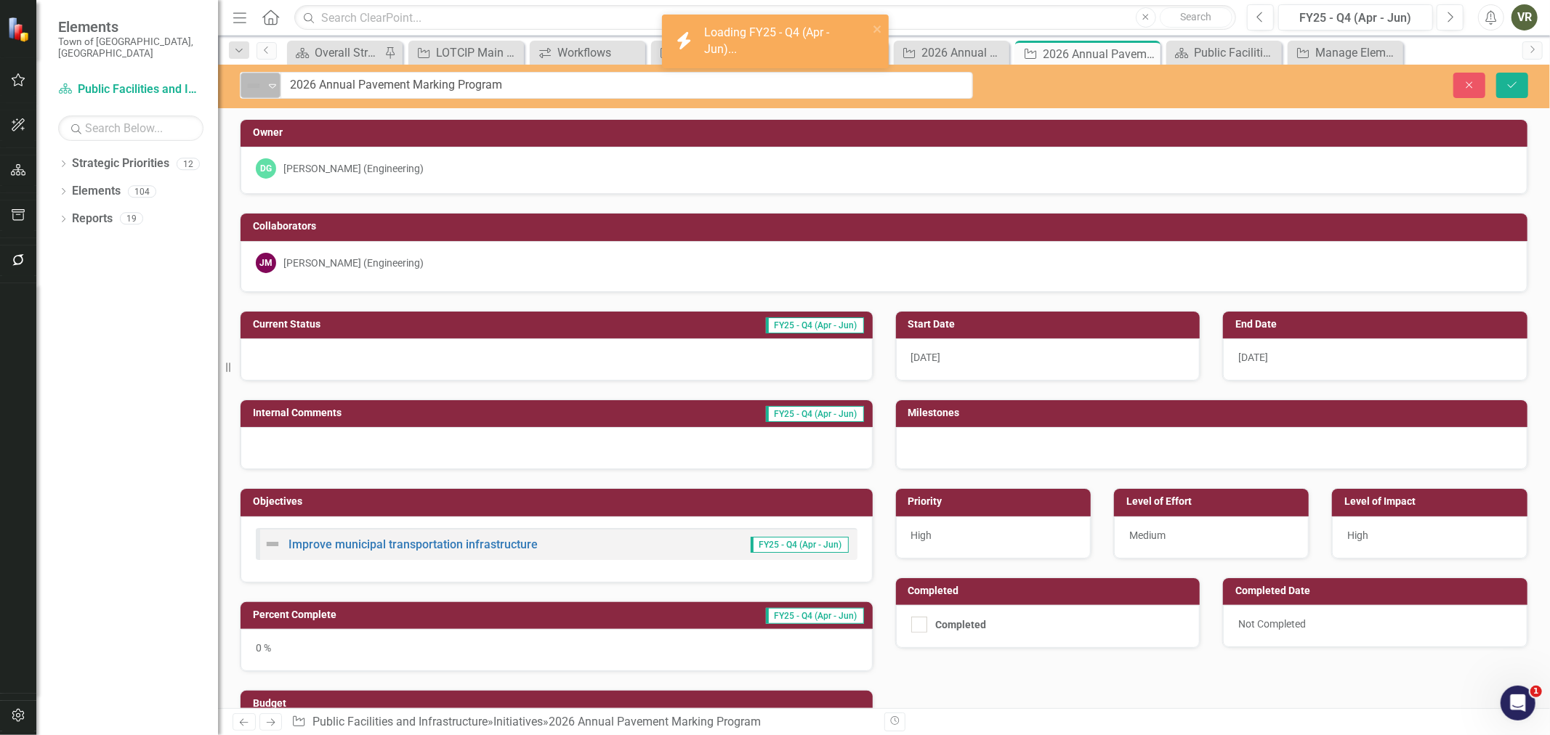
click at [266, 88] on icon "Expand" at bounding box center [272, 86] width 15 height 12
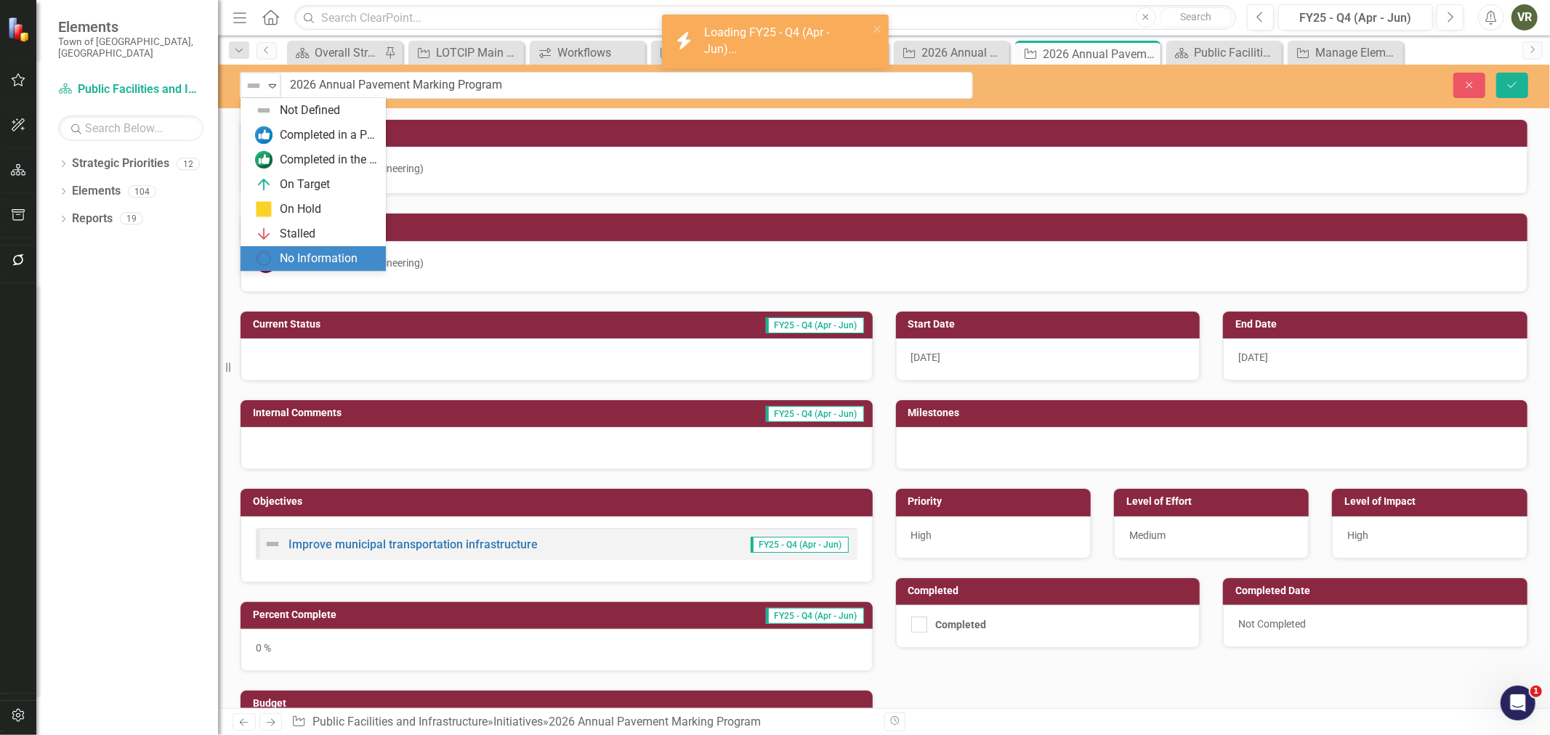
click at [291, 264] on div "No Information" at bounding box center [319, 259] width 78 height 17
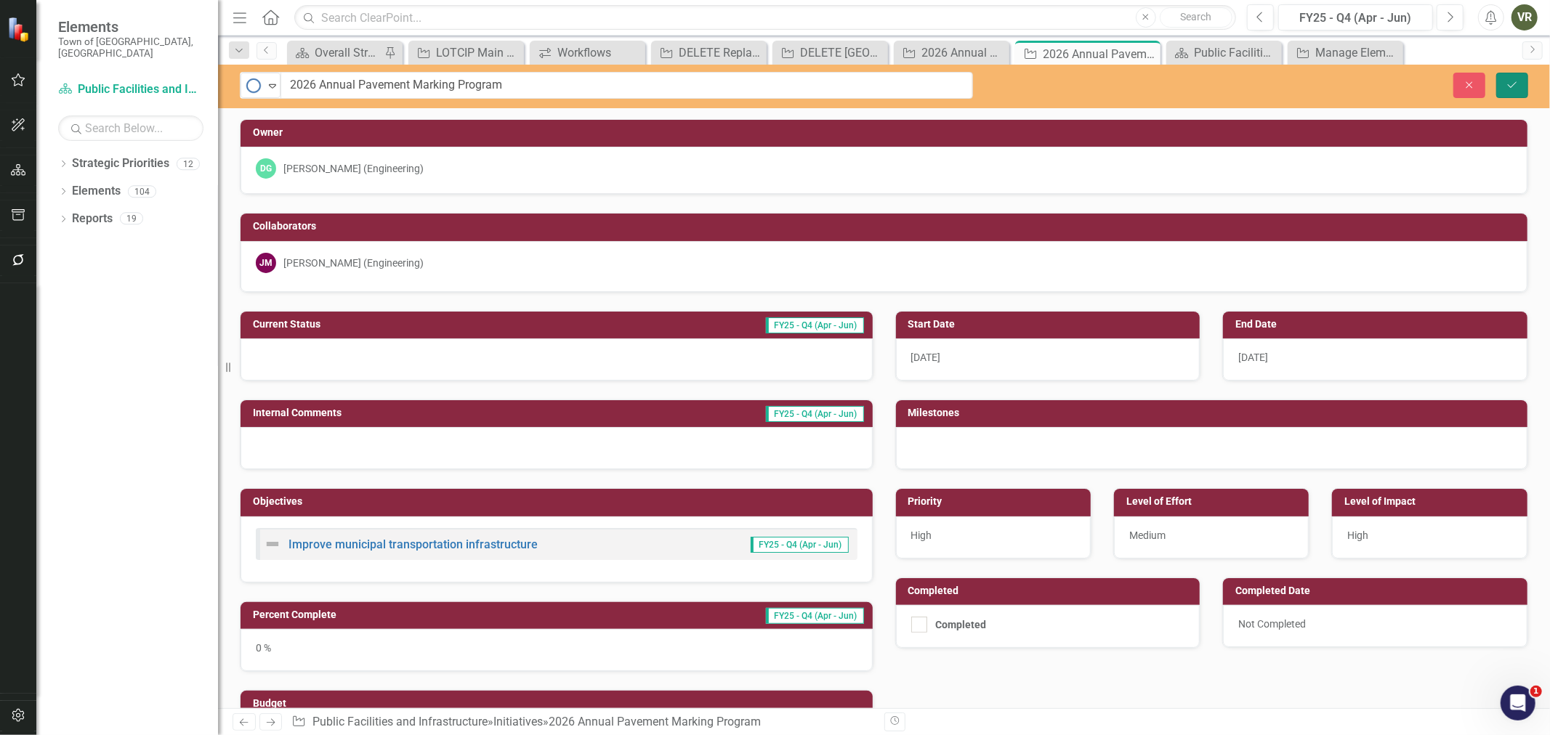
click at [1503, 87] on button "Save" at bounding box center [1512, 85] width 32 height 25
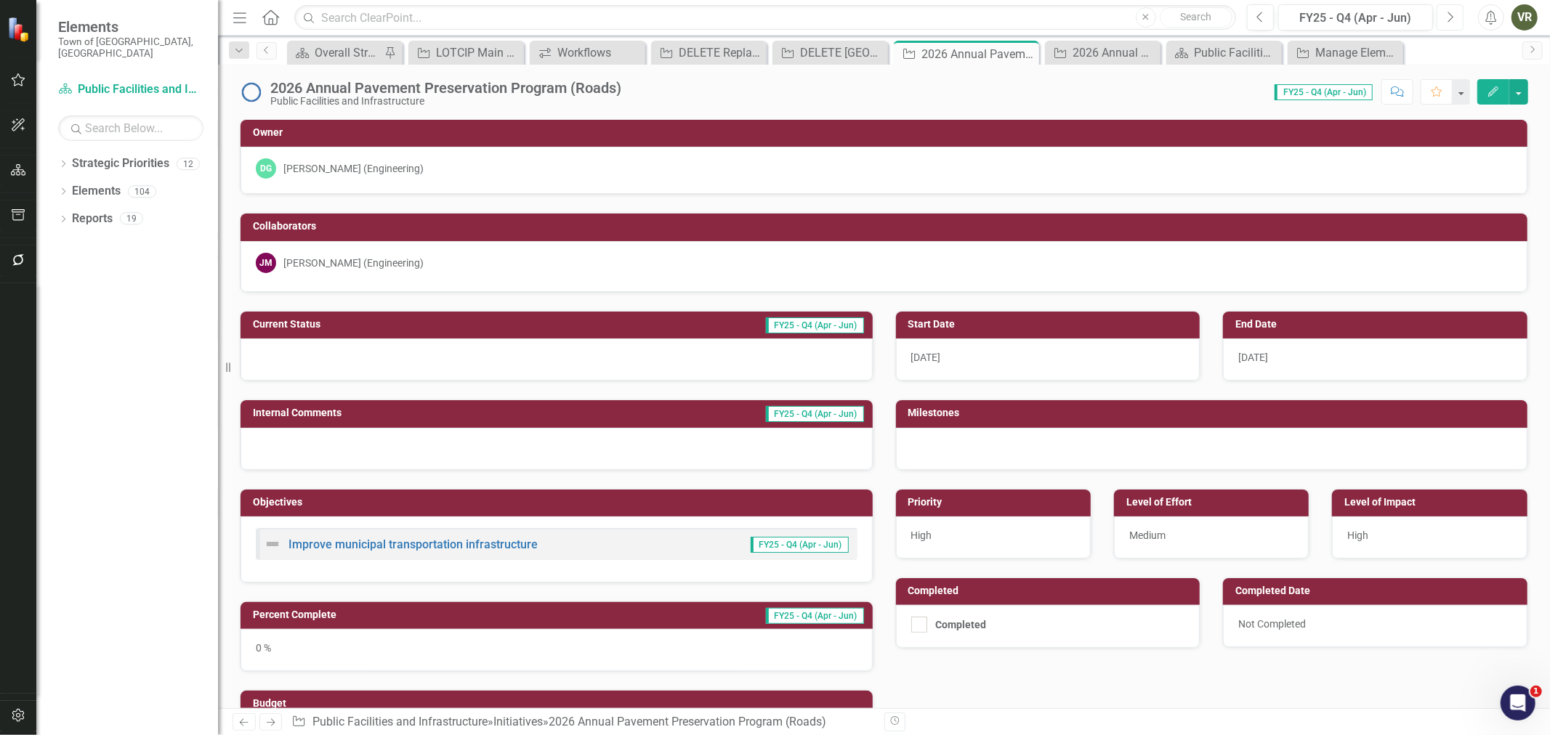
click at [1443, 16] on button "Next" at bounding box center [1450, 17] width 27 height 26
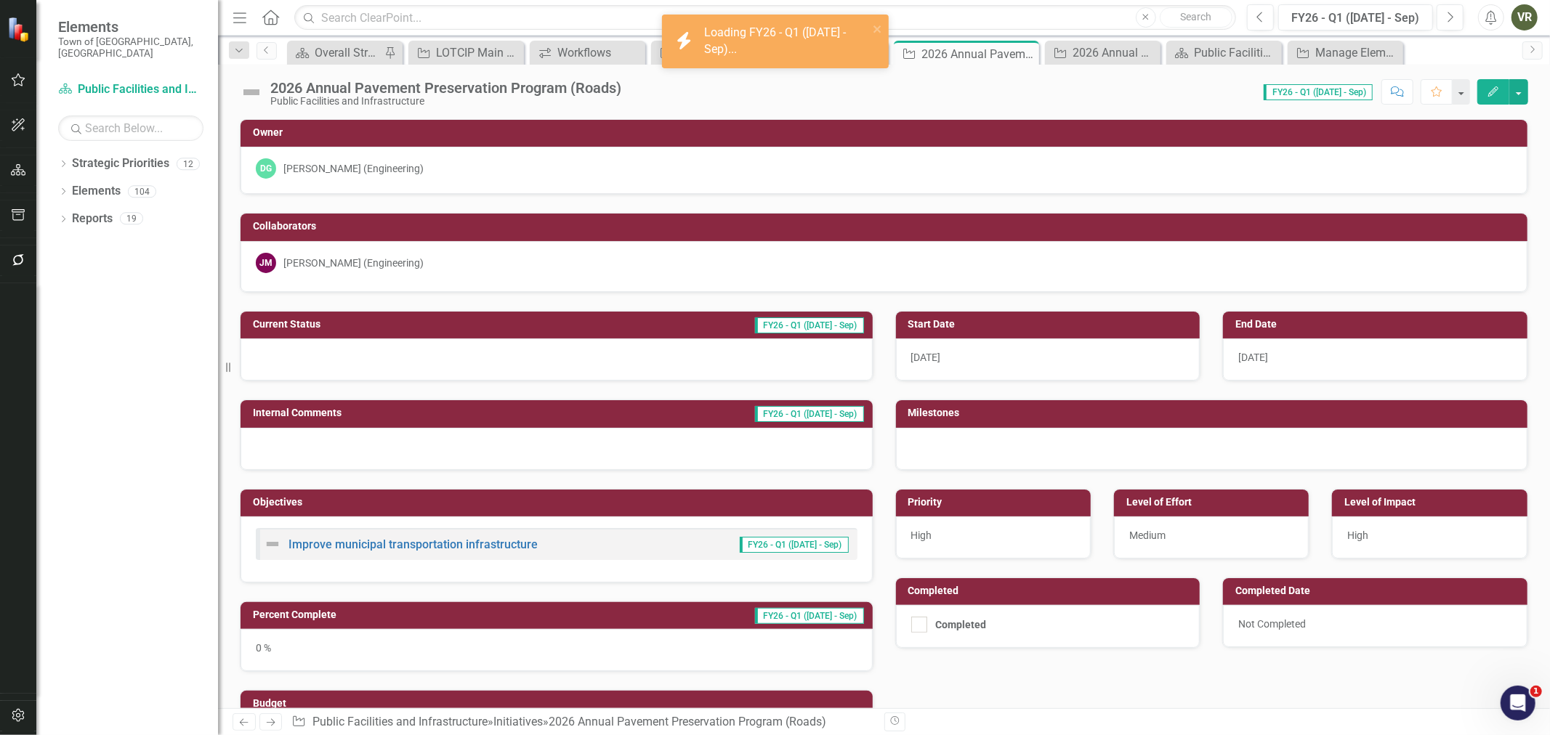
click at [252, 94] on img at bounding box center [251, 92] width 23 height 23
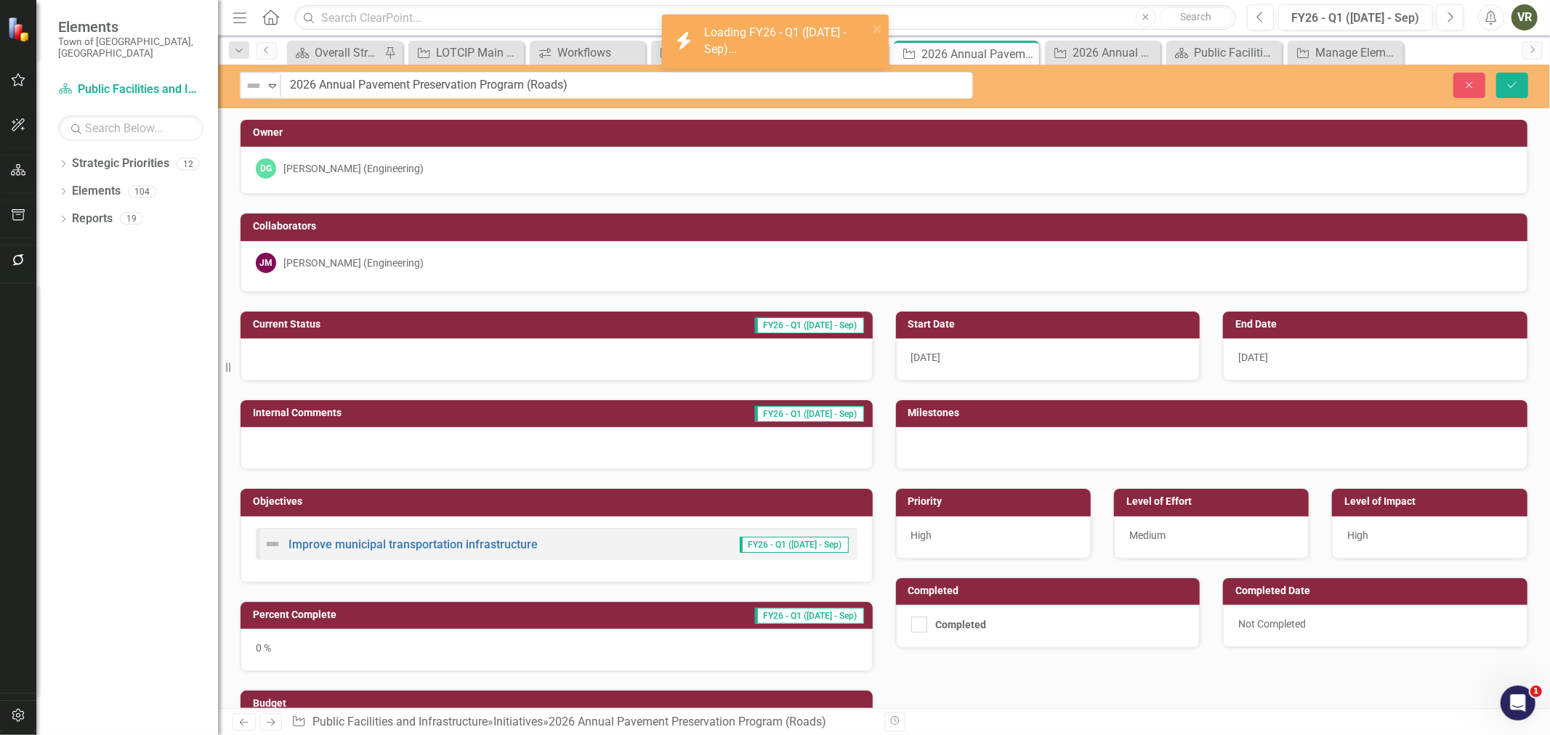
click at [252, 94] on div "Not Defined" at bounding box center [254, 86] width 22 height 20
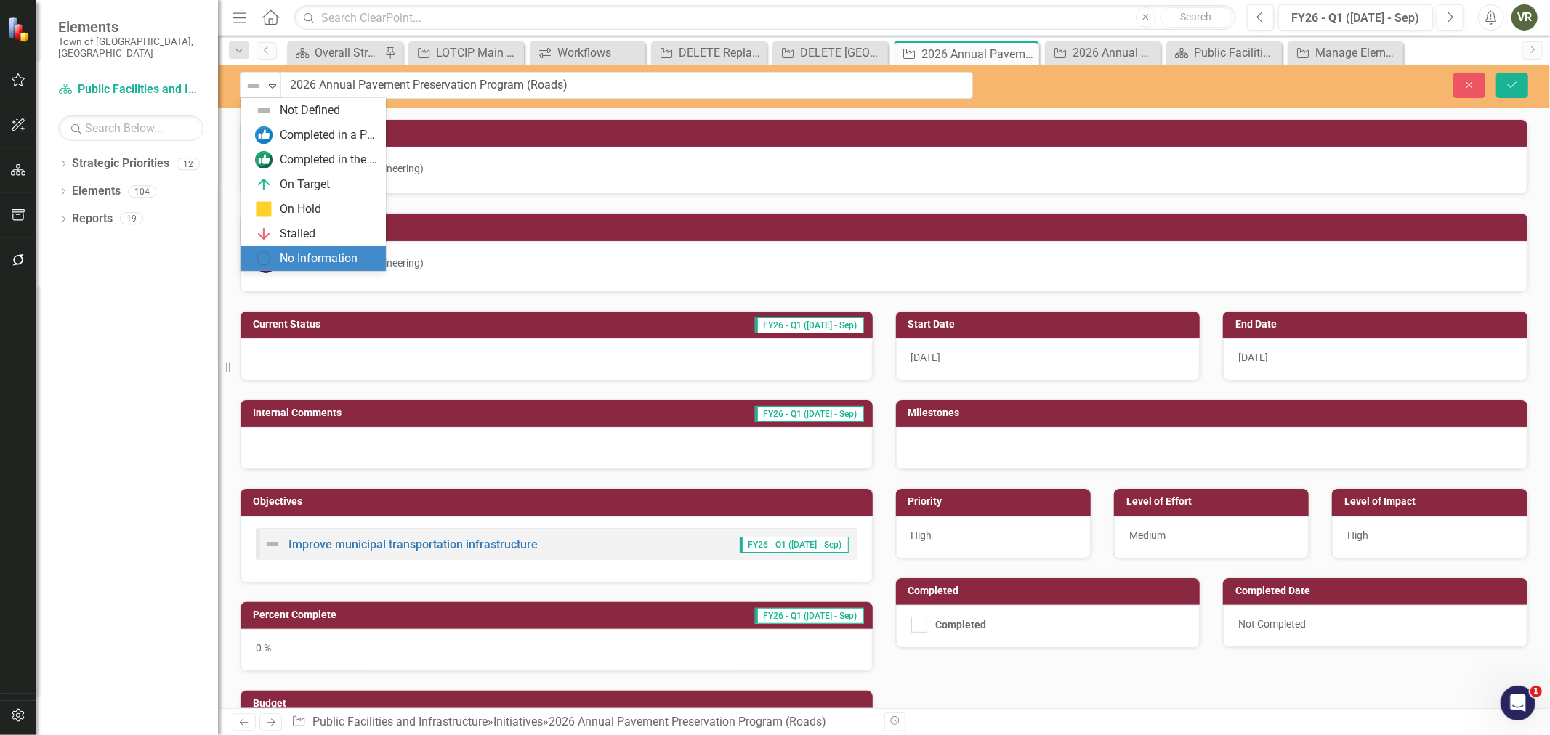
click at [307, 249] on div "No Information" at bounding box center [313, 258] width 145 height 25
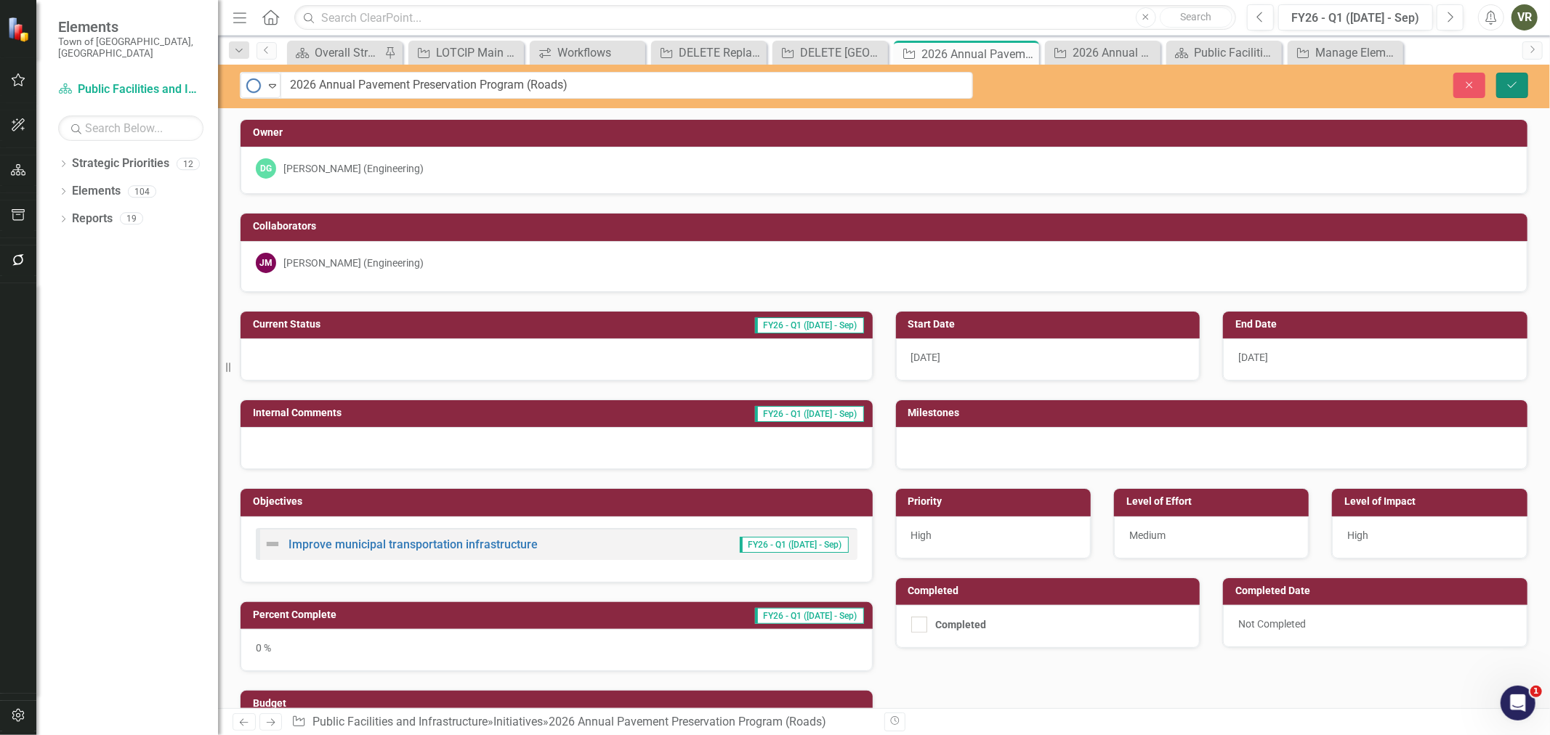
click at [1519, 80] on icon "Save" at bounding box center [1512, 85] width 13 height 10
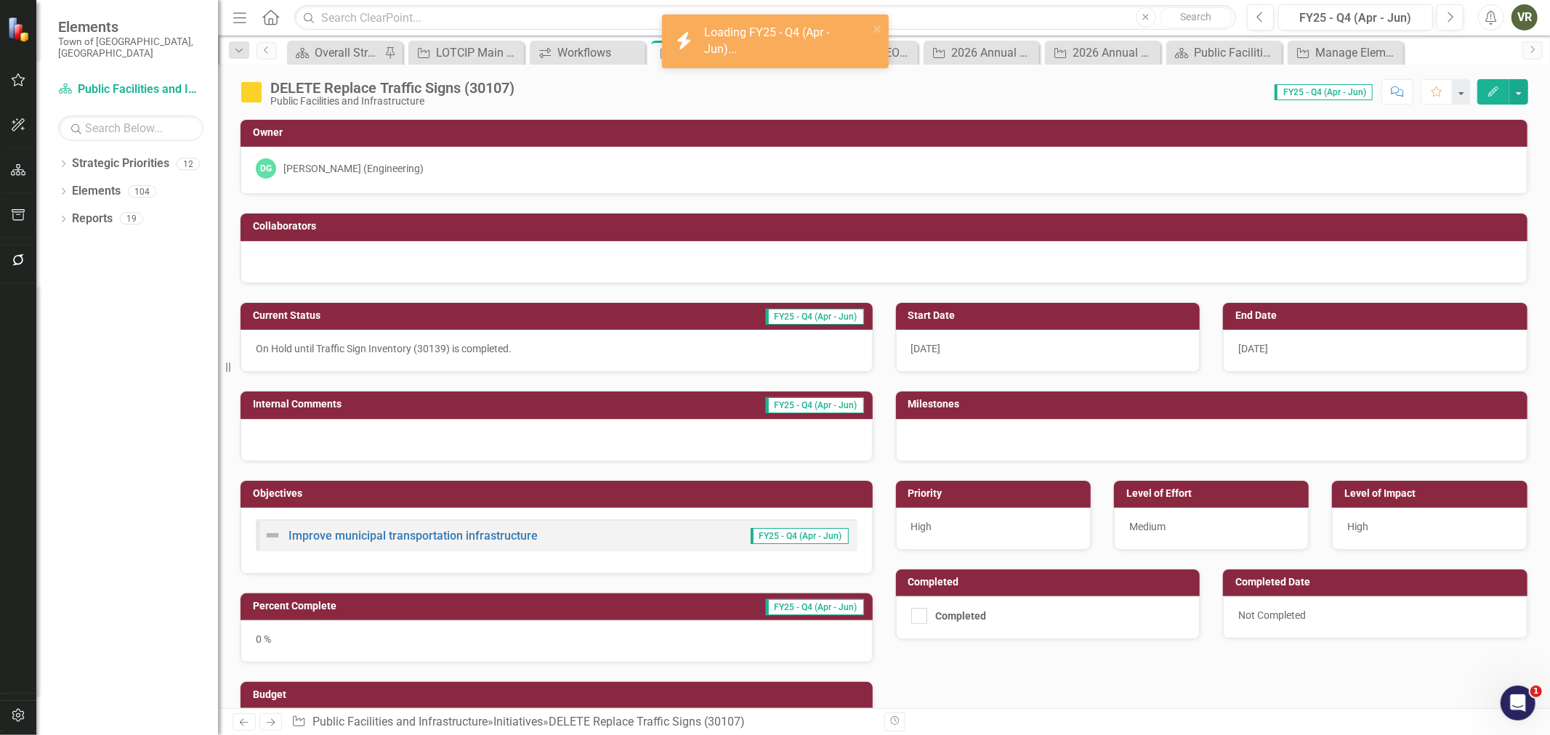
click at [501, 91] on div "DELETE Replace Traffic Signs (30107)" at bounding box center [392, 88] width 244 height 16
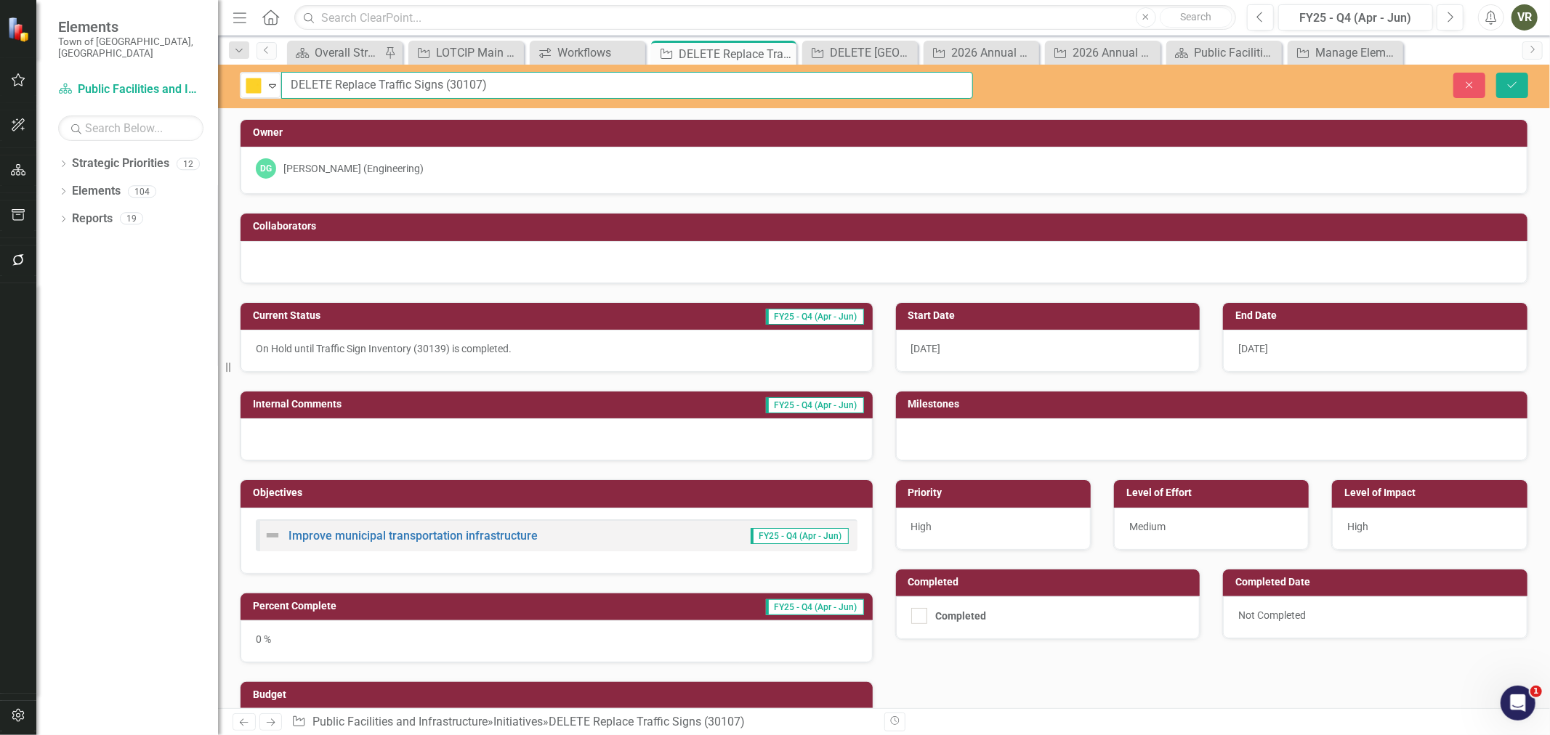
click at [501, 91] on input "DELETE Replace Traffic Signs (30107)" at bounding box center [627, 85] width 692 height 27
click at [1475, 87] on icon "Close" at bounding box center [1469, 85] width 13 height 10
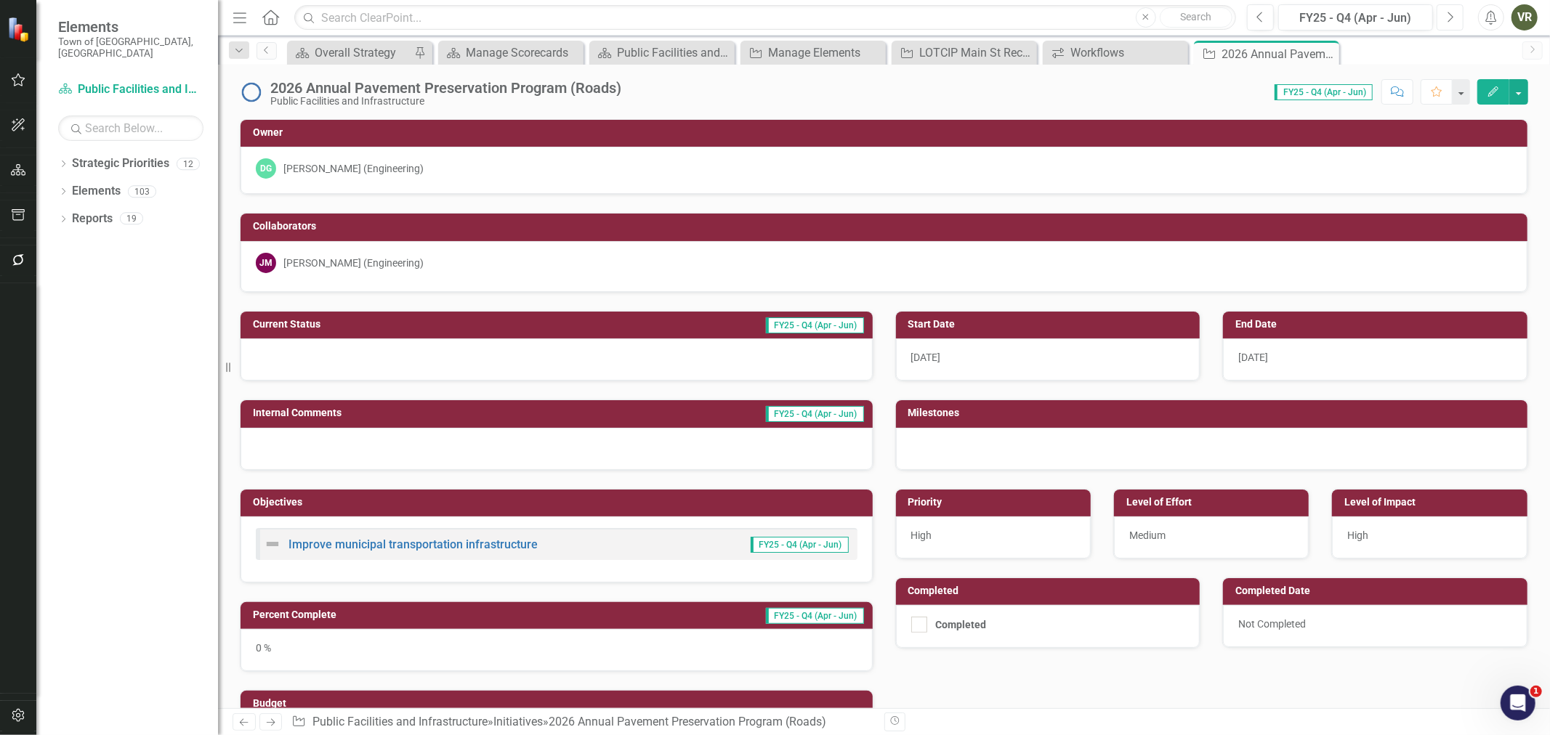
click at [1439, 17] on button "Next" at bounding box center [1450, 17] width 27 height 26
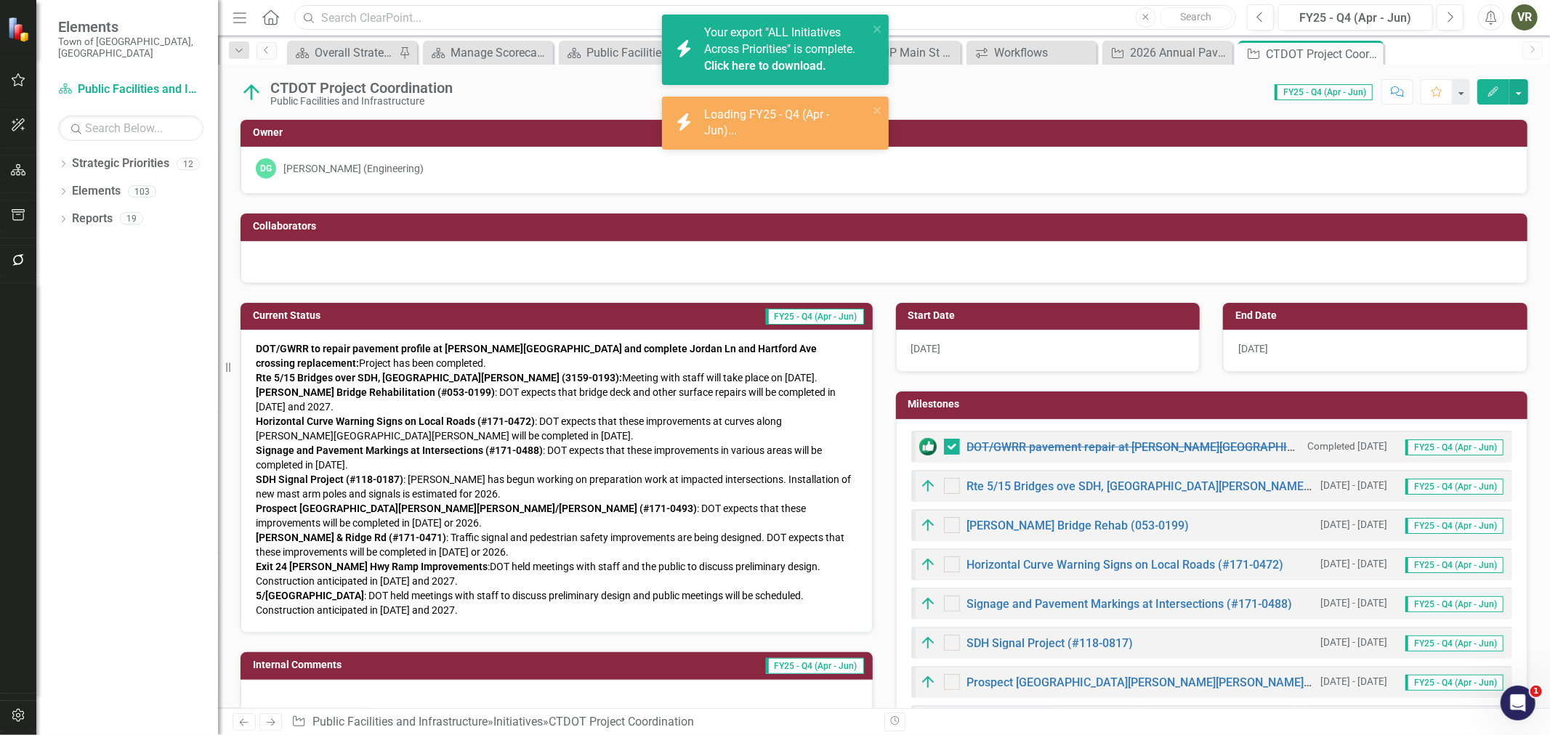
click at [500, 16] on input "text" at bounding box center [765, 17] width 942 height 25
paste input "Annual Residential Sidewalk Repair Assistance Program"
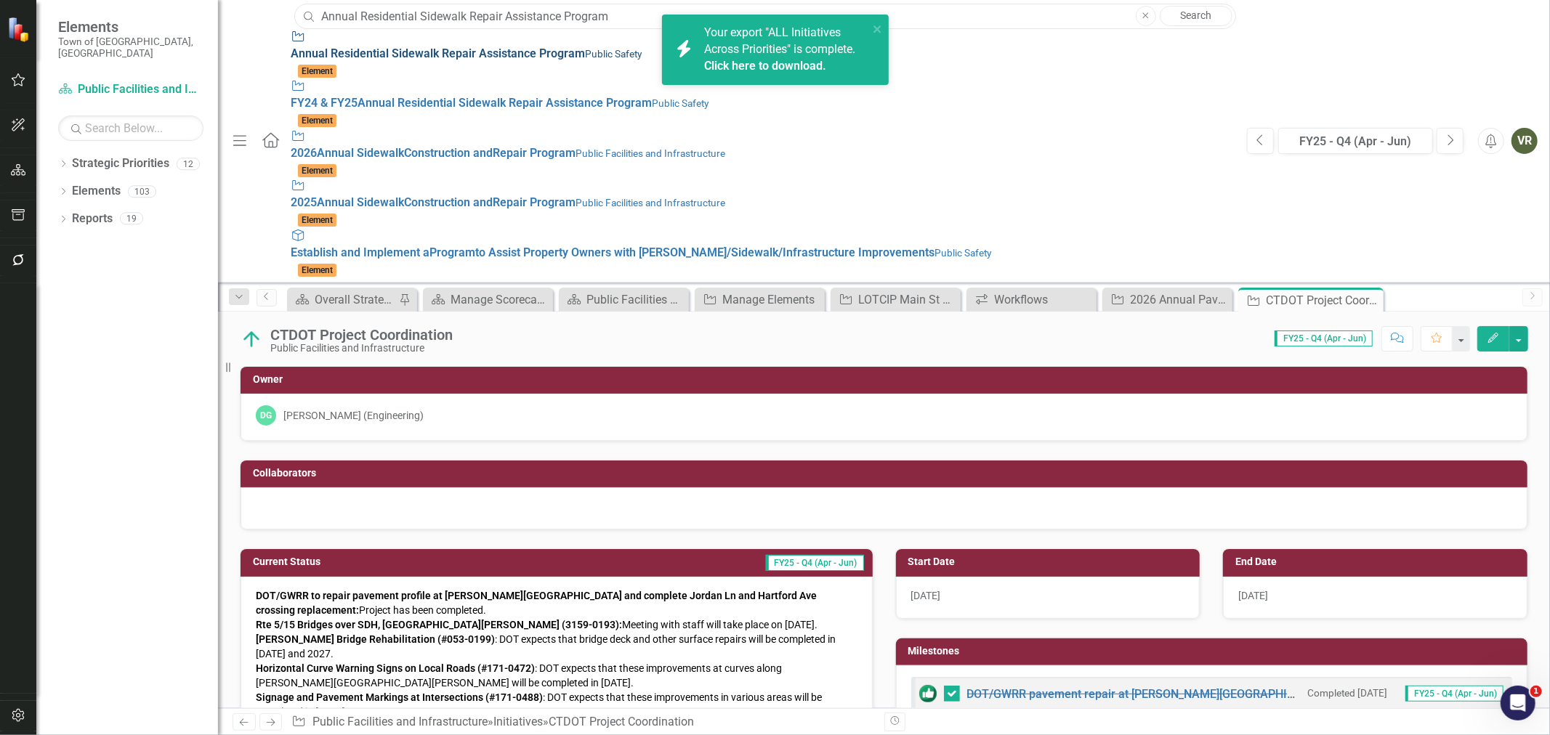
type input "Annual Residential Sidewalk Repair Assistance Program"
click at [498, 39] on div "Initiative Annual Residential Sidewalk Repair Assistance Program Public Safety" at bounding box center [762, 45] width 942 height 33
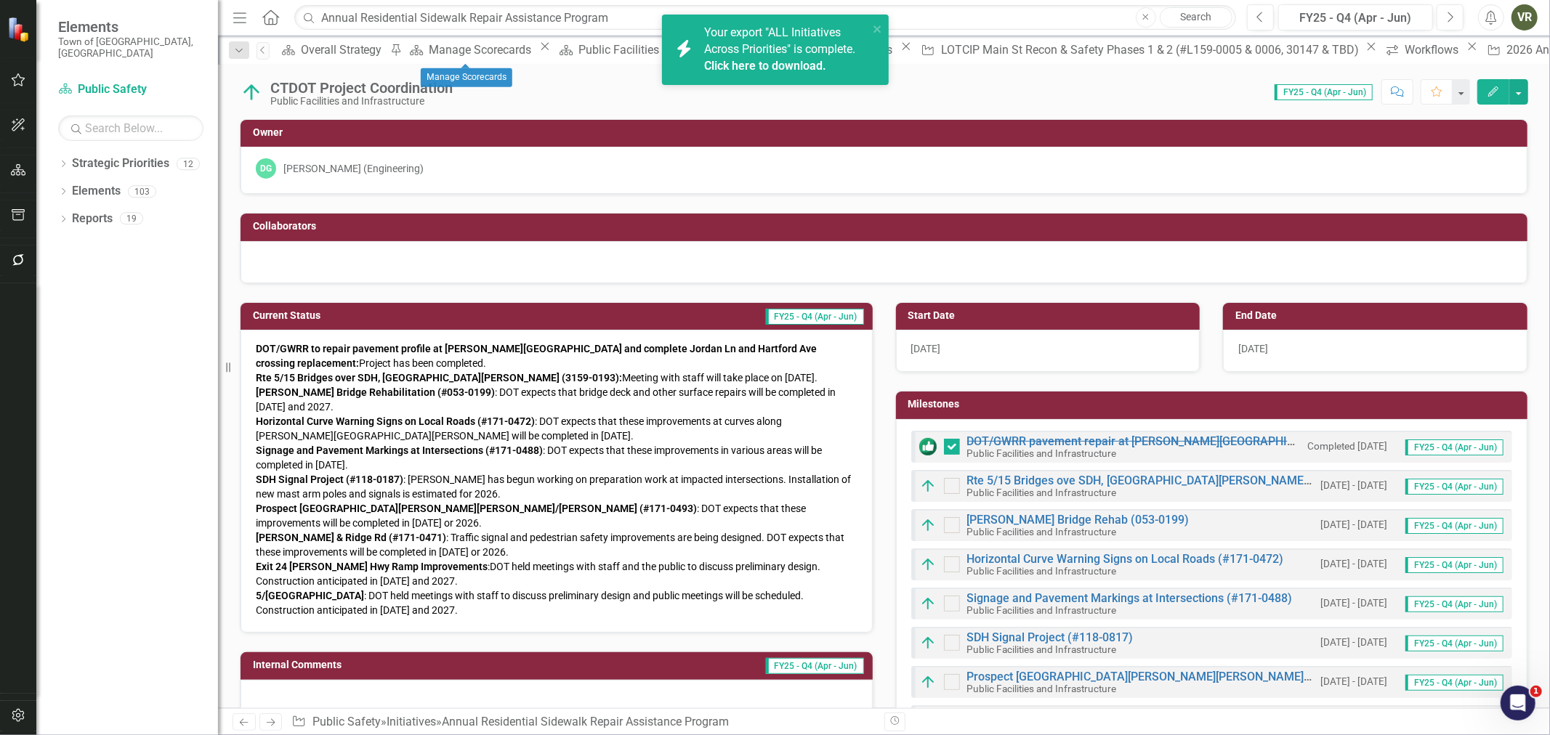
checkbox input "true"
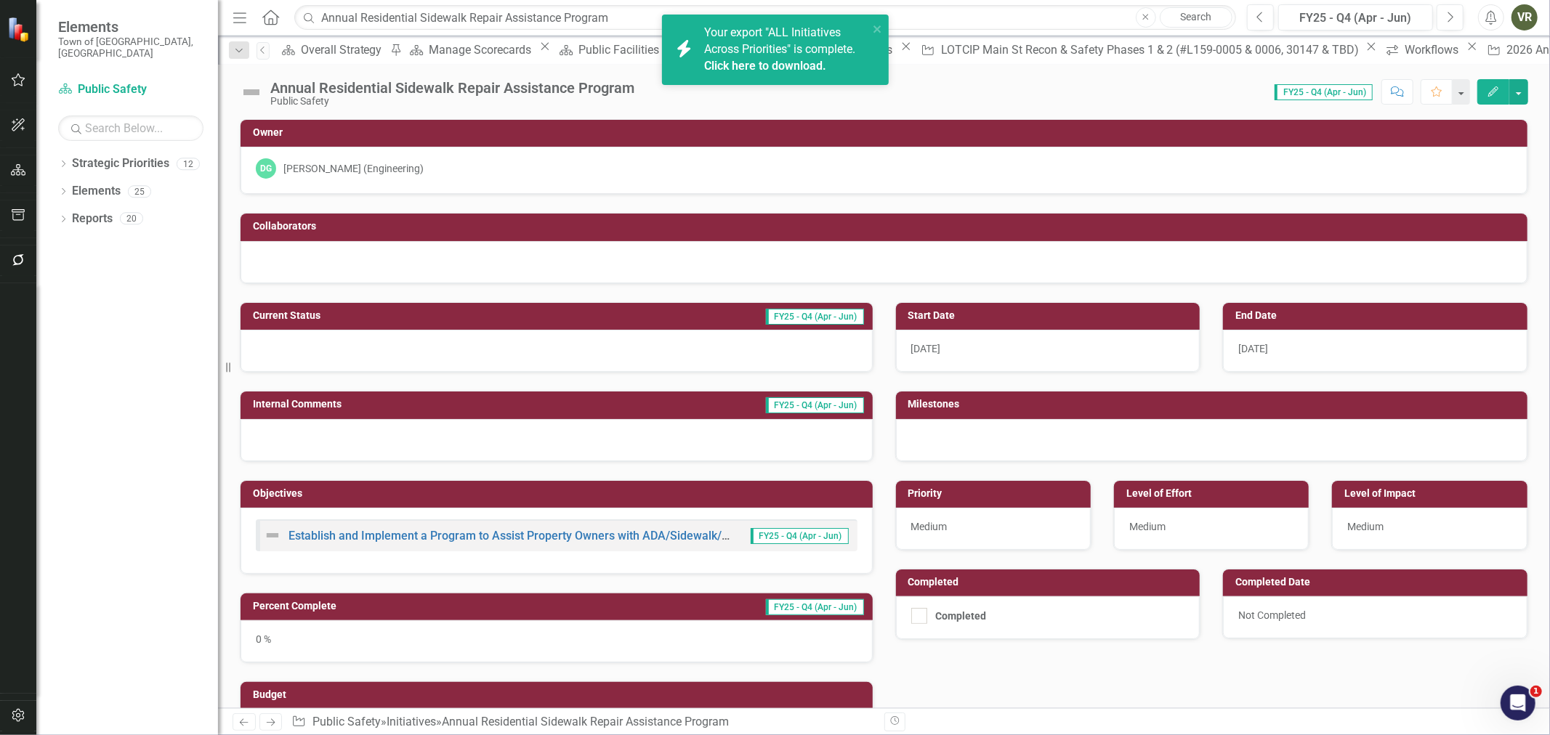
click at [259, 92] on img at bounding box center [251, 92] width 23 height 23
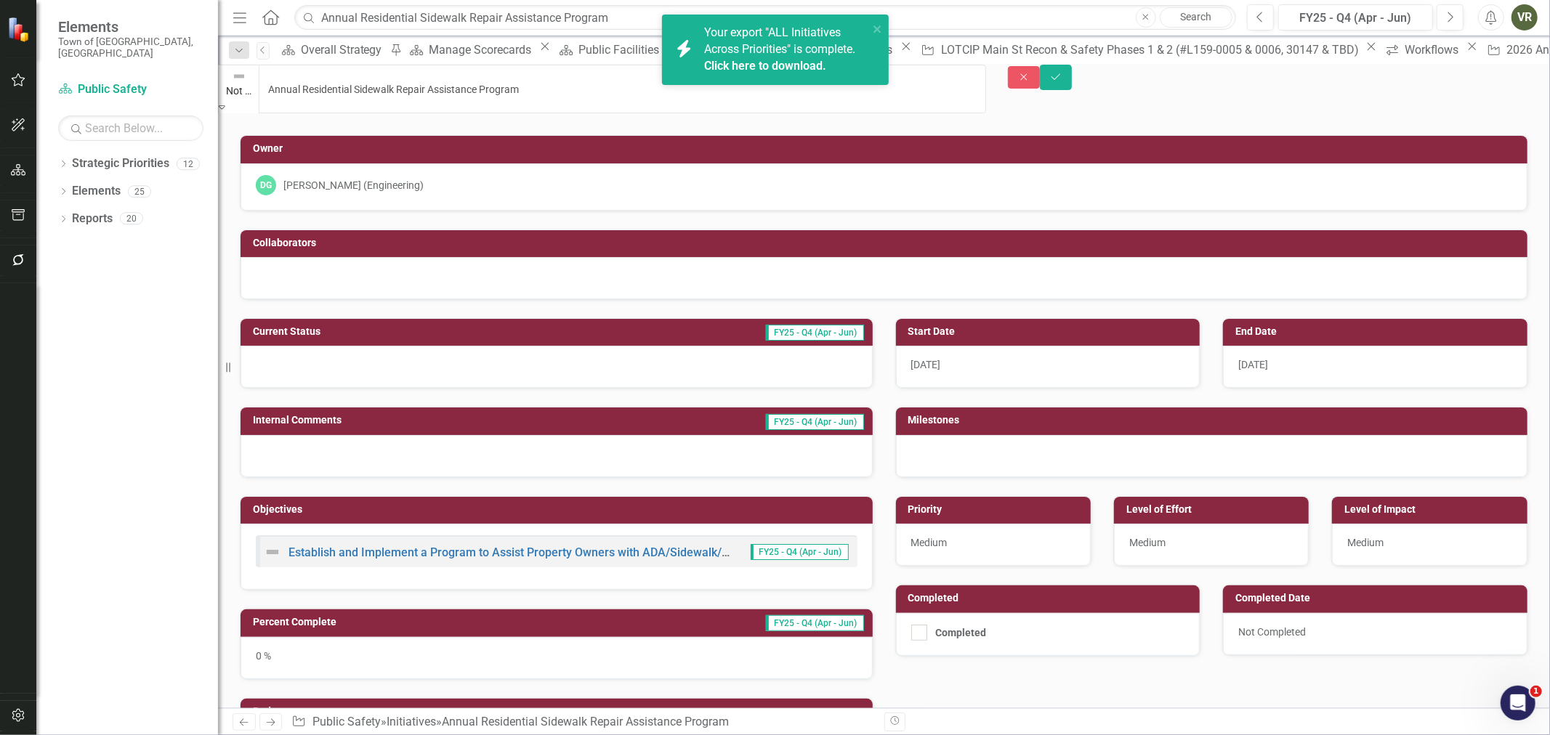
click at [246, 84] on img at bounding box center [239, 76] width 15 height 15
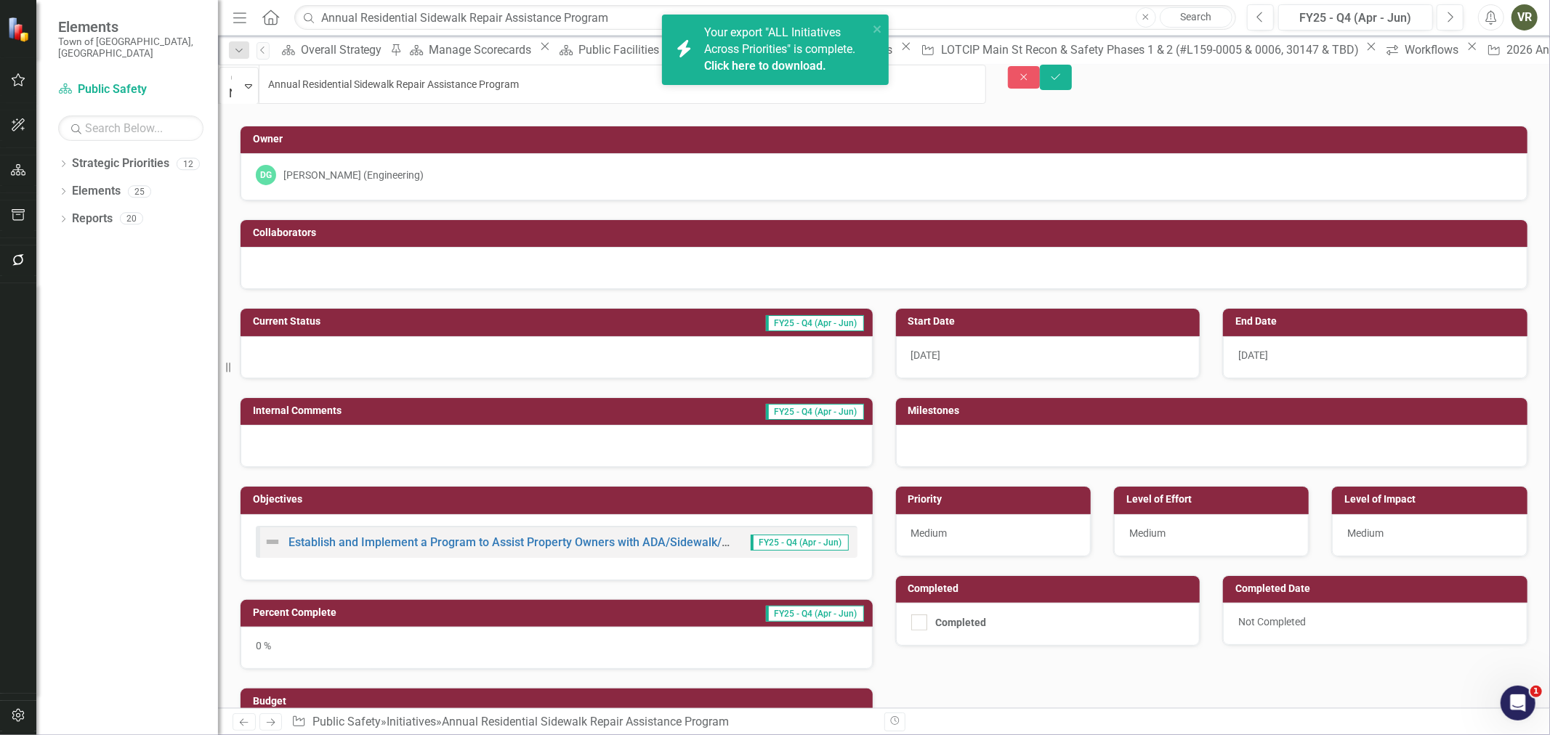
click at [1418, 113] on div "Not Defined Expand Annual Residential Sidewalk Repair Assistance Program Close …" at bounding box center [884, 387] width 1332 height 644
click at [1445, 13] on button "Next" at bounding box center [1450, 17] width 27 height 26
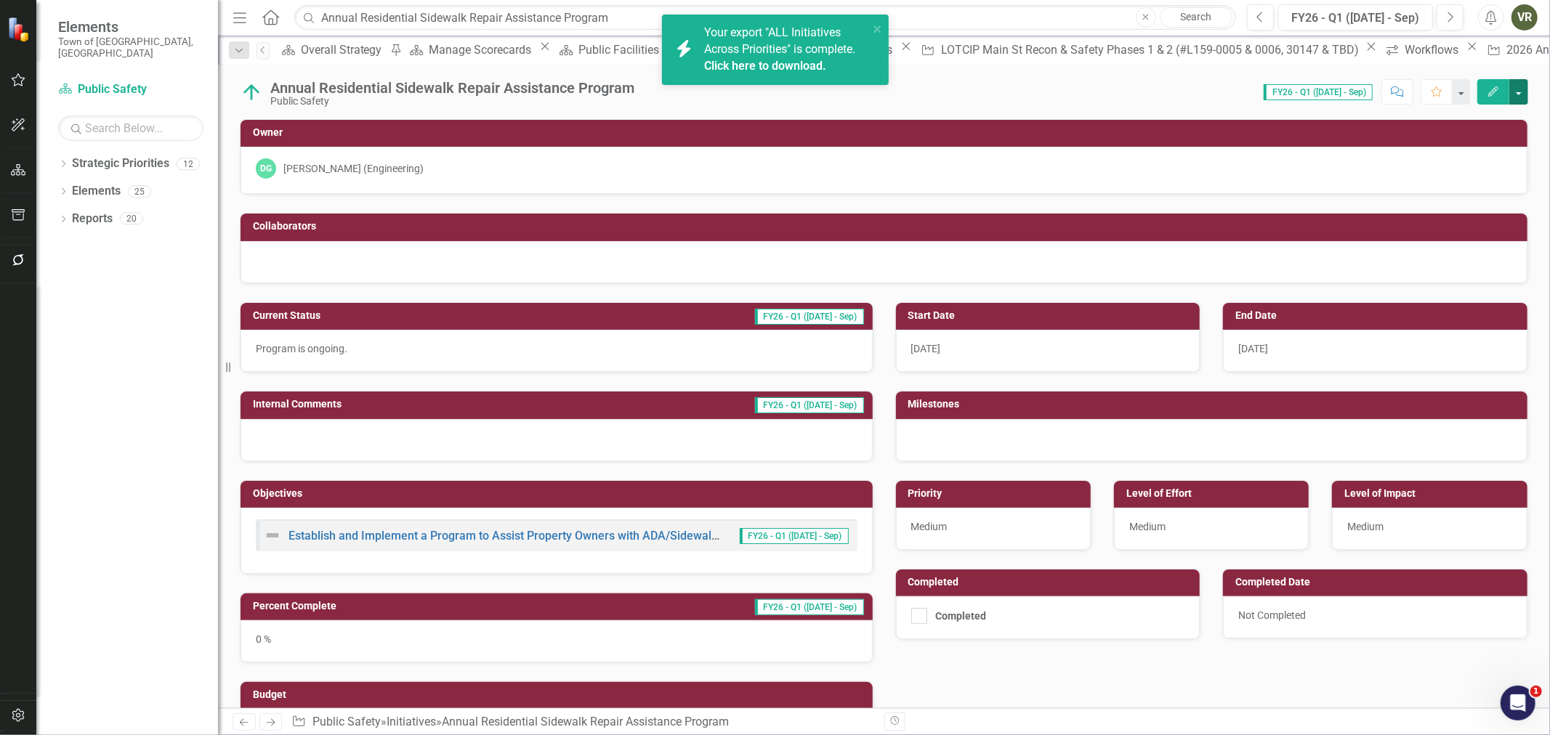
click at [1527, 86] on button "button" at bounding box center [1518, 91] width 19 height 25
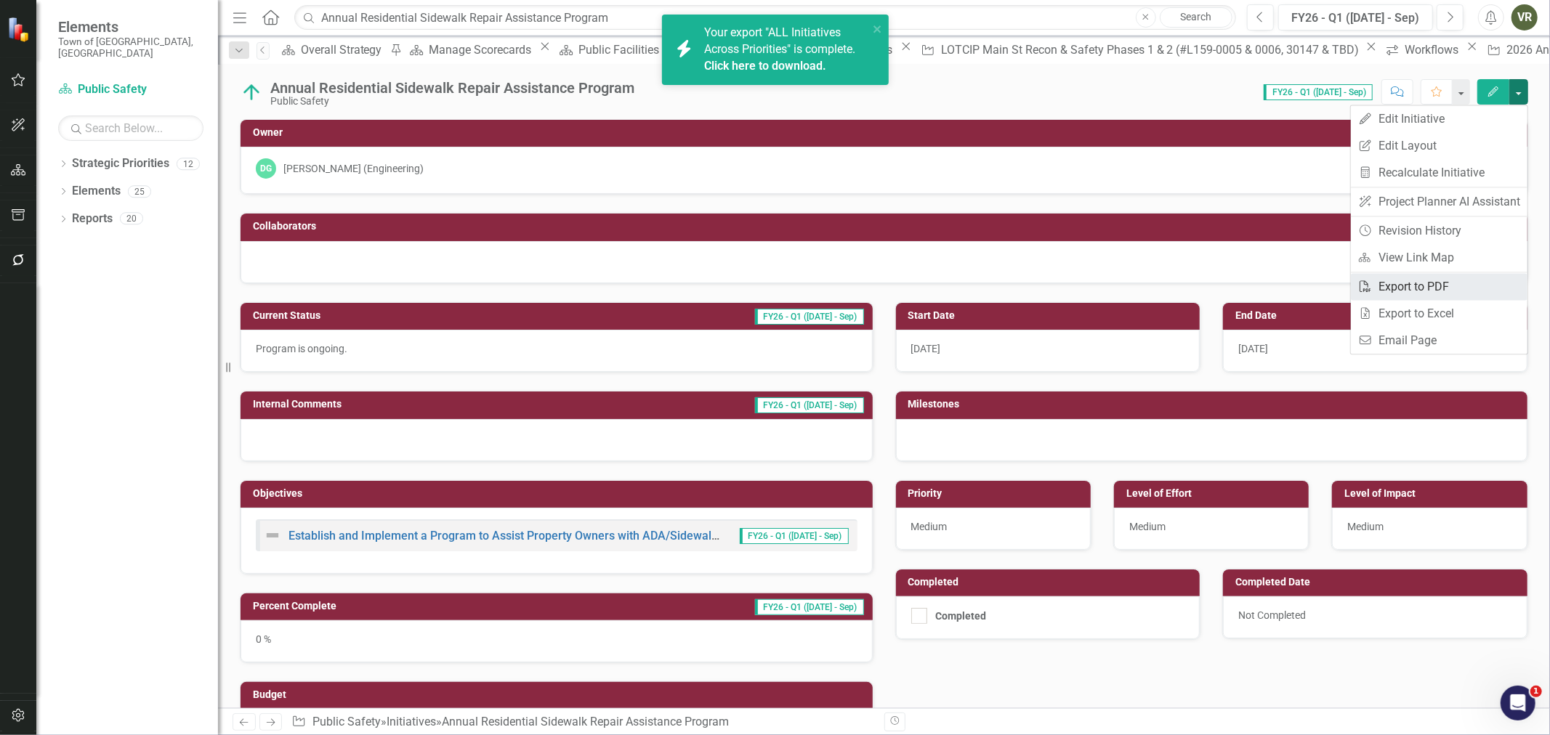
click at [1454, 279] on link "PDF Export to PDF" at bounding box center [1439, 286] width 177 height 27
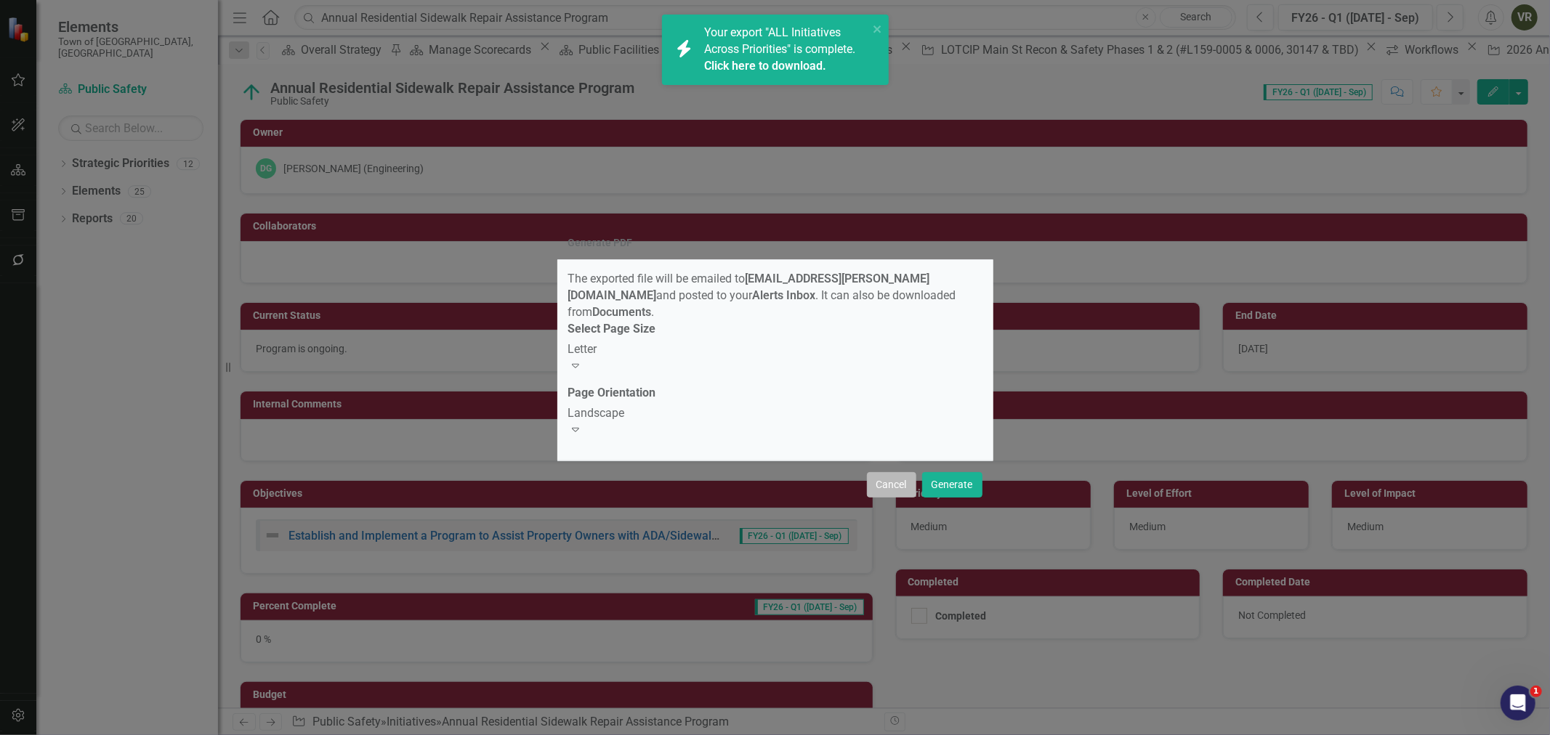
click at [874, 475] on button "Cancel" at bounding box center [891, 484] width 49 height 25
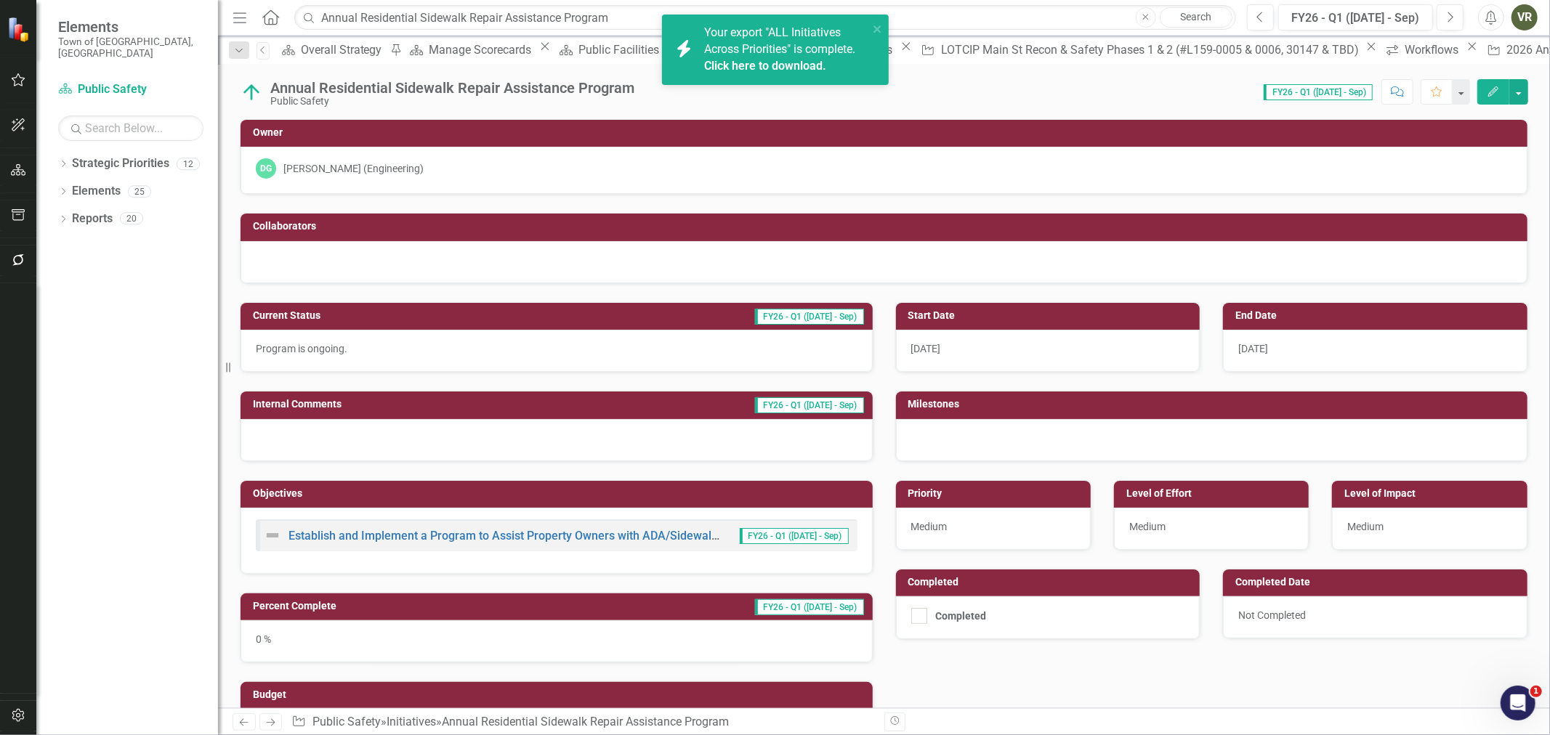
click at [52, 152] on div "Dropdown Strategic Priorities 12 Town of Wethersfield Community Cohesion and Vi…" at bounding box center [127, 444] width 182 height 584
click at [328, 48] on div "Overall Strategy" at bounding box center [344, 50] width 86 height 18
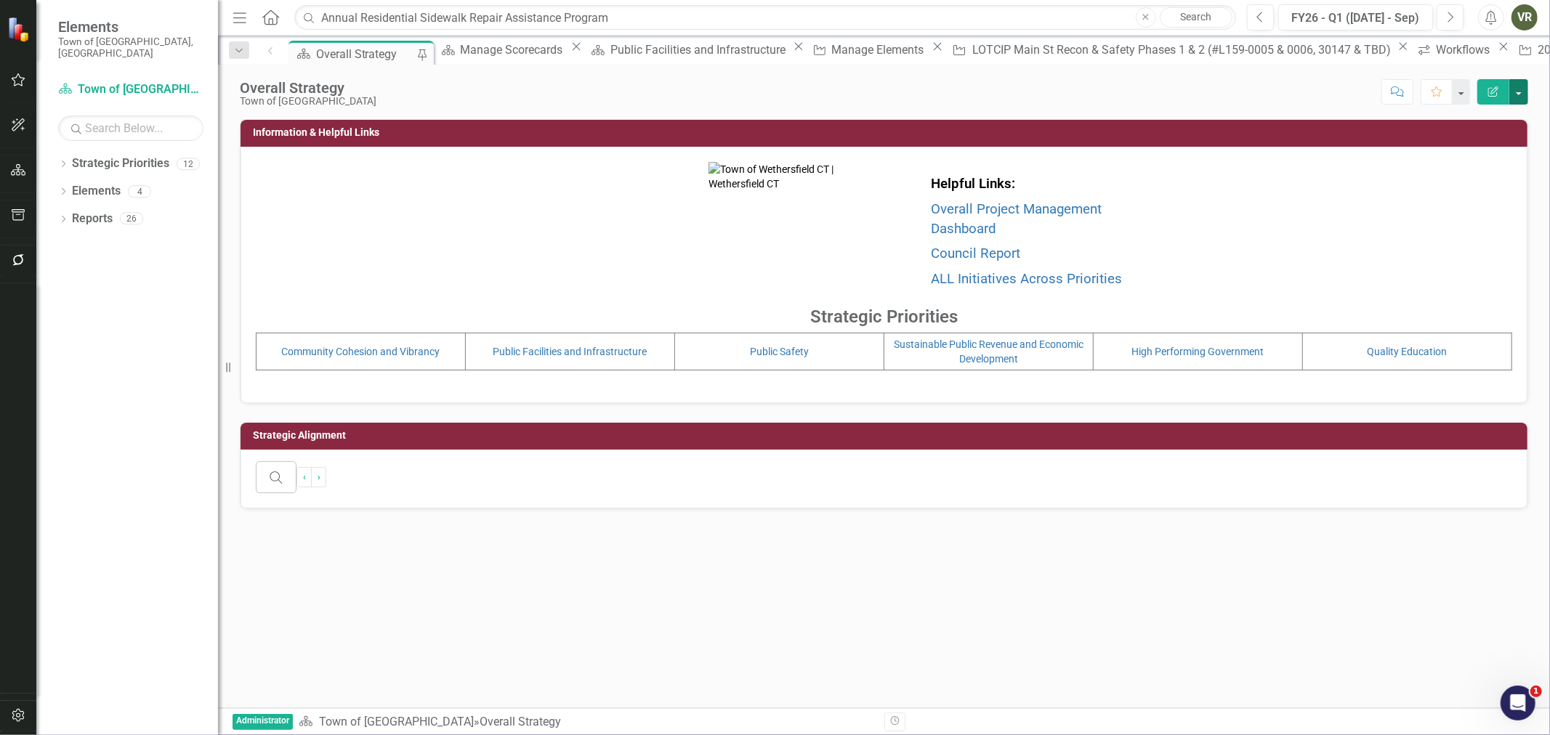
click at [1517, 100] on button "button" at bounding box center [1518, 91] width 19 height 25
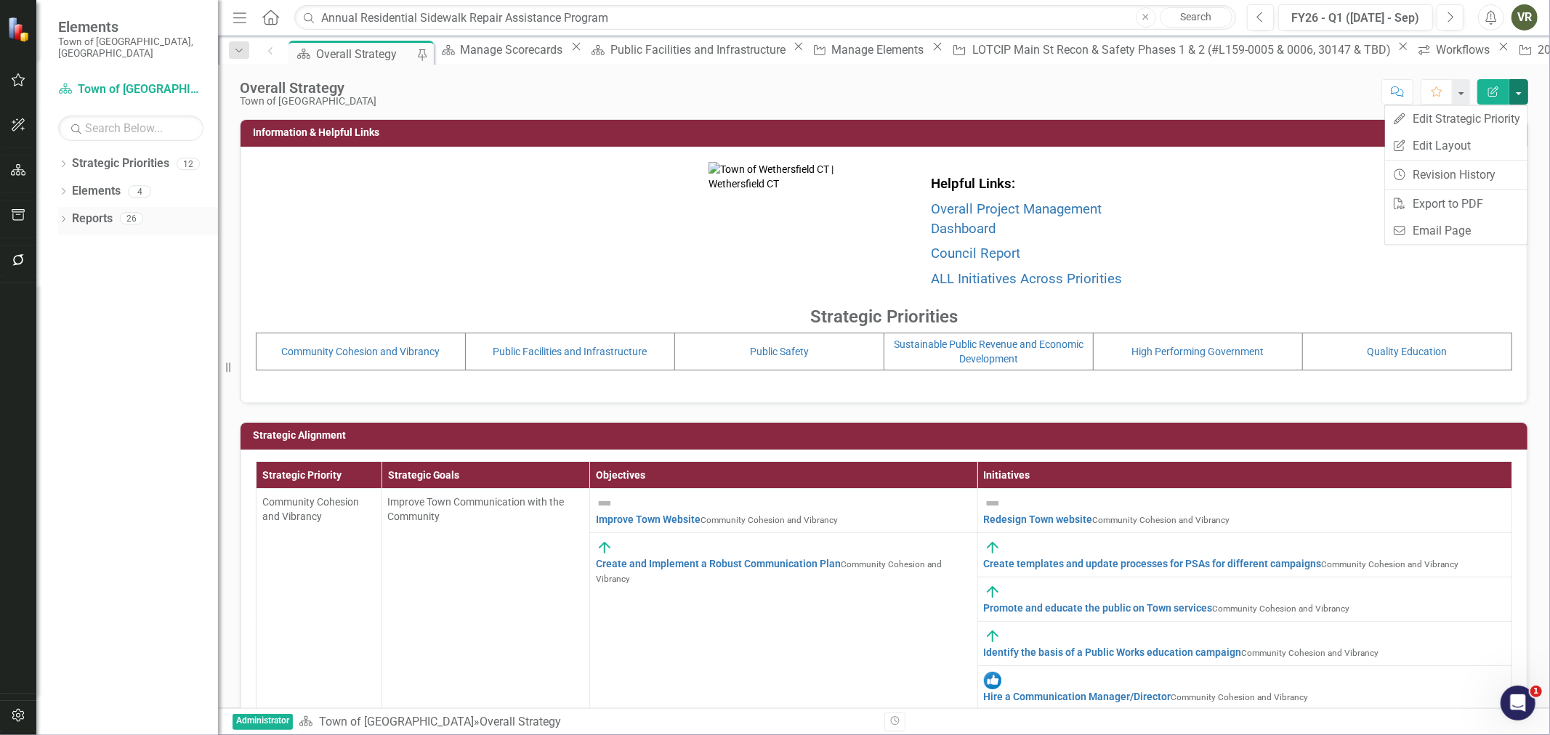
click at [62, 217] on icon "Dropdown" at bounding box center [63, 221] width 10 height 8
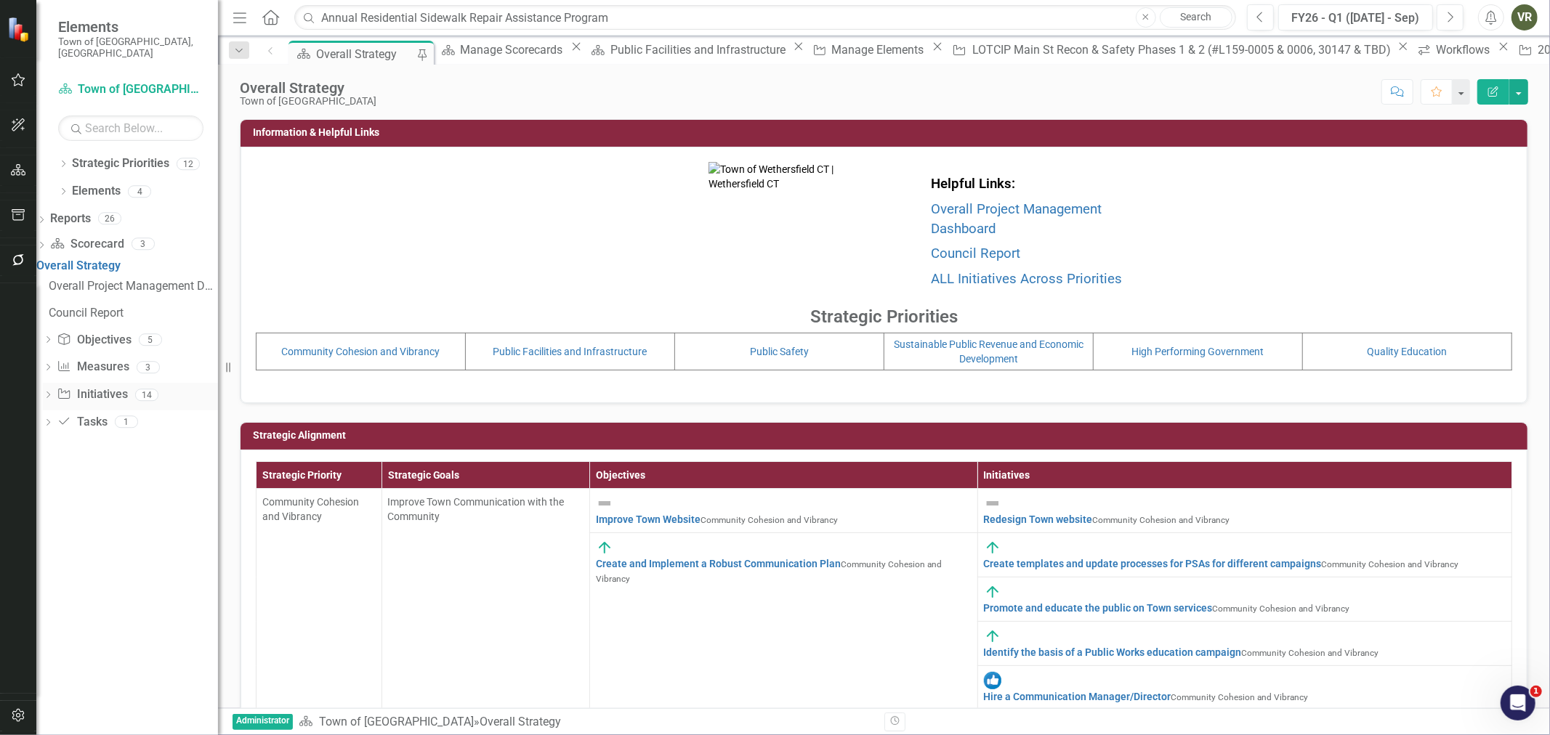
click at [118, 387] on link "Initiative Initiatives" at bounding box center [92, 395] width 70 height 17
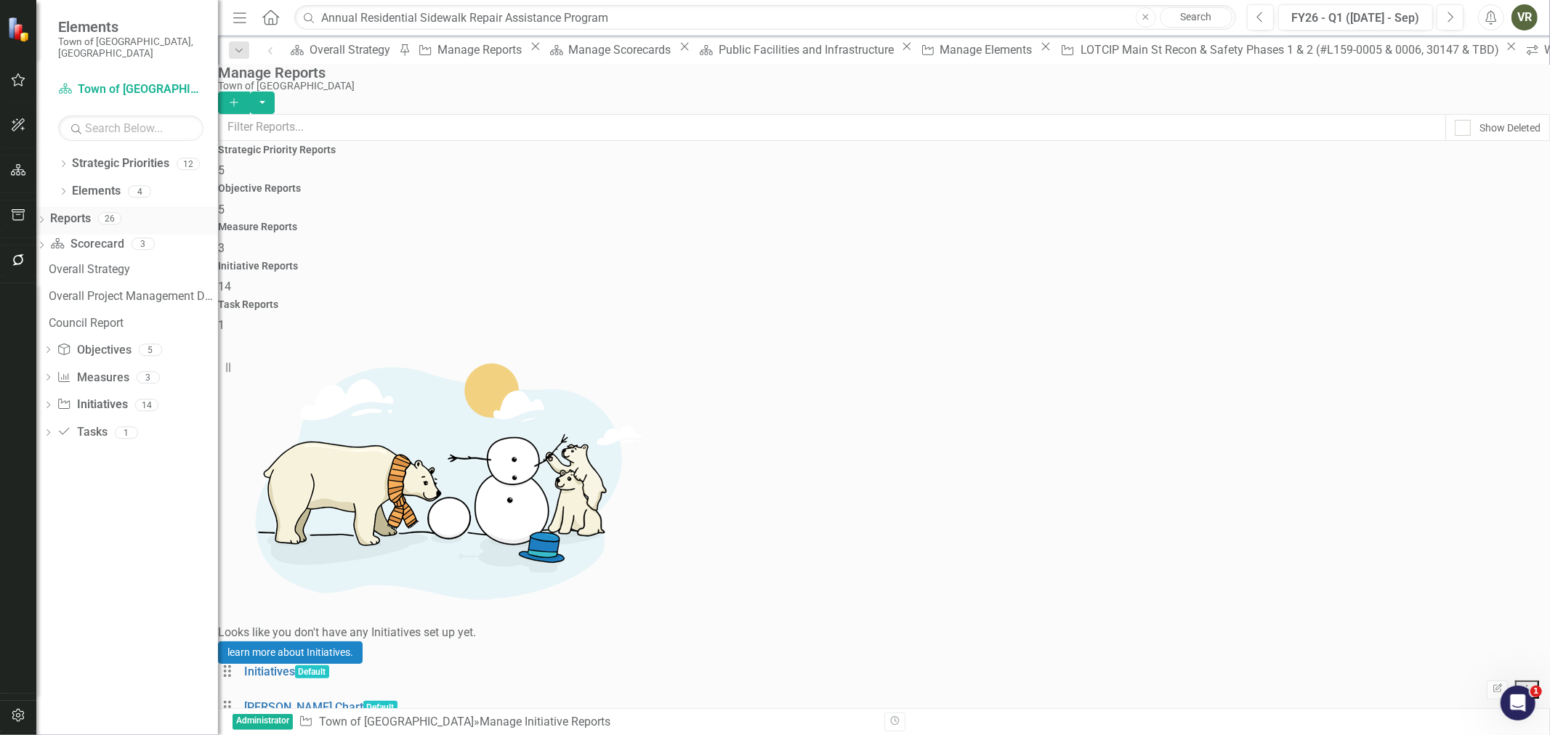
click at [47, 213] on div "Dropdown" at bounding box center [41, 221] width 10 height 17
click at [62, 217] on icon "Dropdown" at bounding box center [63, 221] width 10 height 8
click at [53, 403] on icon "Dropdown" at bounding box center [48, 407] width 10 height 8
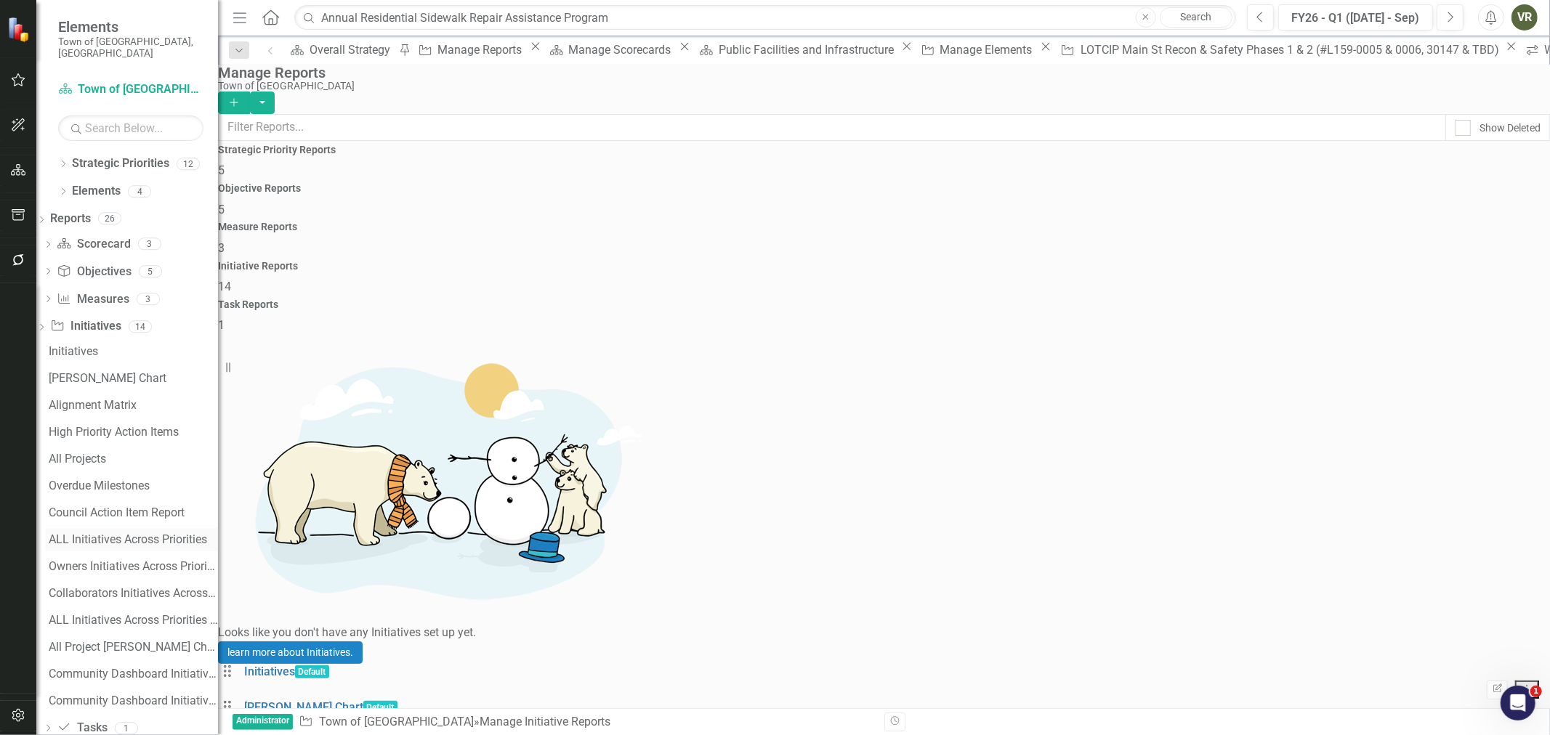
click at [136, 533] on div "ALL Initiatives Across Priorities" at bounding box center [133, 539] width 169 height 13
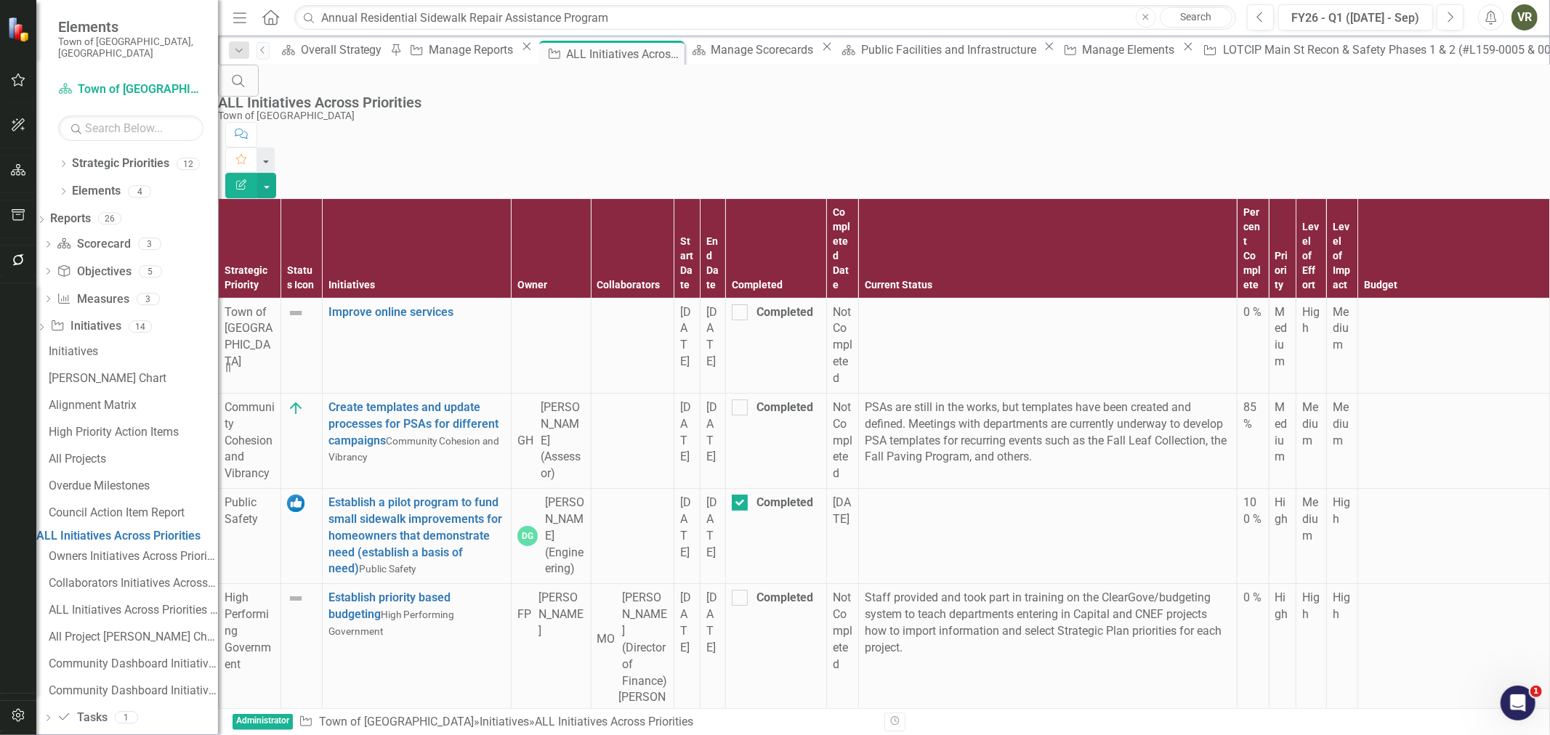
click at [1529, 90] on div "Search ALL Initiatives Across Priorities Town of Wethersfield Comment Favorite …" at bounding box center [884, 132] width 1332 height 134
click at [276, 173] on button "button" at bounding box center [266, 185] width 19 height 25
click at [1495, 169] on link "Excel Export to Excel" at bounding box center [1470, 174] width 115 height 27
